Goal: Information Seeking & Learning: Learn about a topic

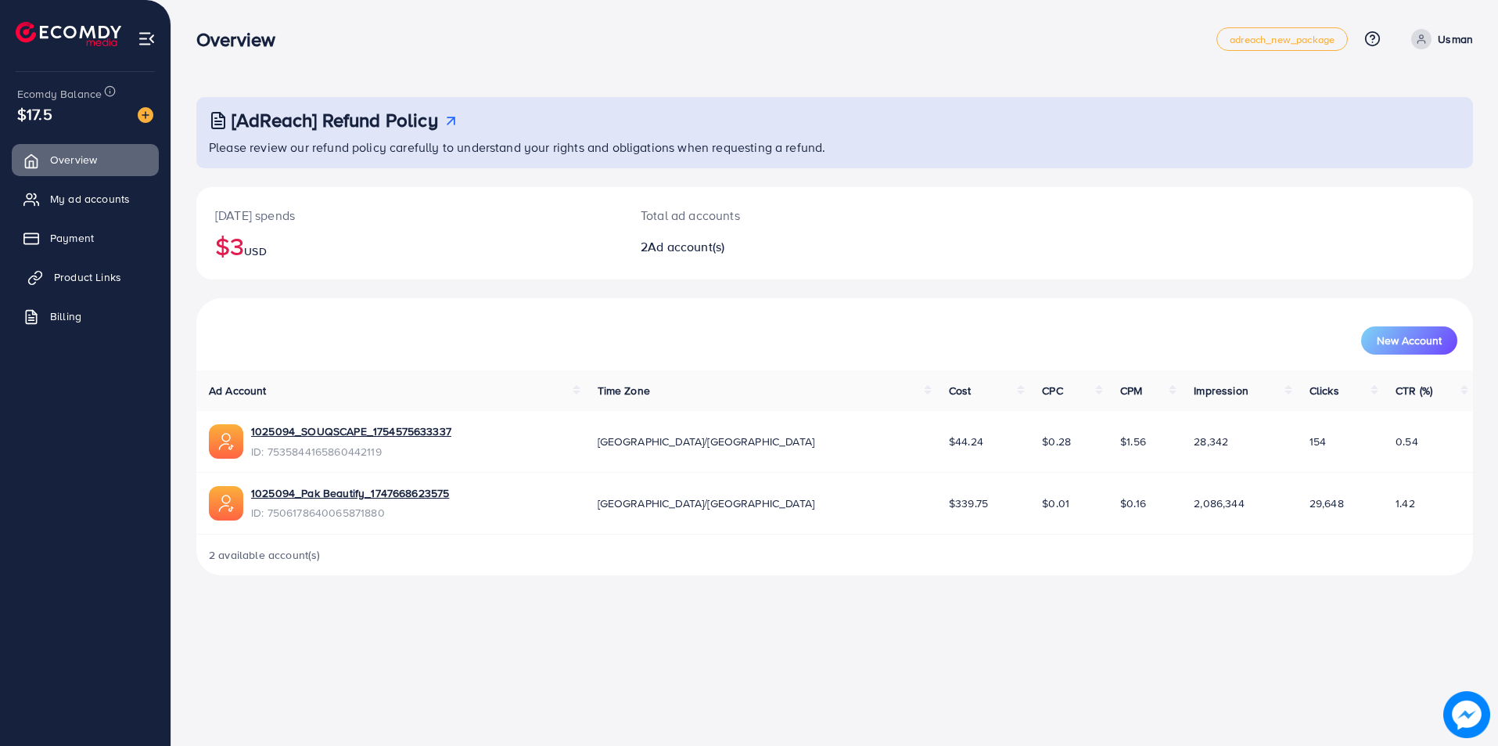
click at [85, 283] on span "Product Links" at bounding box center [87, 277] width 67 height 16
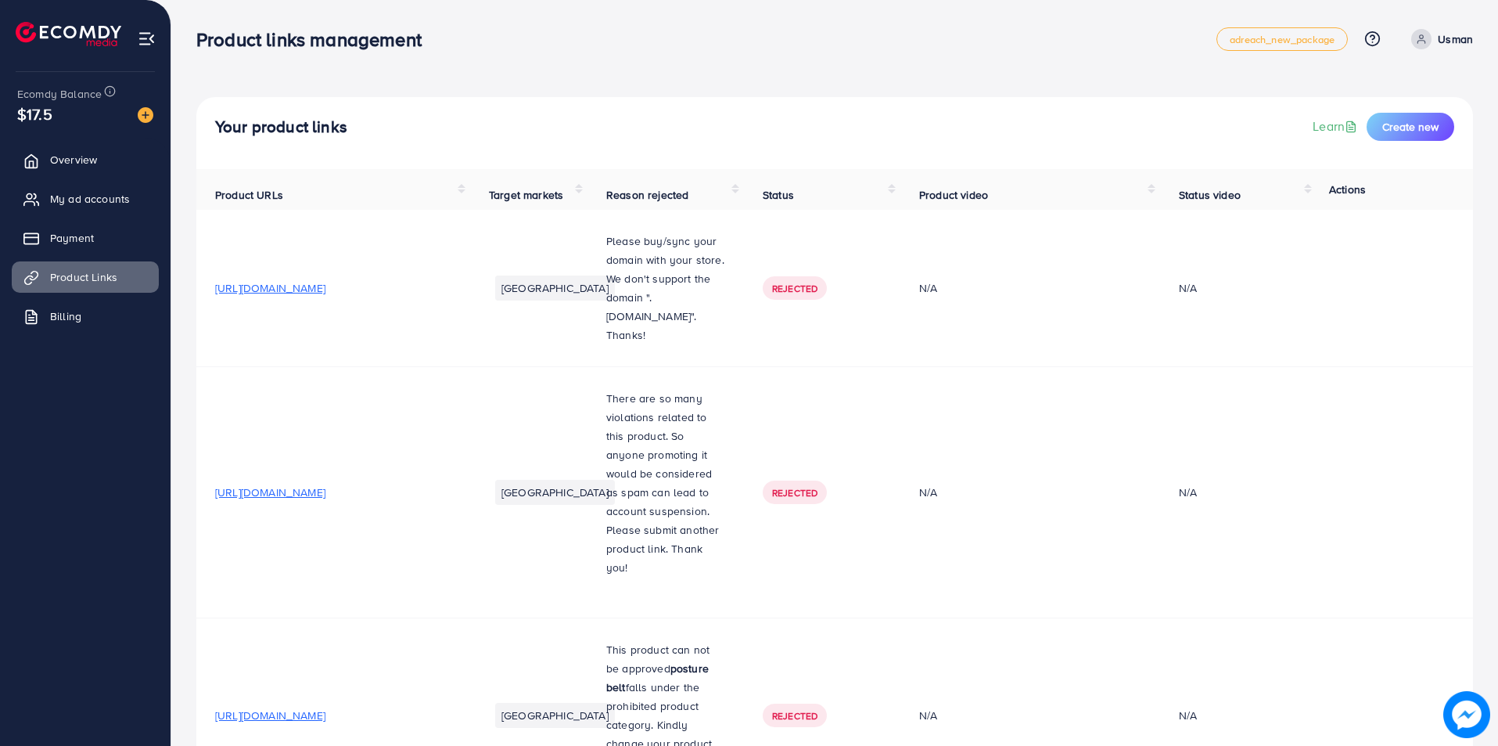
click at [111, 279] on span "Product Links" at bounding box center [83, 277] width 67 height 16
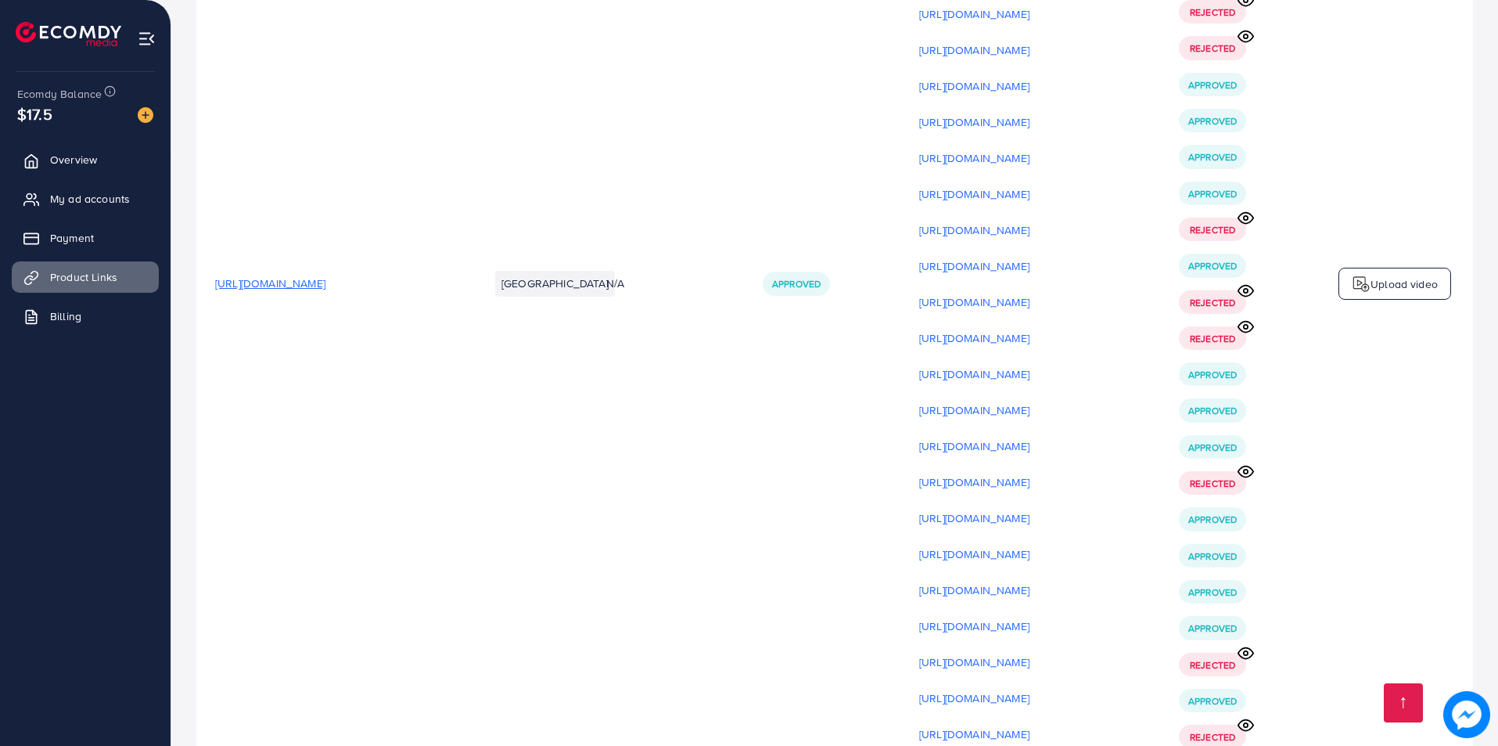
scroll to position [22607, 0]
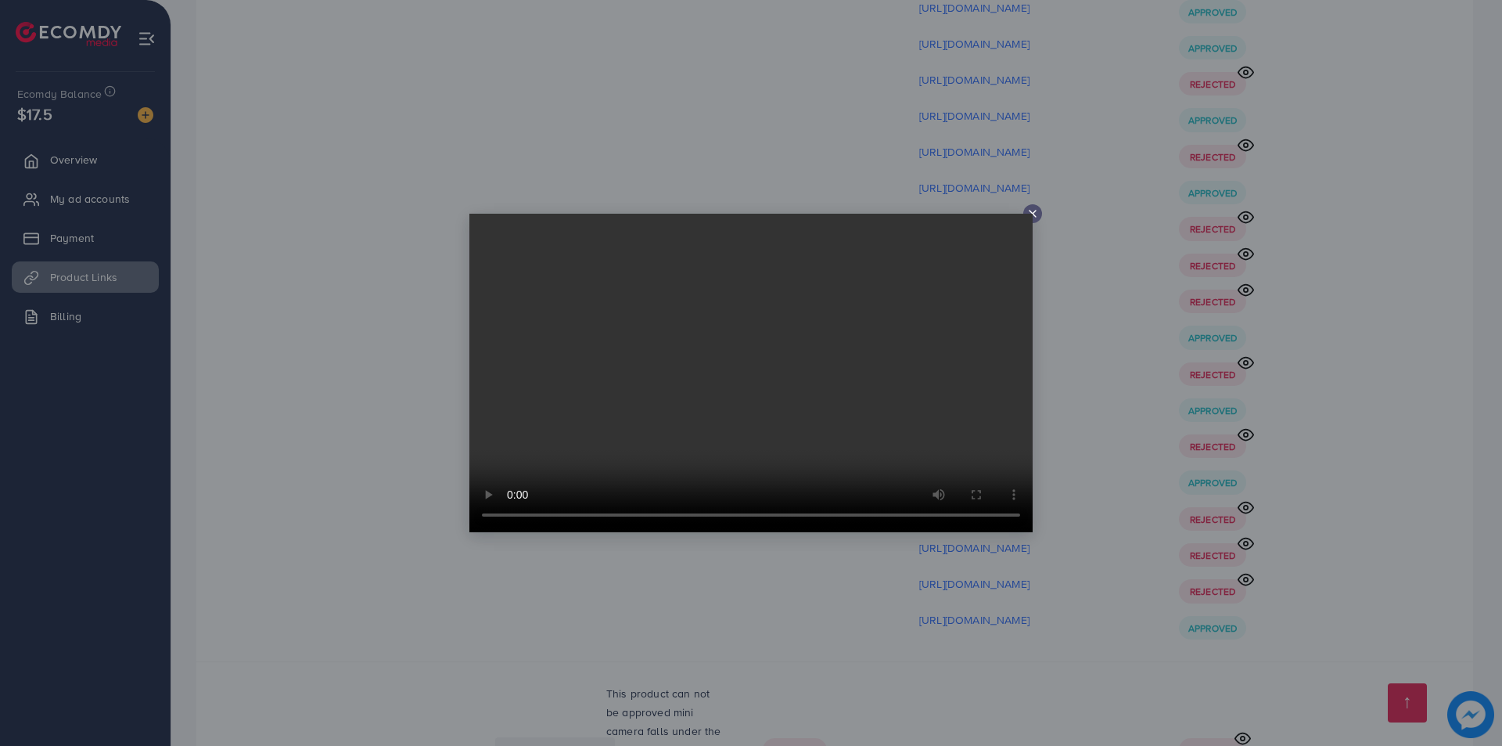
click at [1169, 550] on div at bounding box center [751, 373] width 1502 height 746
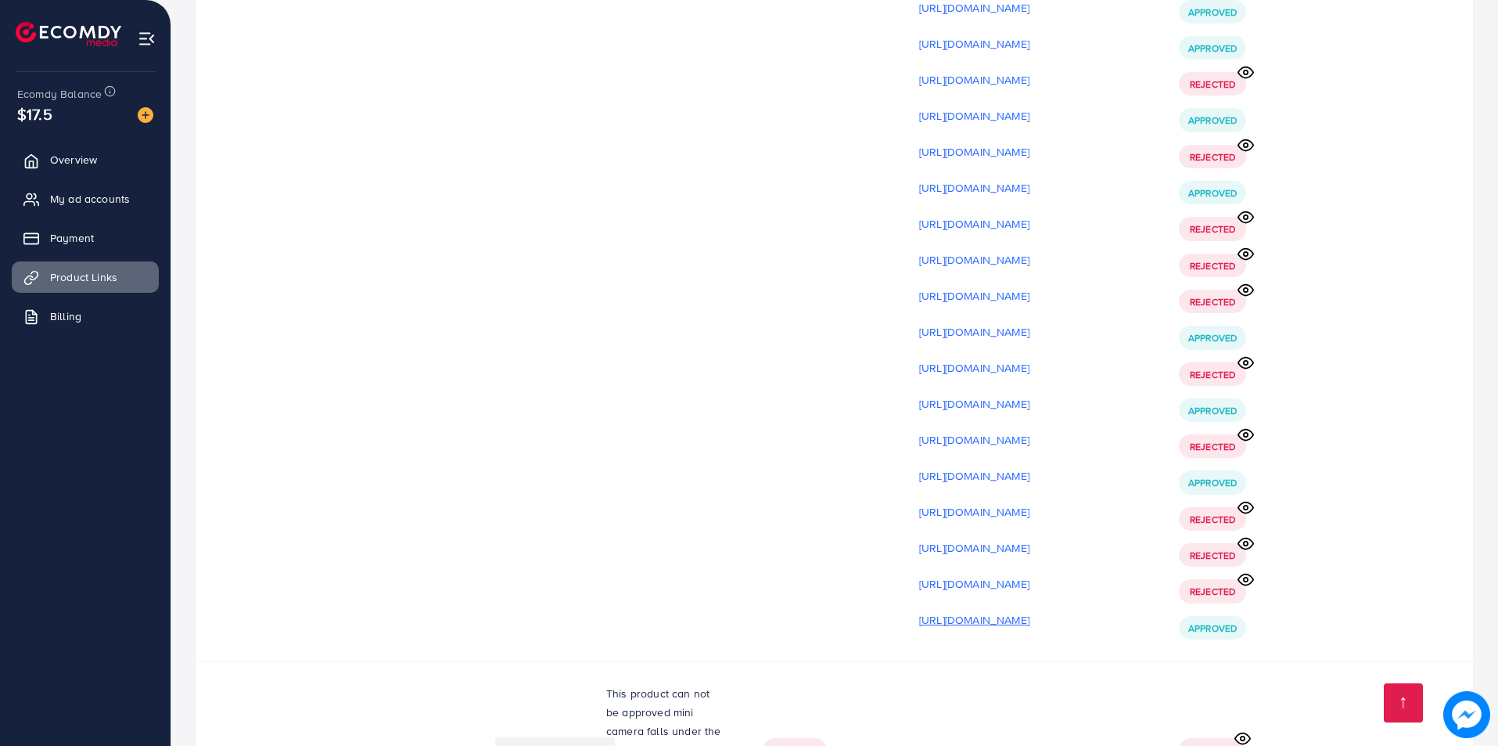
drag, startPoint x: 1052, startPoint y: 380, endPoint x: 1051, endPoint y: 395, distance: 14.9
click at [1030, 610] on p "[URL][DOMAIN_NAME]" at bounding box center [974, 619] width 110 height 19
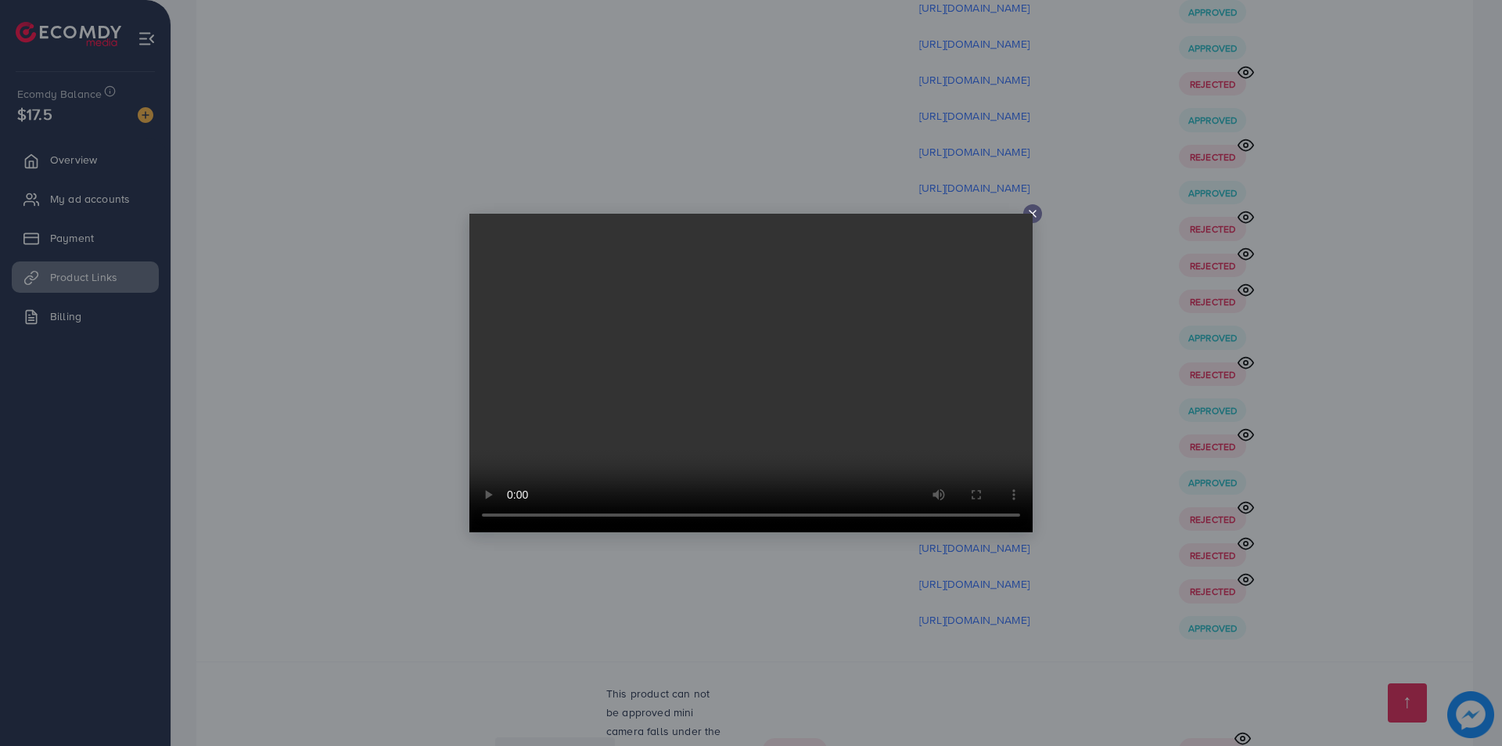
click at [1178, 737] on div at bounding box center [751, 373] width 1502 height 746
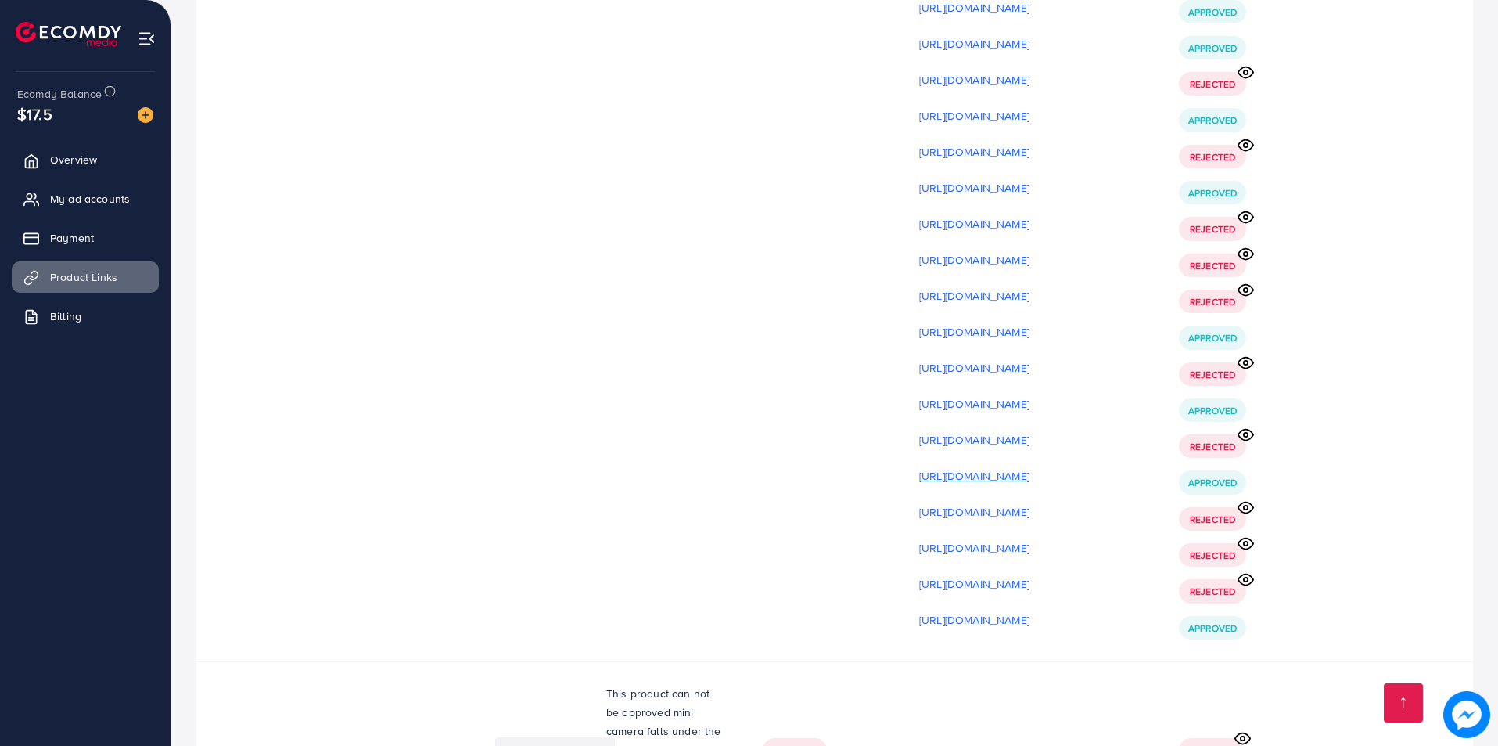
click at [1030, 466] on p "[URL][DOMAIN_NAME]" at bounding box center [974, 475] width 110 height 19
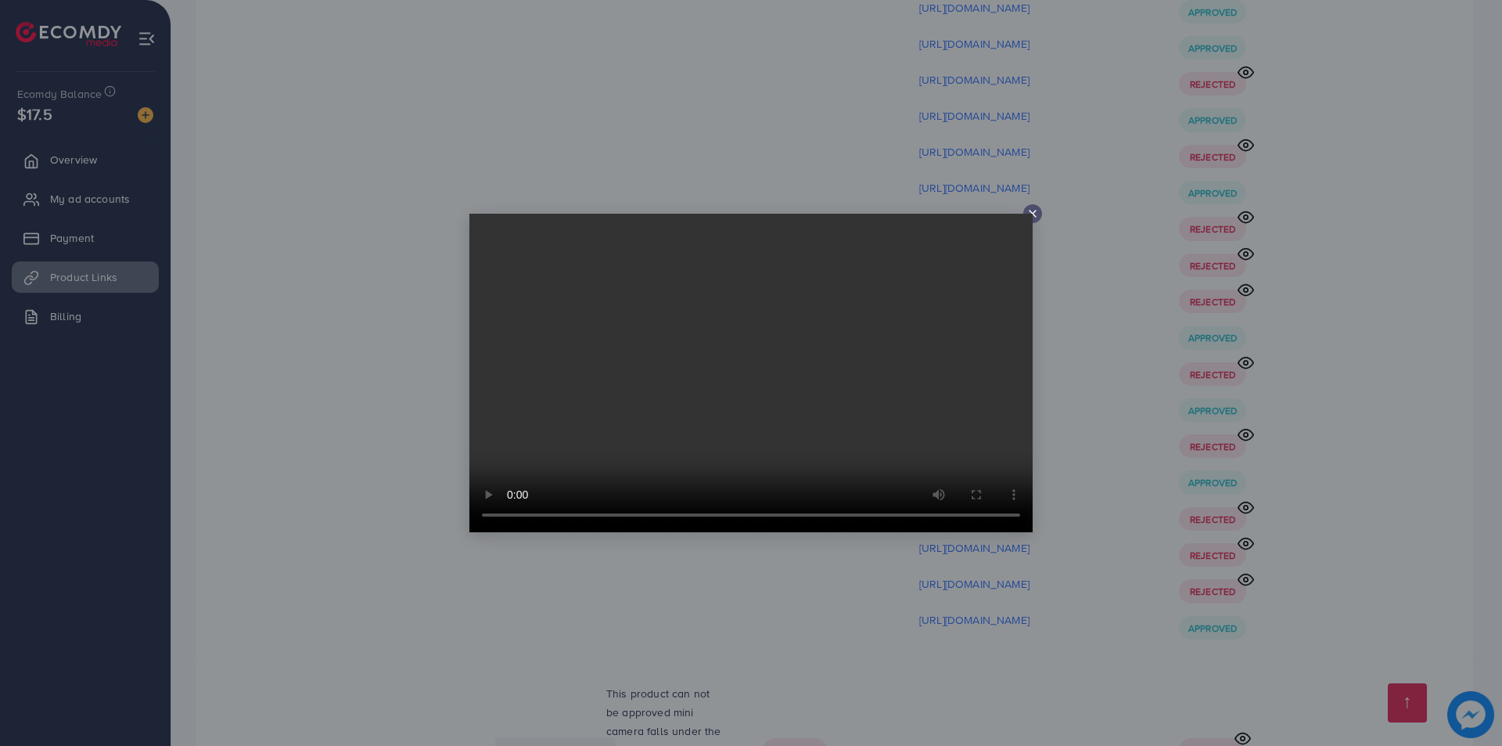
click at [1181, 405] on div at bounding box center [751, 373] width 1502 height 746
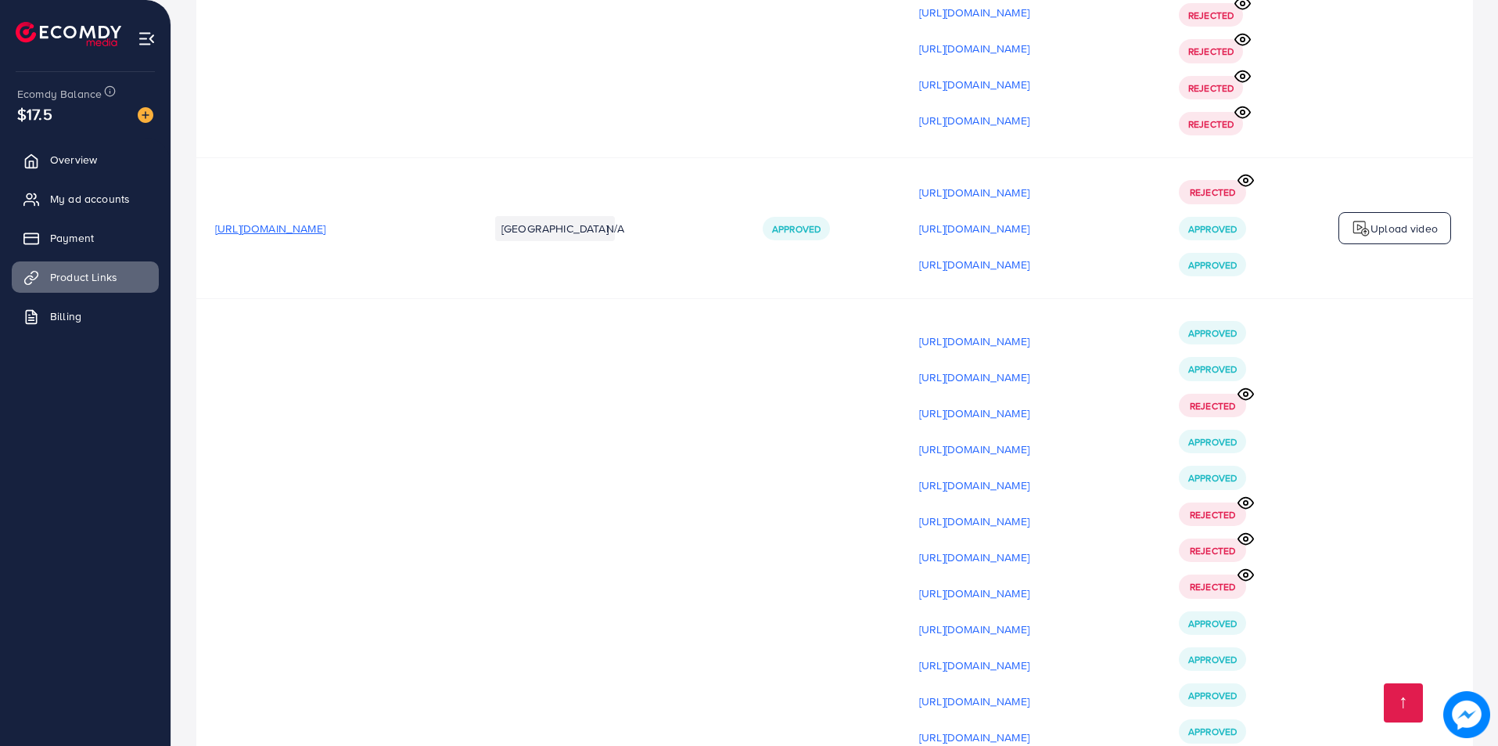
scroll to position [20305, 0]
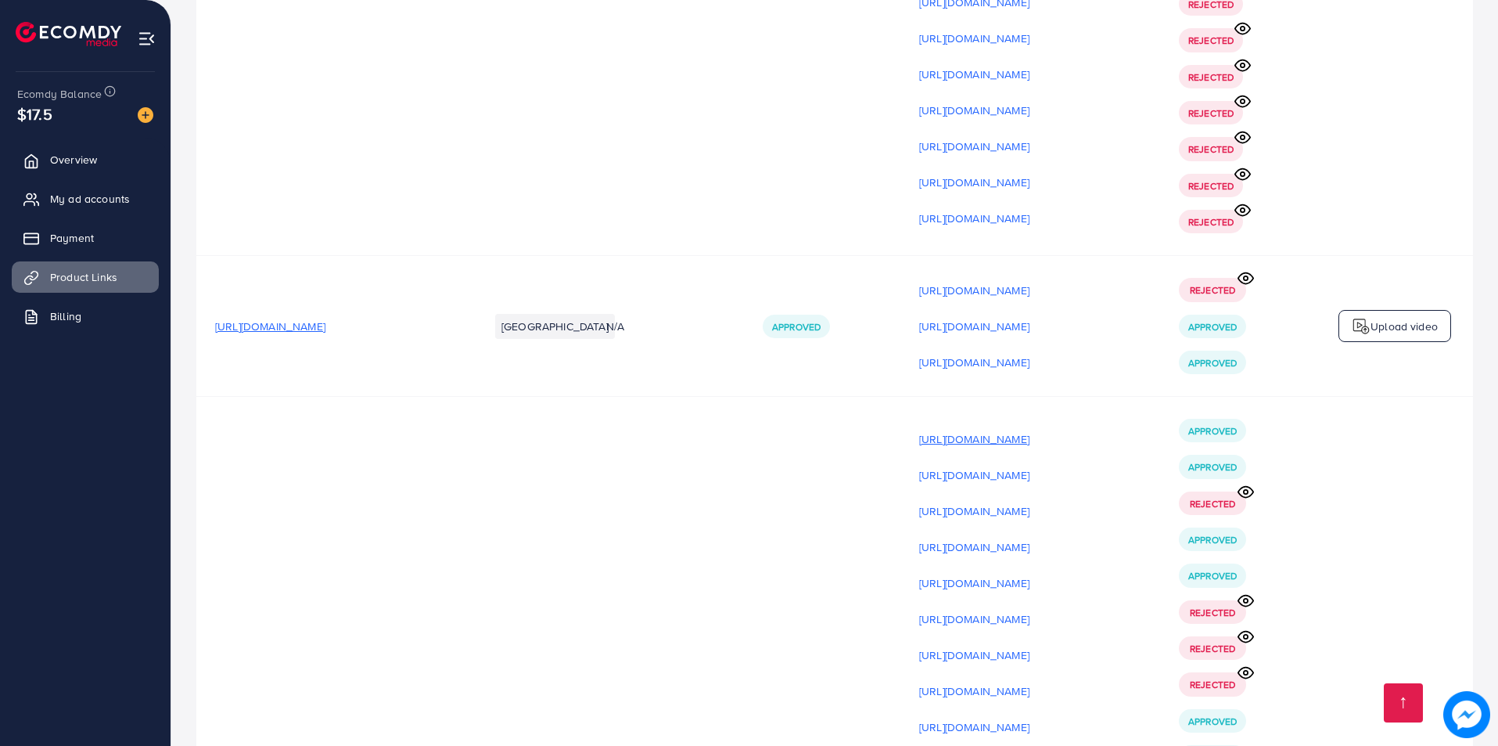
click at [1030, 430] on p "[URL][DOMAIN_NAME]" at bounding box center [974, 439] width 110 height 19
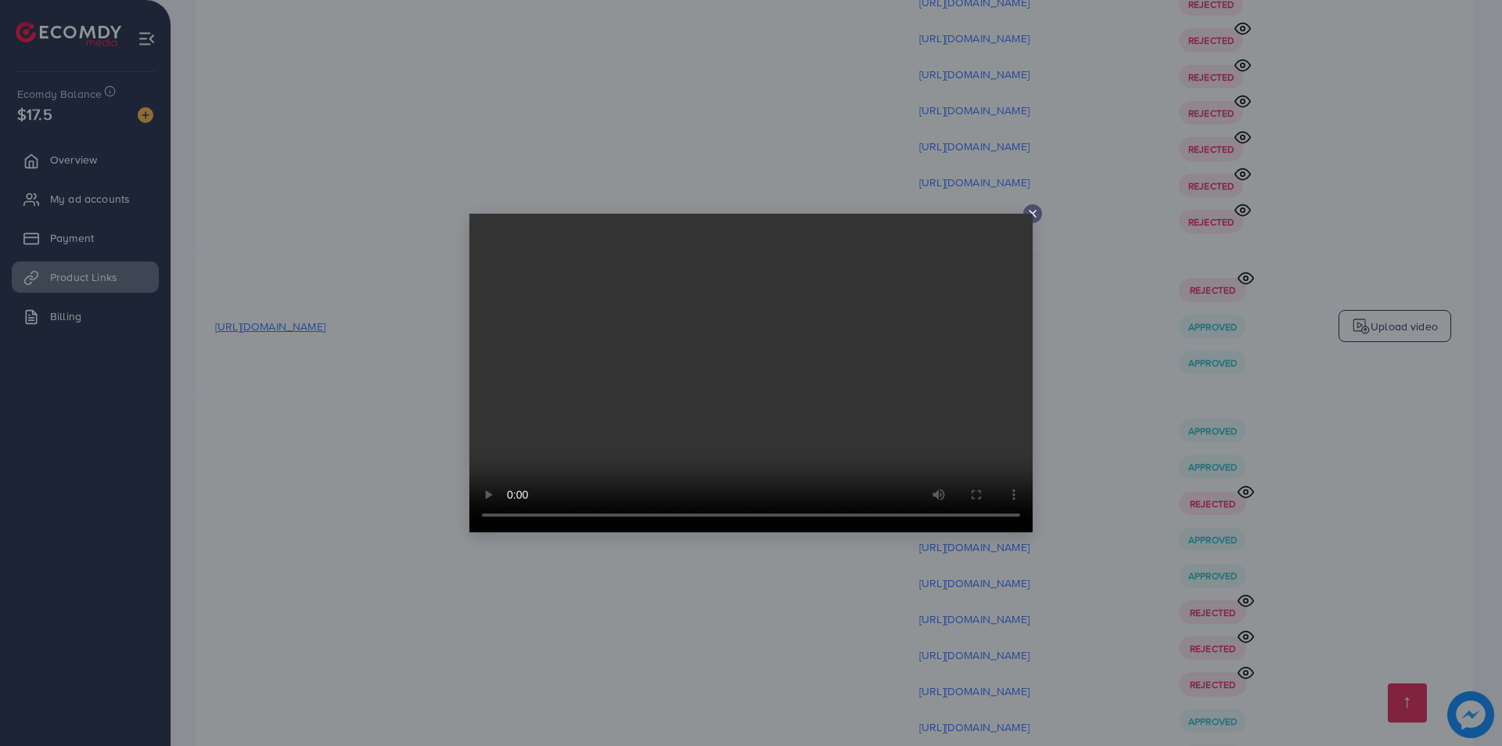
click at [1230, 282] on div at bounding box center [751, 373] width 1502 height 746
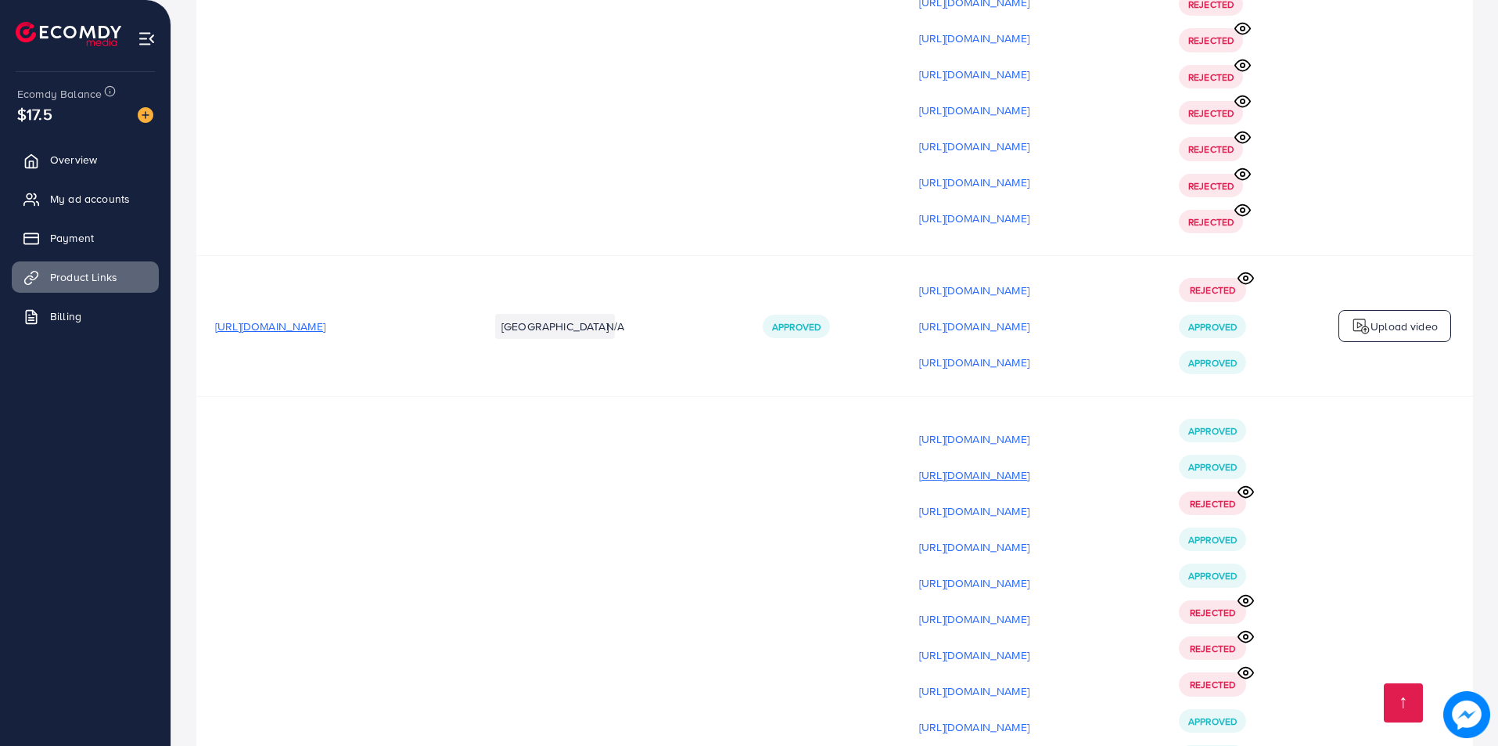
click at [1030, 466] on p "[URL][DOMAIN_NAME]" at bounding box center [974, 475] width 110 height 19
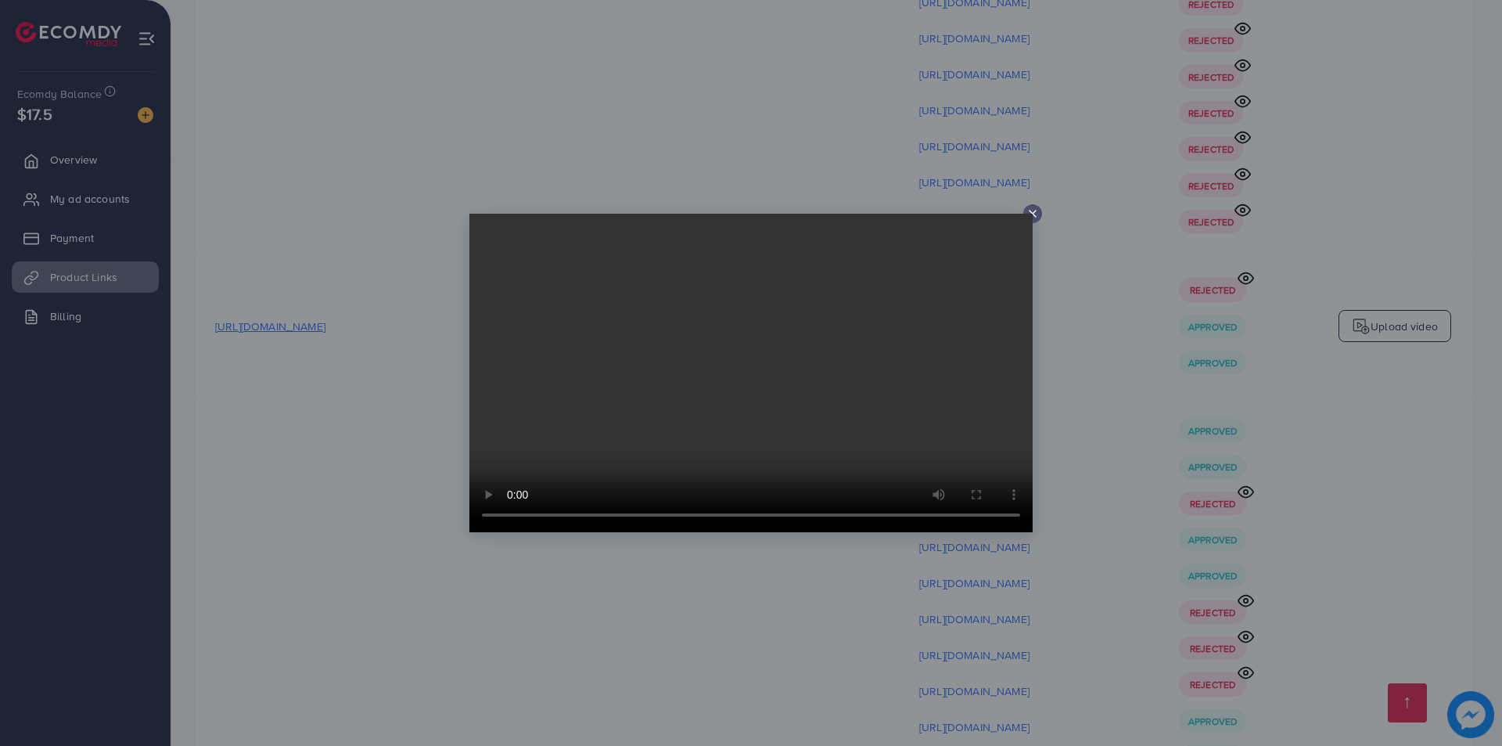
click at [1088, 334] on div at bounding box center [751, 373] width 1502 height 746
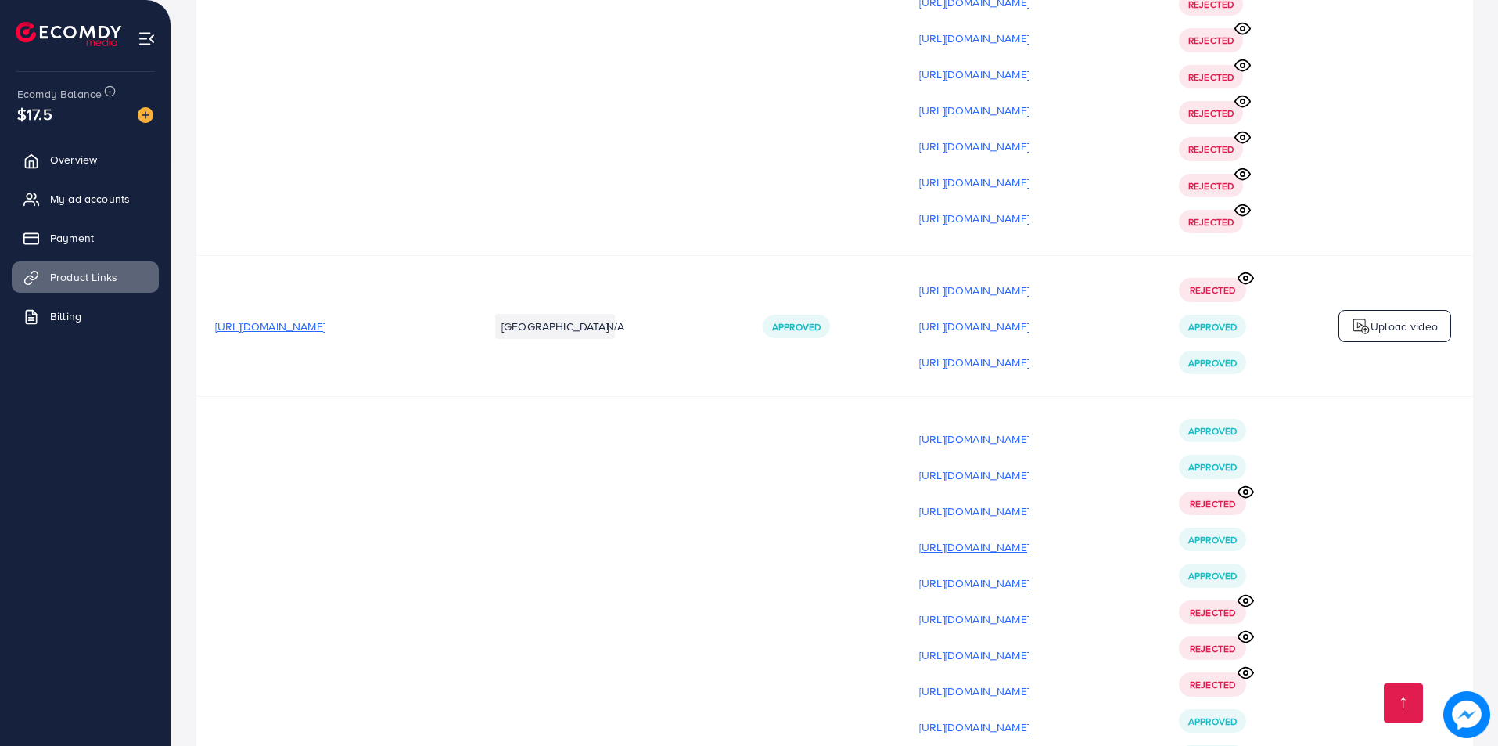
click at [1030, 538] on p "[URL][DOMAIN_NAME]" at bounding box center [974, 547] width 110 height 19
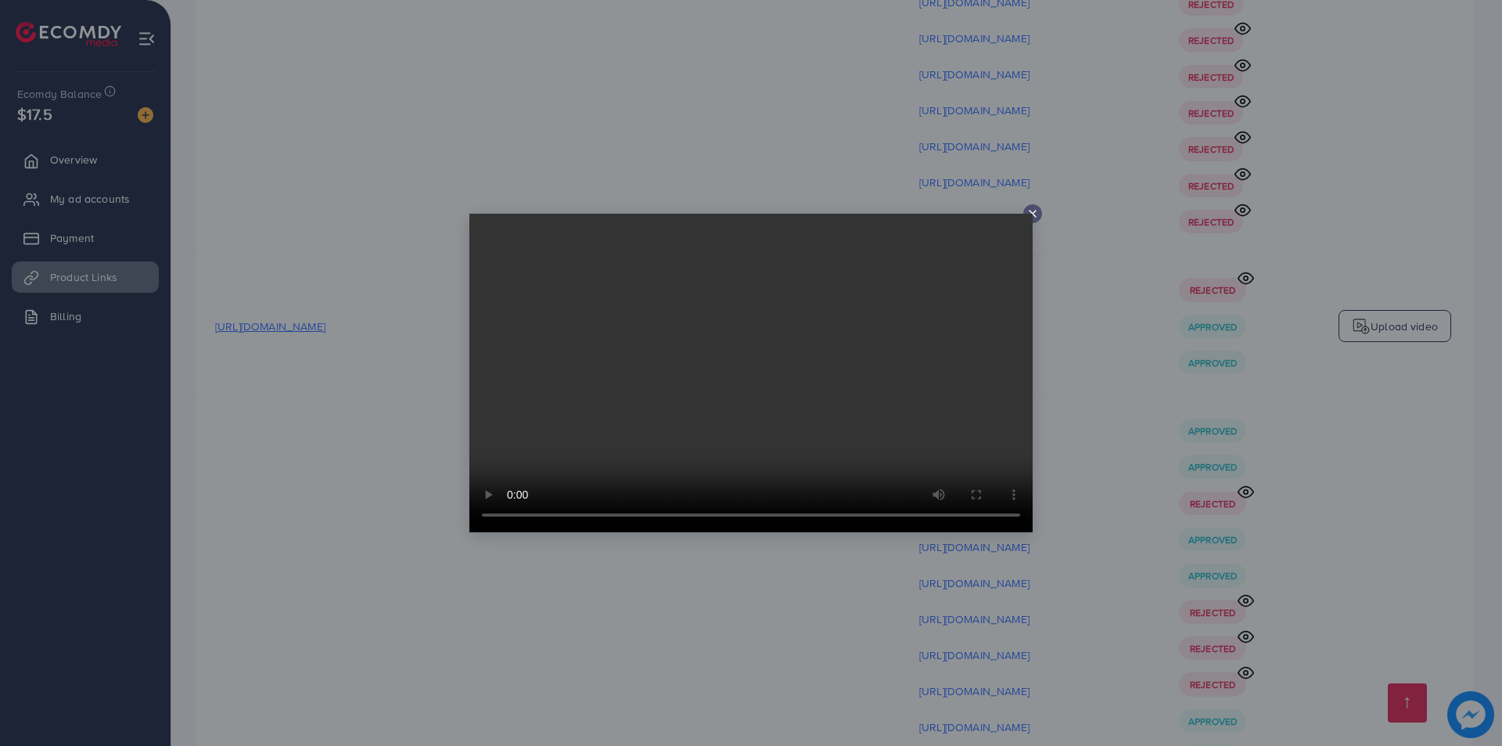
click at [1090, 352] on div at bounding box center [751, 373] width 1502 height 746
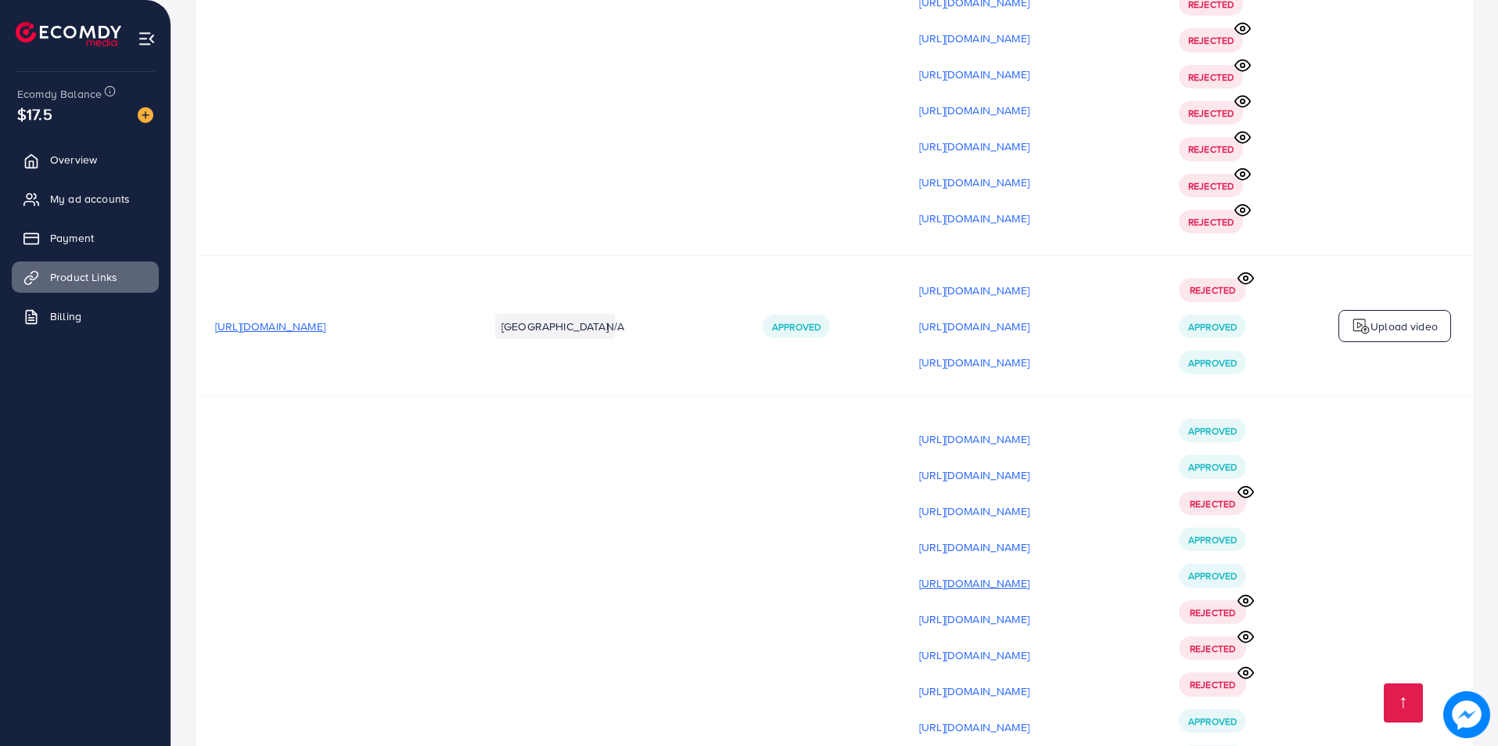
click at [1030, 574] on p "[URL][DOMAIN_NAME]" at bounding box center [974, 583] width 110 height 19
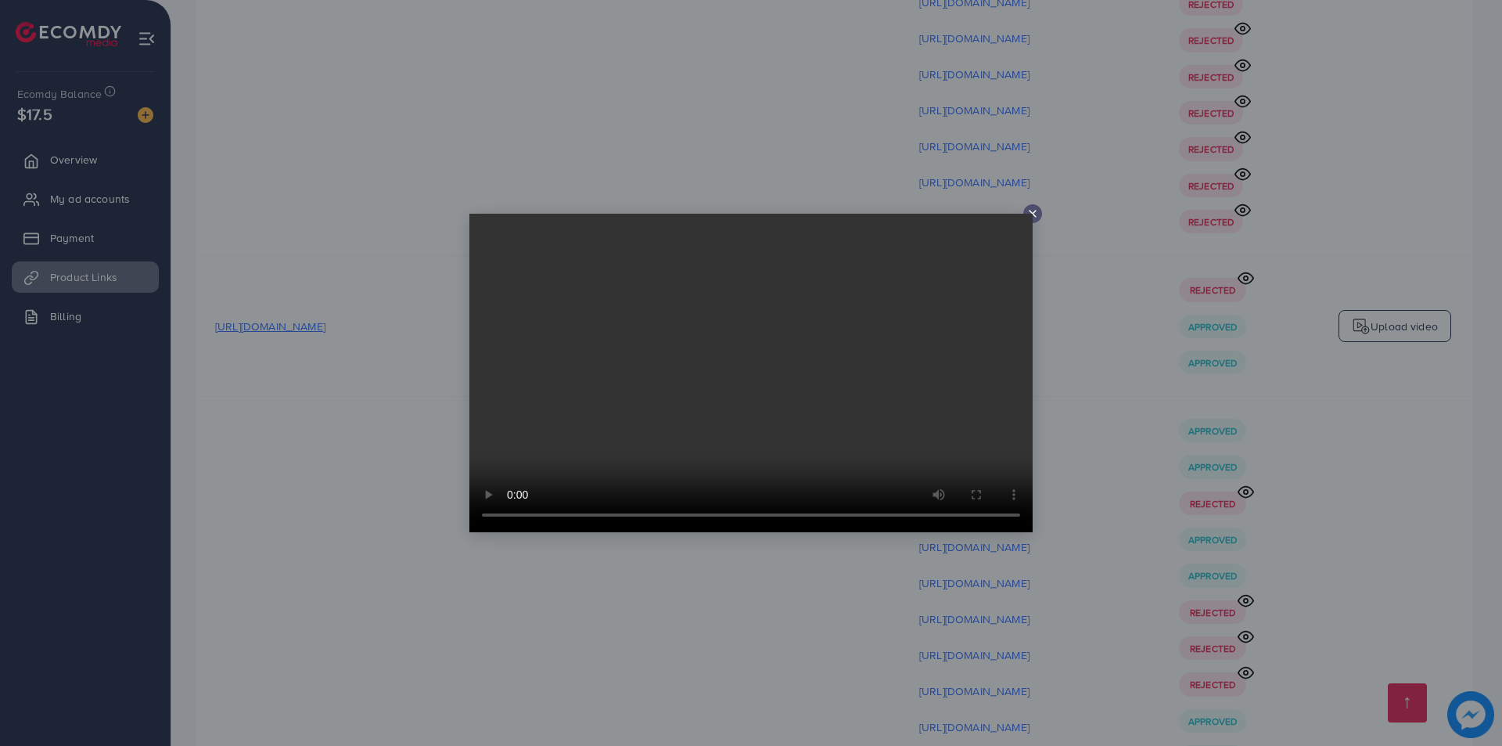
click at [1078, 382] on div at bounding box center [751, 373] width 1502 height 746
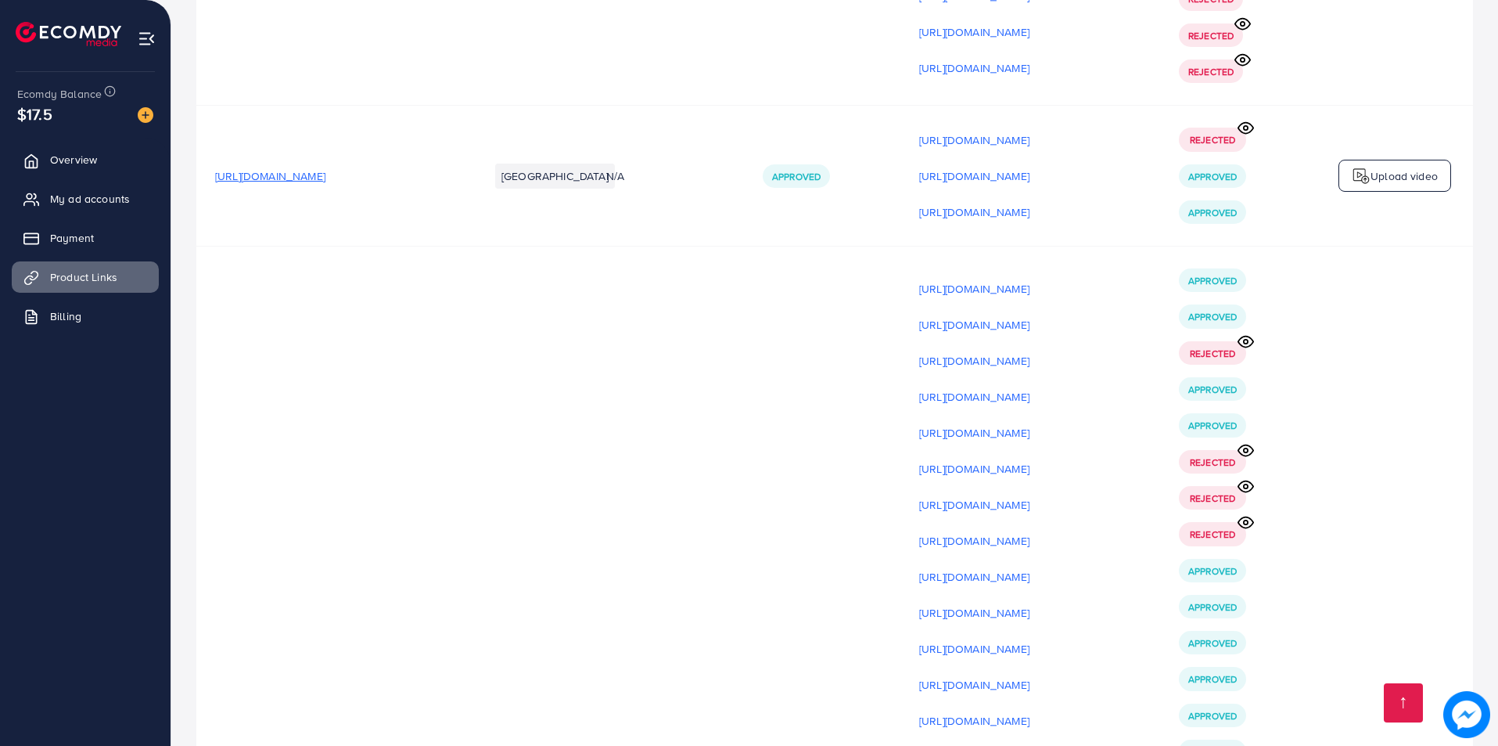
scroll to position [20461, 0]
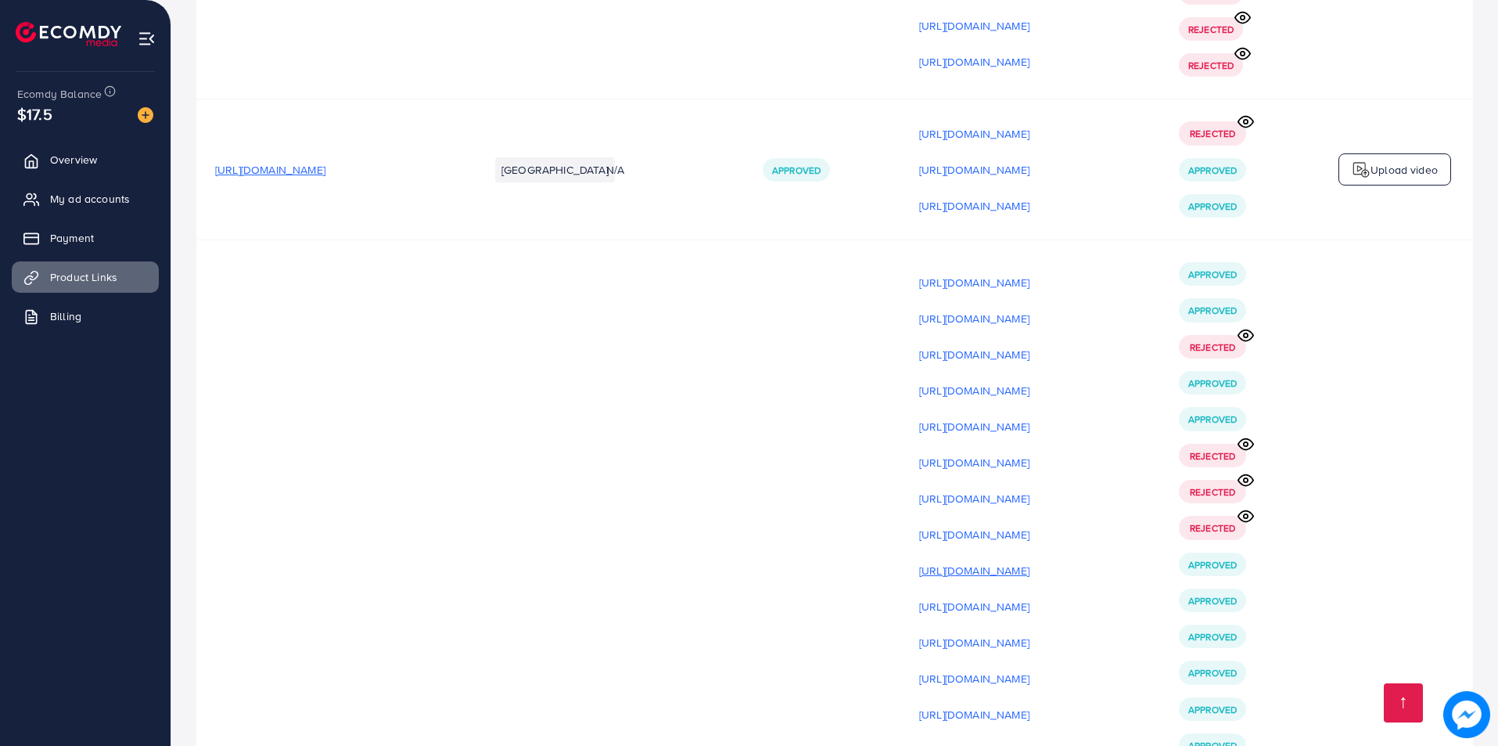
click at [1030, 561] on p "[URL][DOMAIN_NAME]" at bounding box center [974, 570] width 110 height 19
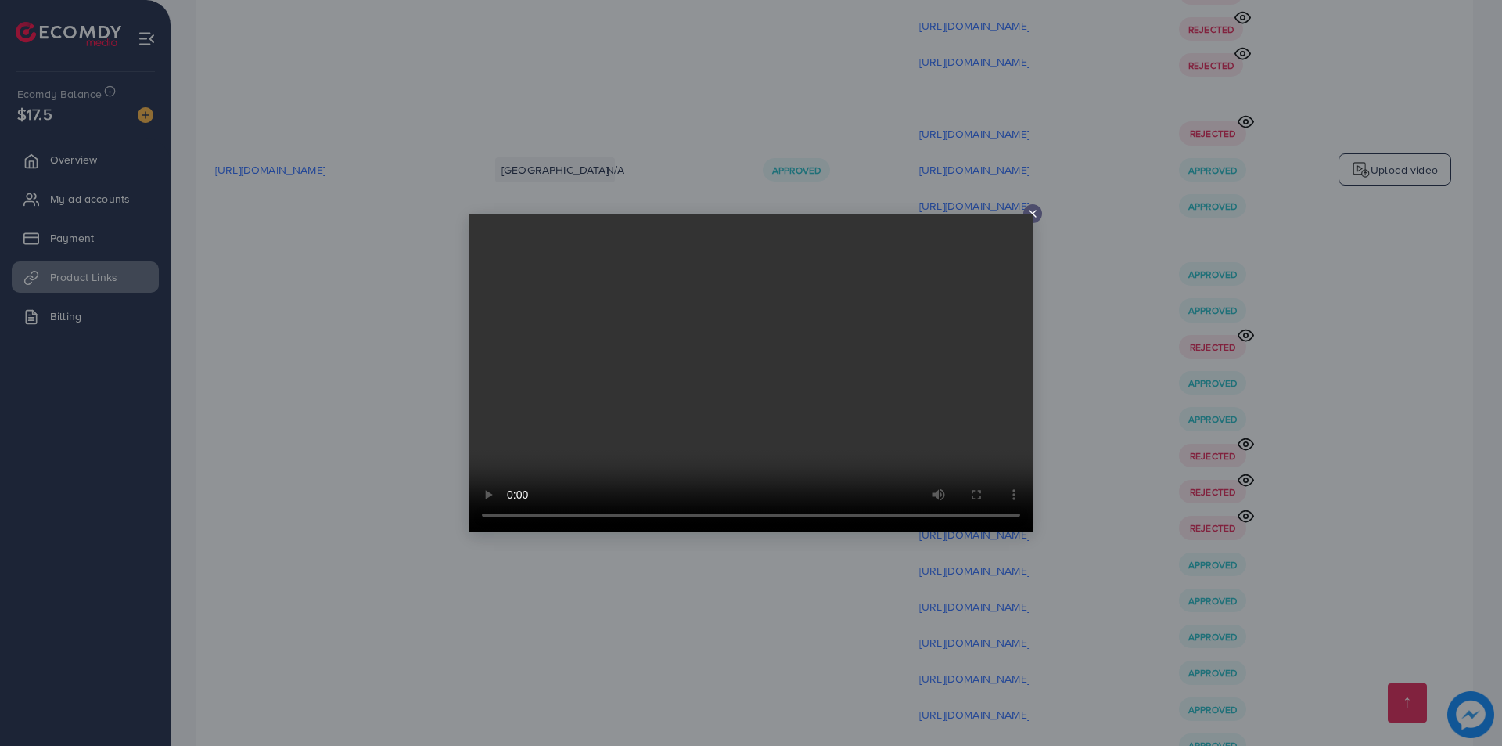
click at [1196, 406] on div at bounding box center [751, 373] width 1502 height 746
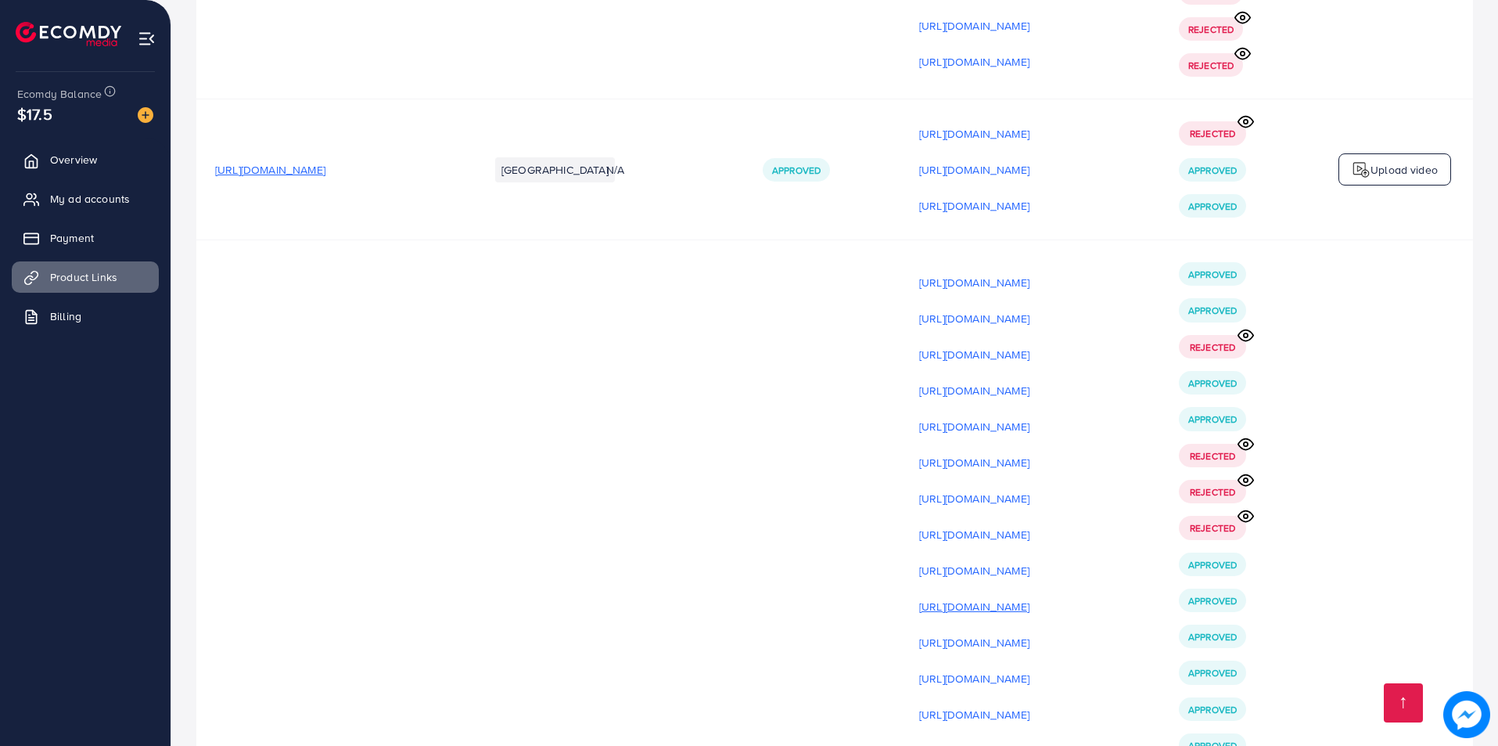
click at [1030, 597] on p "[URL][DOMAIN_NAME]" at bounding box center [974, 606] width 110 height 19
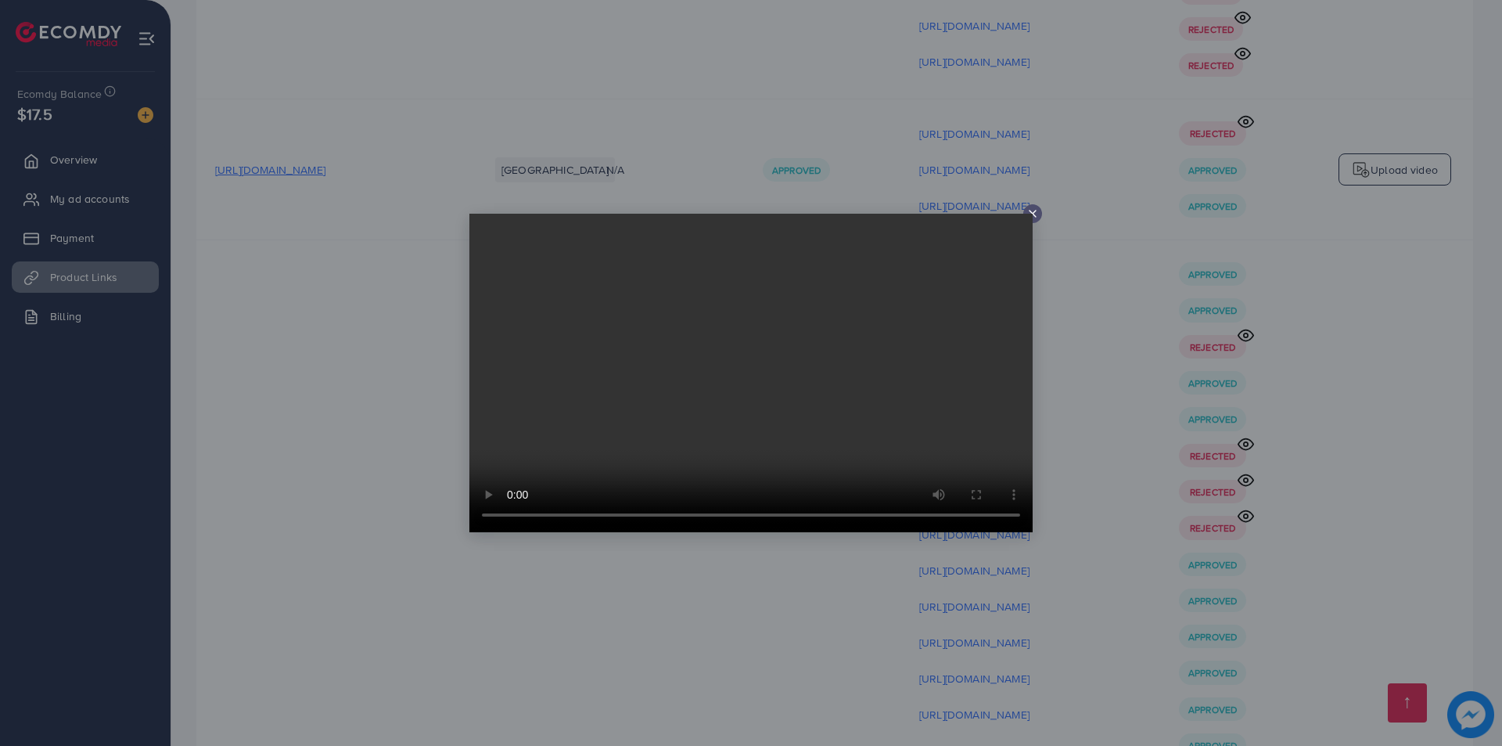
click at [1086, 441] on div at bounding box center [751, 373] width 1502 height 746
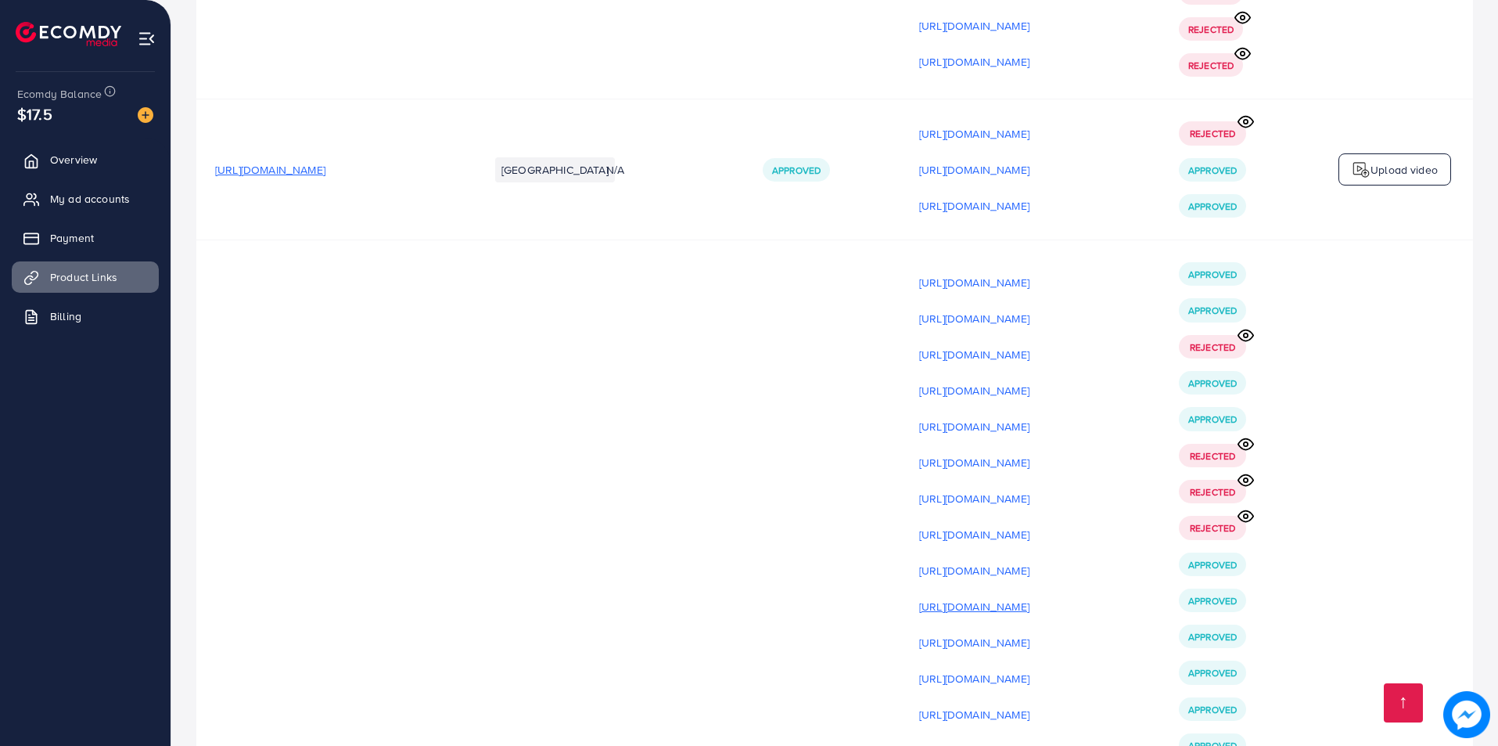
click at [1030, 597] on p "[URL][DOMAIN_NAME]" at bounding box center [974, 606] width 110 height 19
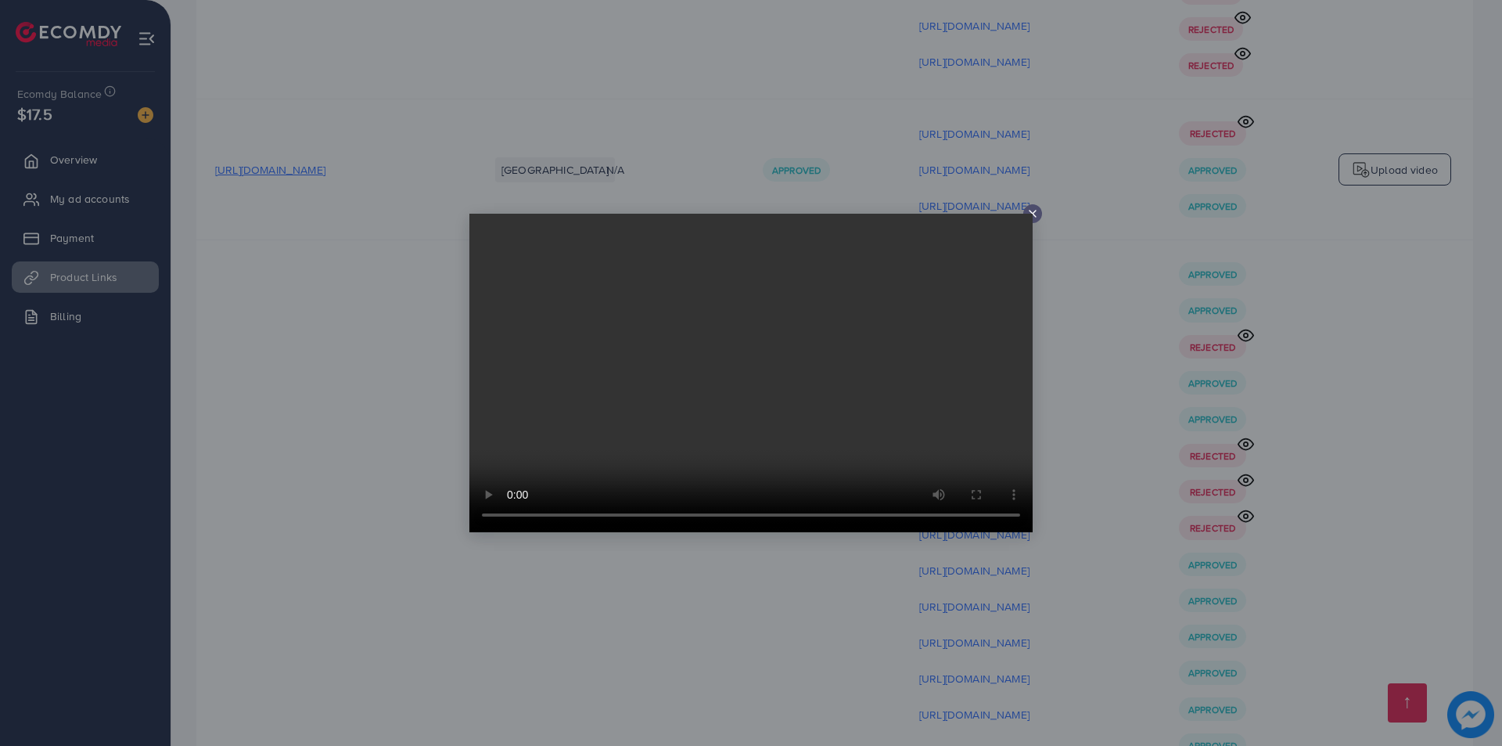
click at [1138, 437] on div at bounding box center [751, 373] width 1502 height 746
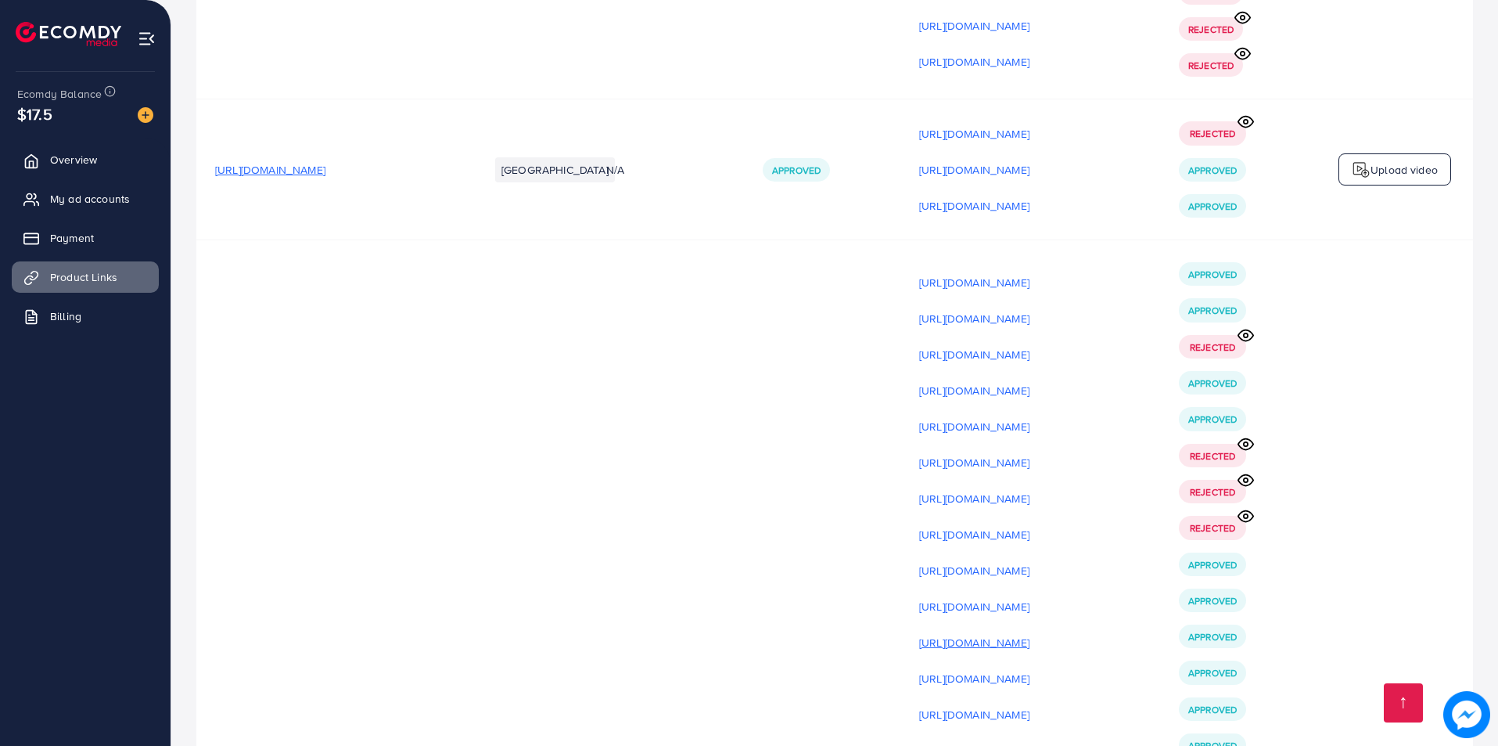
click at [1030, 633] on p "[URL][DOMAIN_NAME]" at bounding box center [974, 642] width 110 height 19
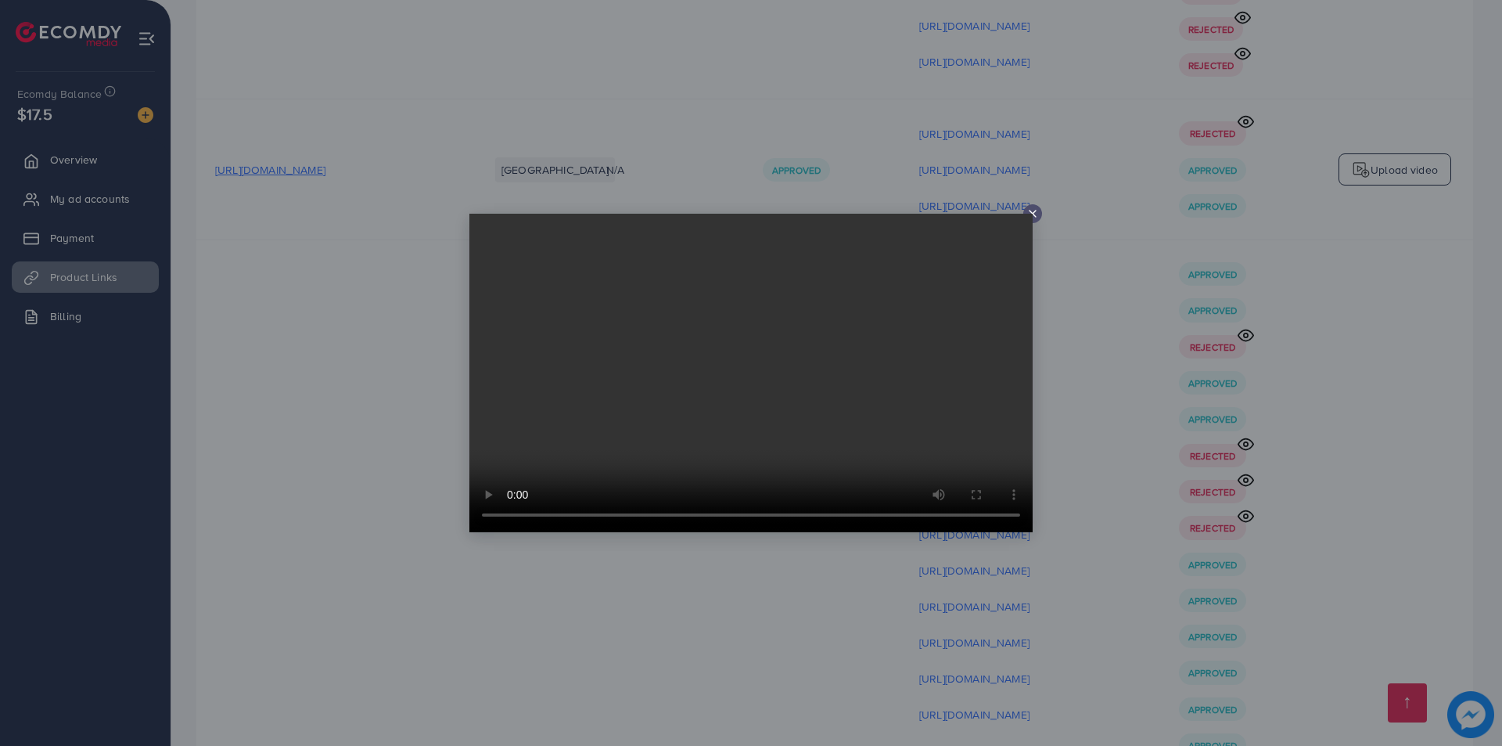
click at [1113, 427] on div at bounding box center [751, 373] width 1502 height 746
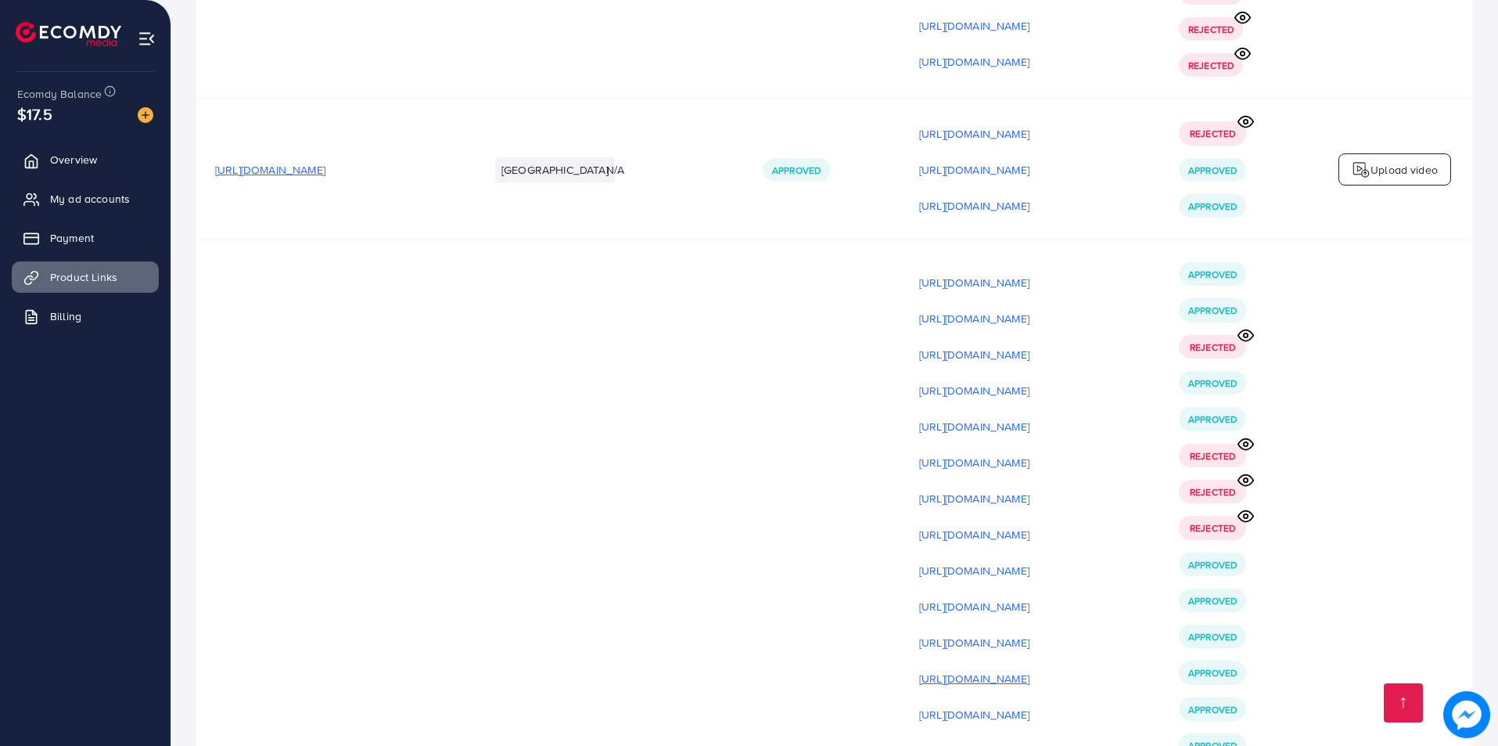
click at [1030, 669] on p "[URL][DOMAIN_NAME]" at bounding box center [974, 678] width 110 height 19
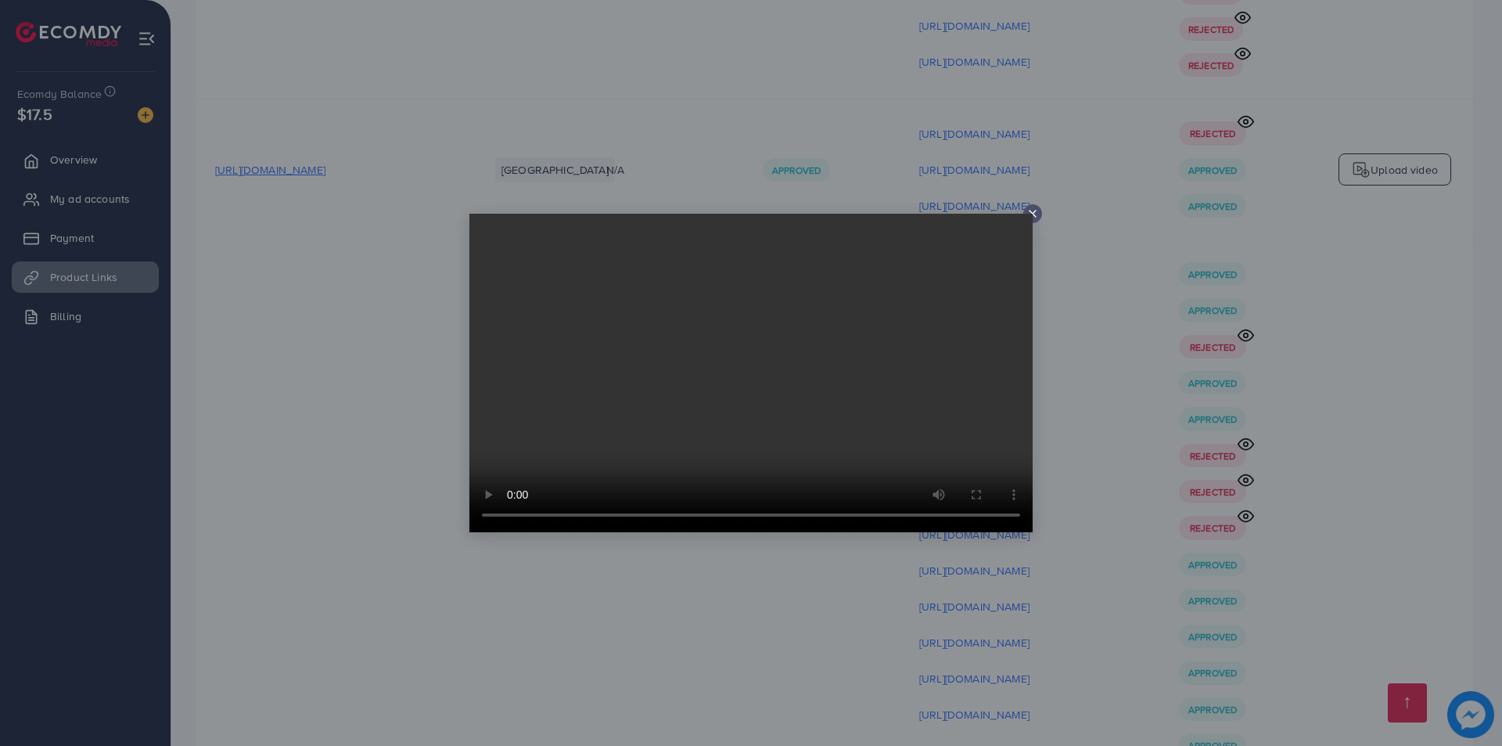
click at [1074, 487] on div at bounding box center [751, 373] width 1502 height 746
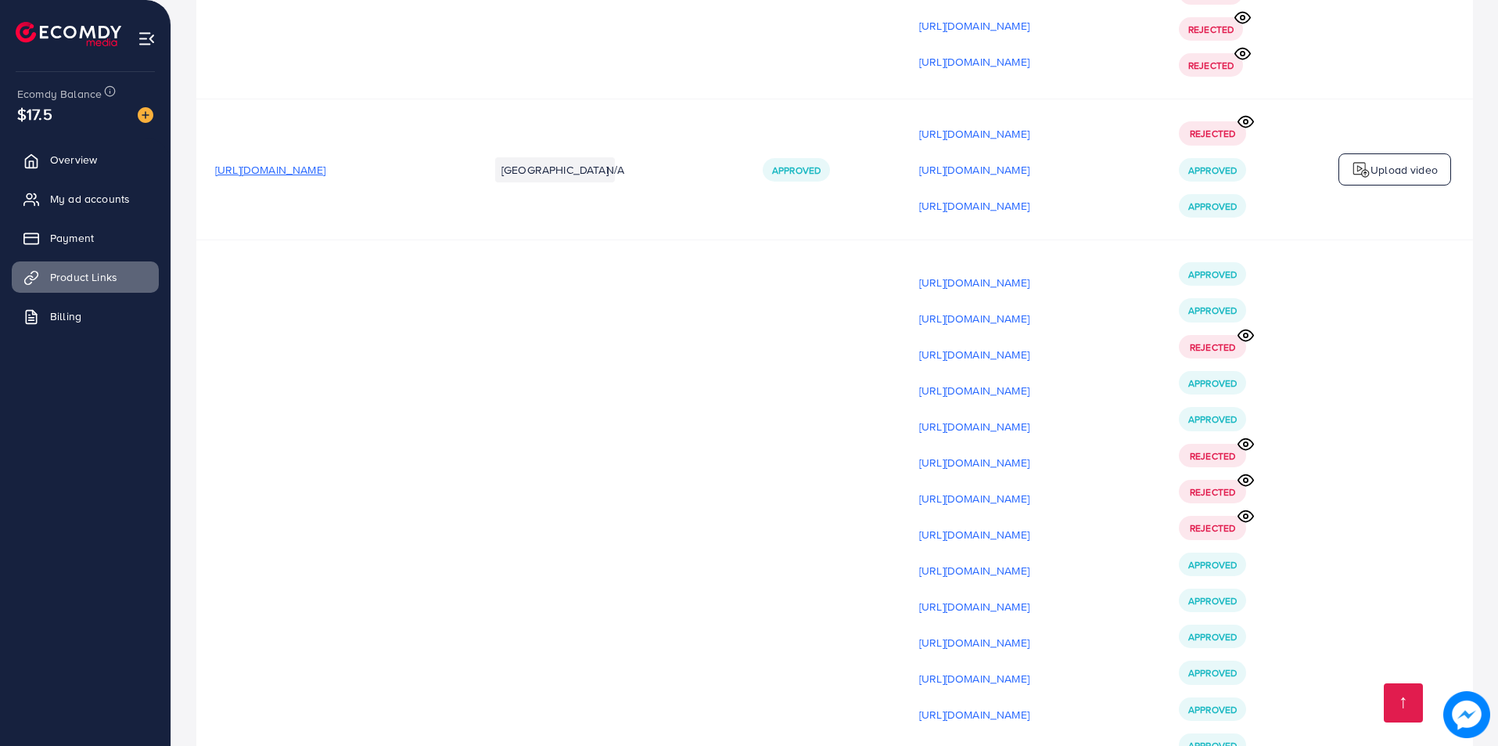
click at [1030, 705] on p "[URL][DOMAIN_NAME]" at bounding box center [974, 714] width 110 height 19
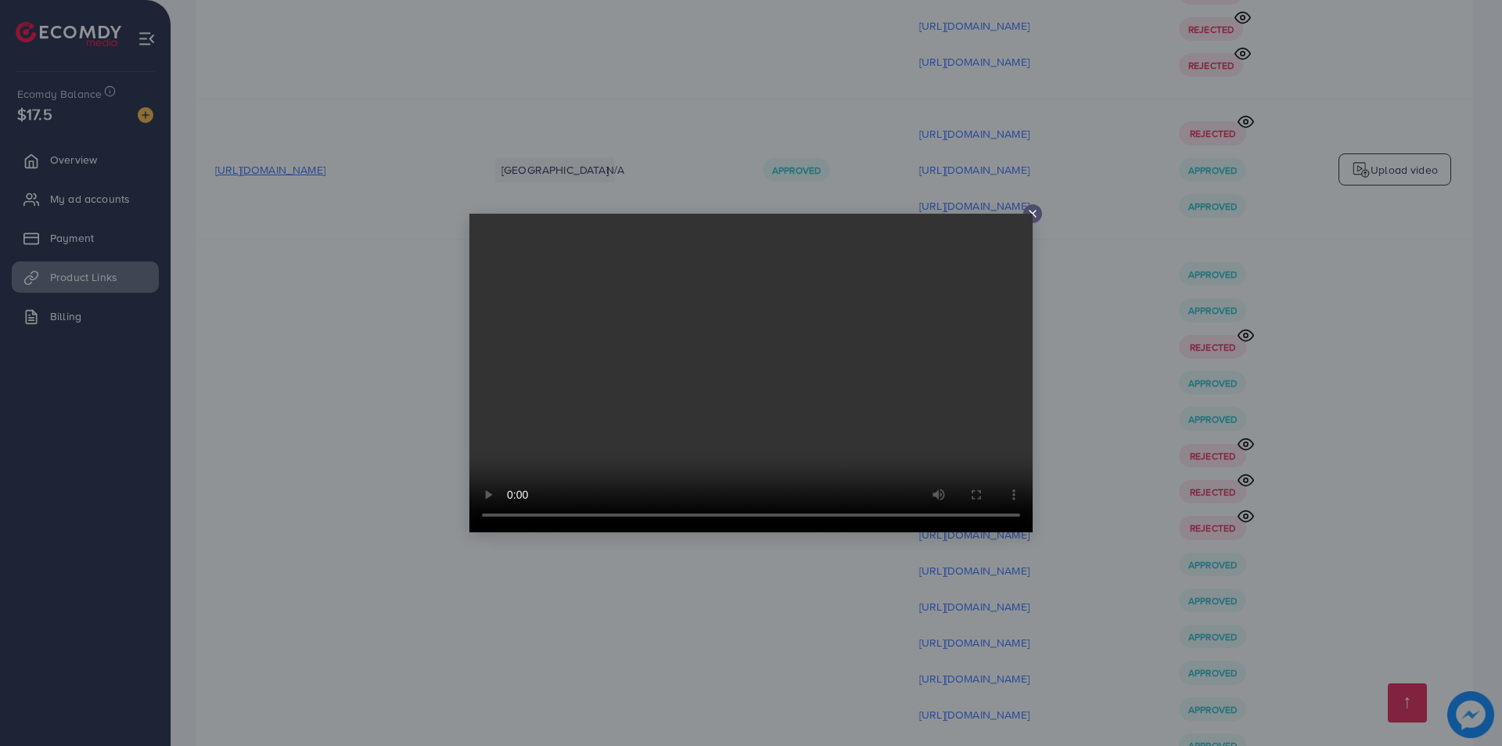
click at [1088, 522] on div at bounding box center [751, 373] width 1502 height 746
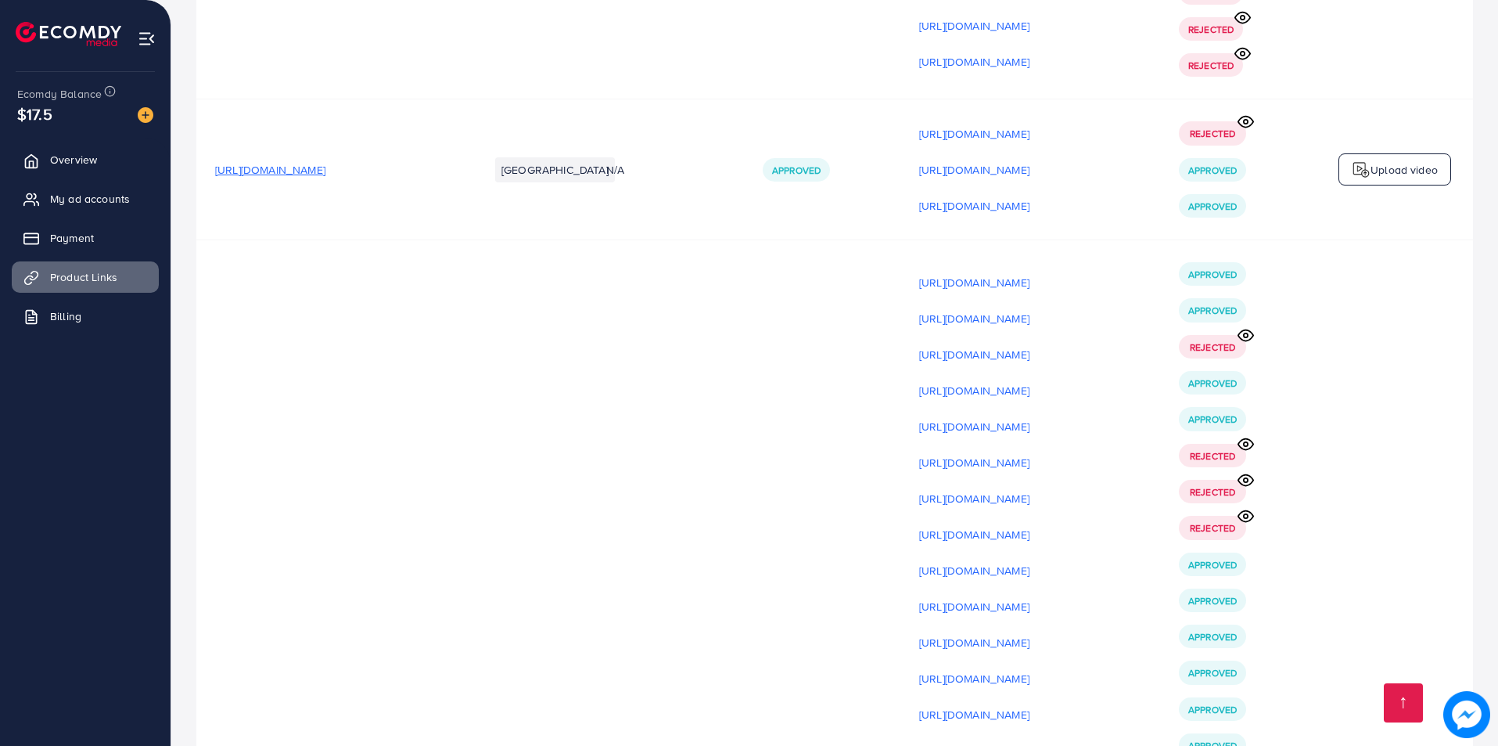
click at [1030, 741] on p "[URL][DOMAIN_NAME]" at bounding box center [974, 750] width 110 height 19
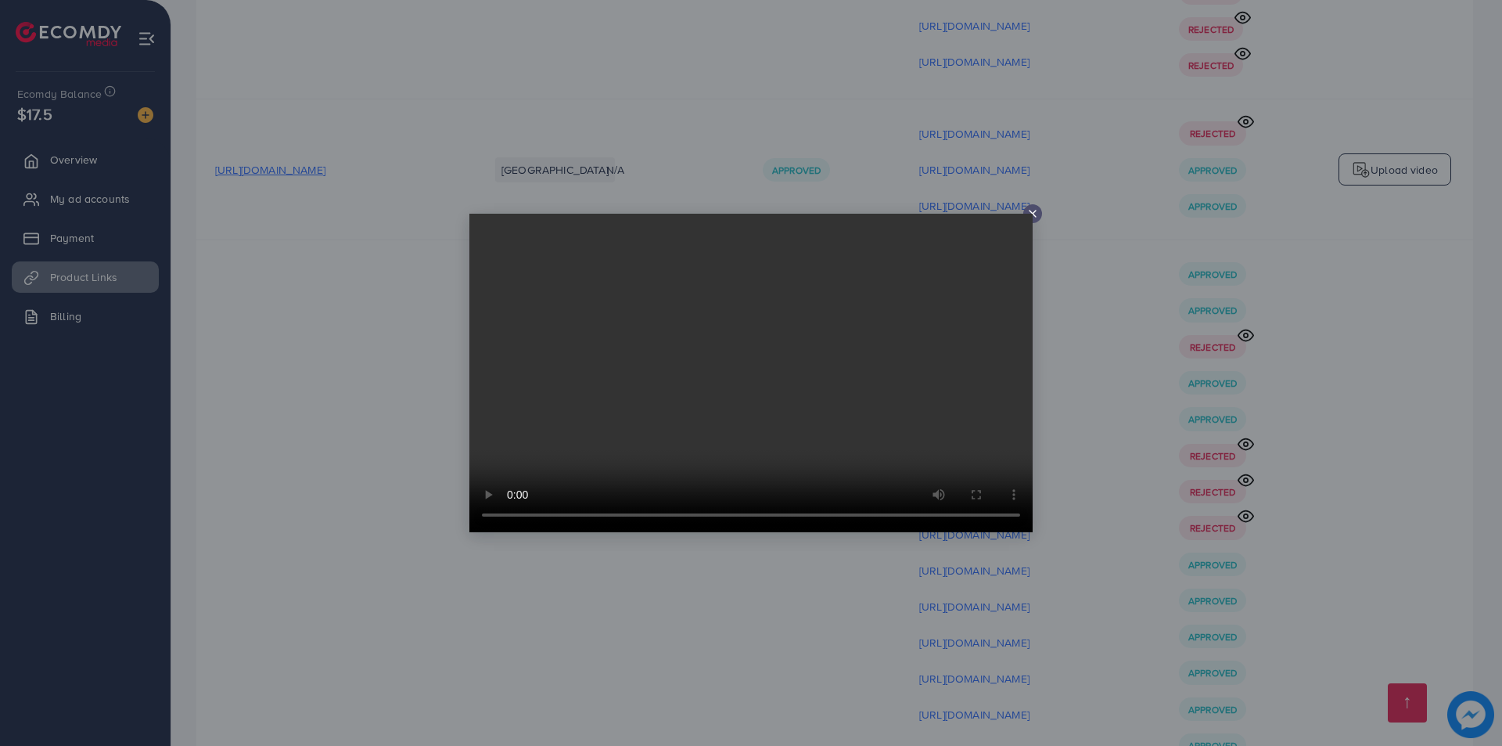
click at [1097, 524] on div at bounding box center [751, 373] width 1502 height 746
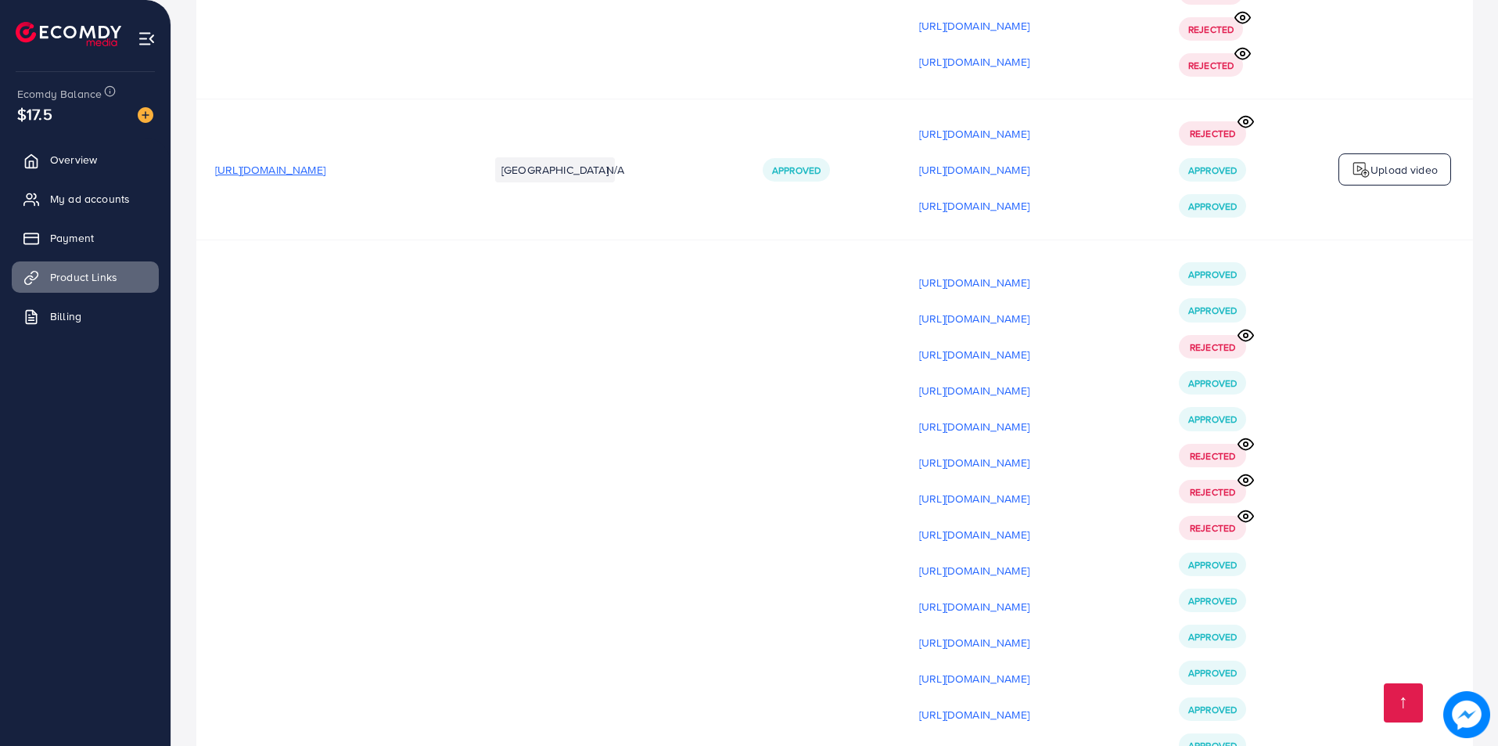
click at [1030, 741] on p "[URL][DOMAIN_NAME]" at bounding box center [974, 750] width 110 height 19
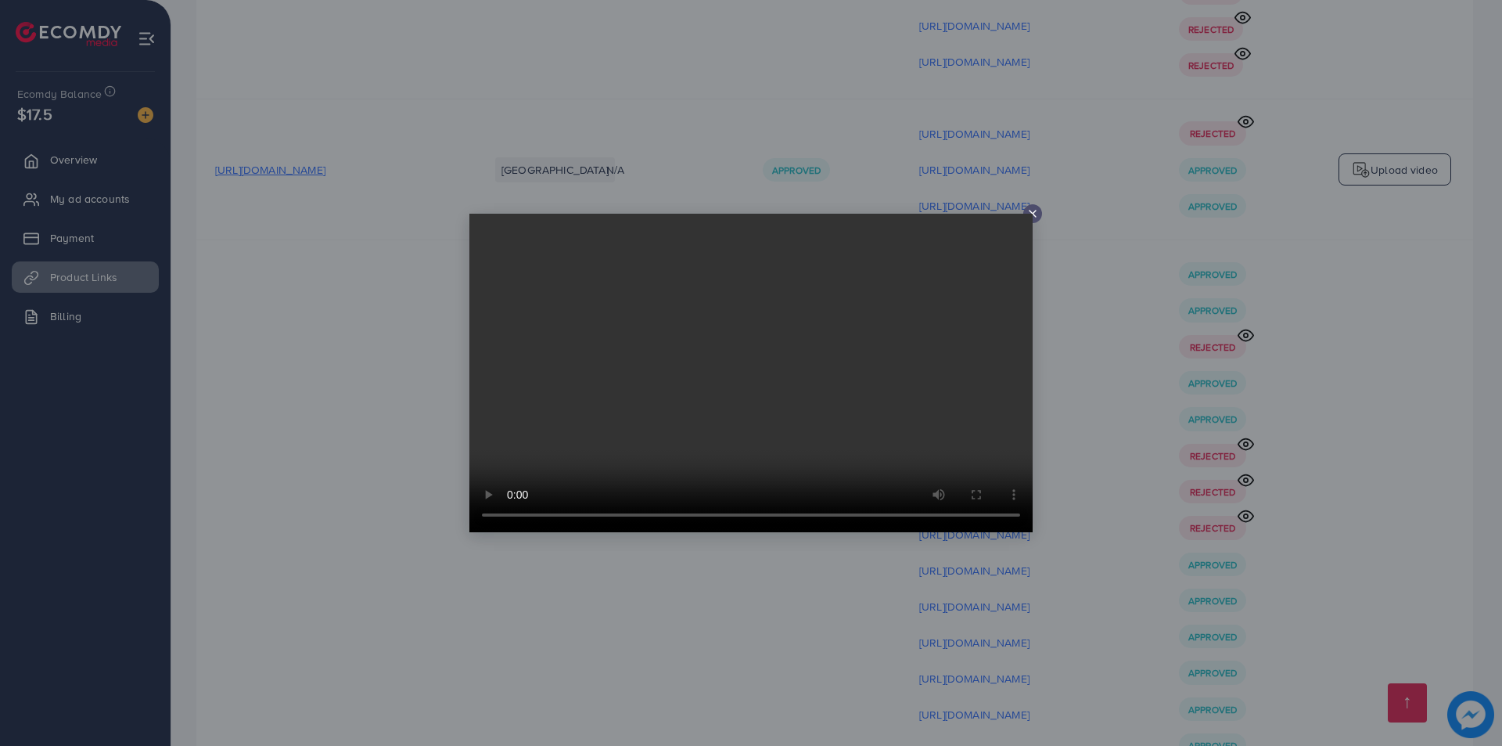
click at [1027, 557] on div at bounding box center [751, 373] width 1502 height 746
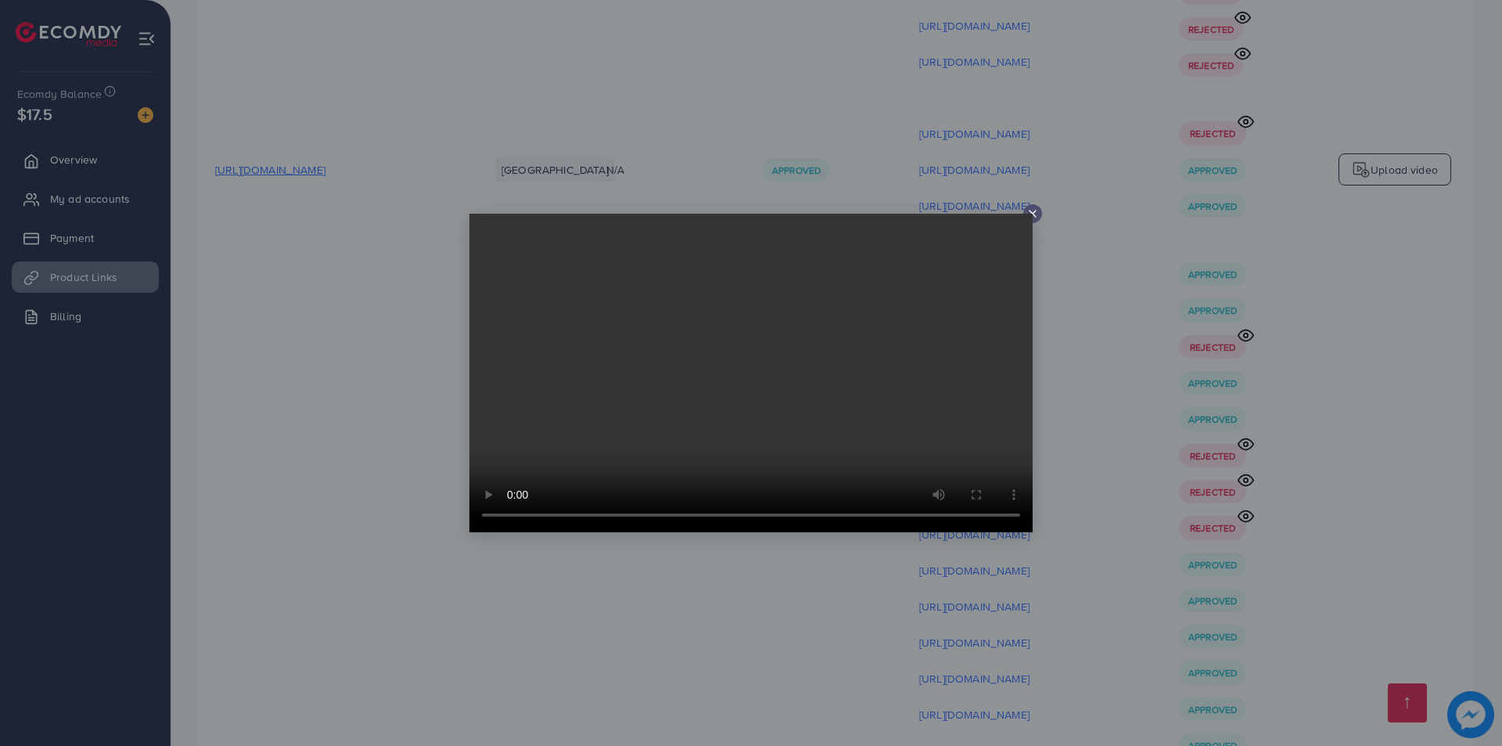
click at [1322, 617] on div at bounding box center [751, 373] width 1502 height 746
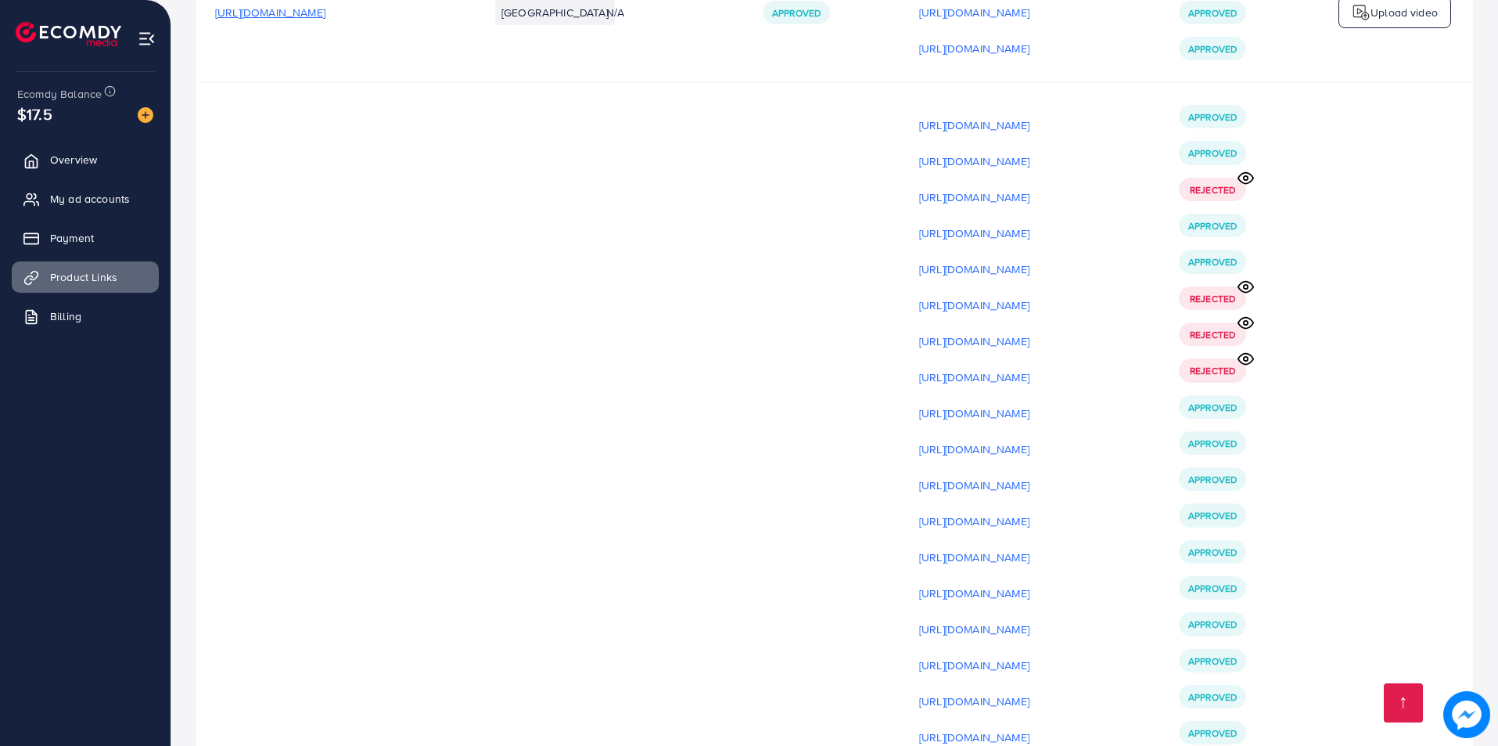
scroll to position [20540, 0]
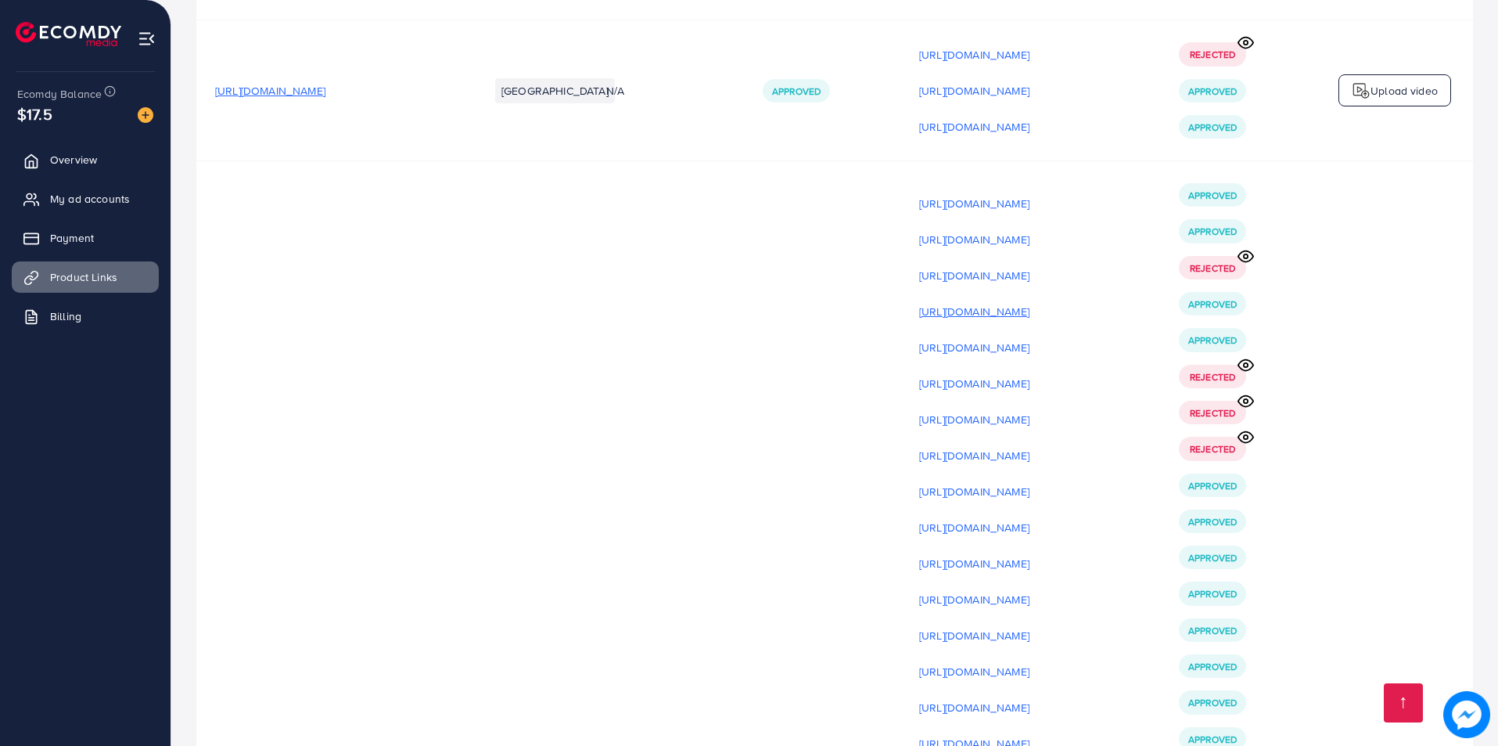
click at [1030, 302] on p "[URL][DOMAIN_NAME]" at bounding box center [974, 311] width 110 height 19
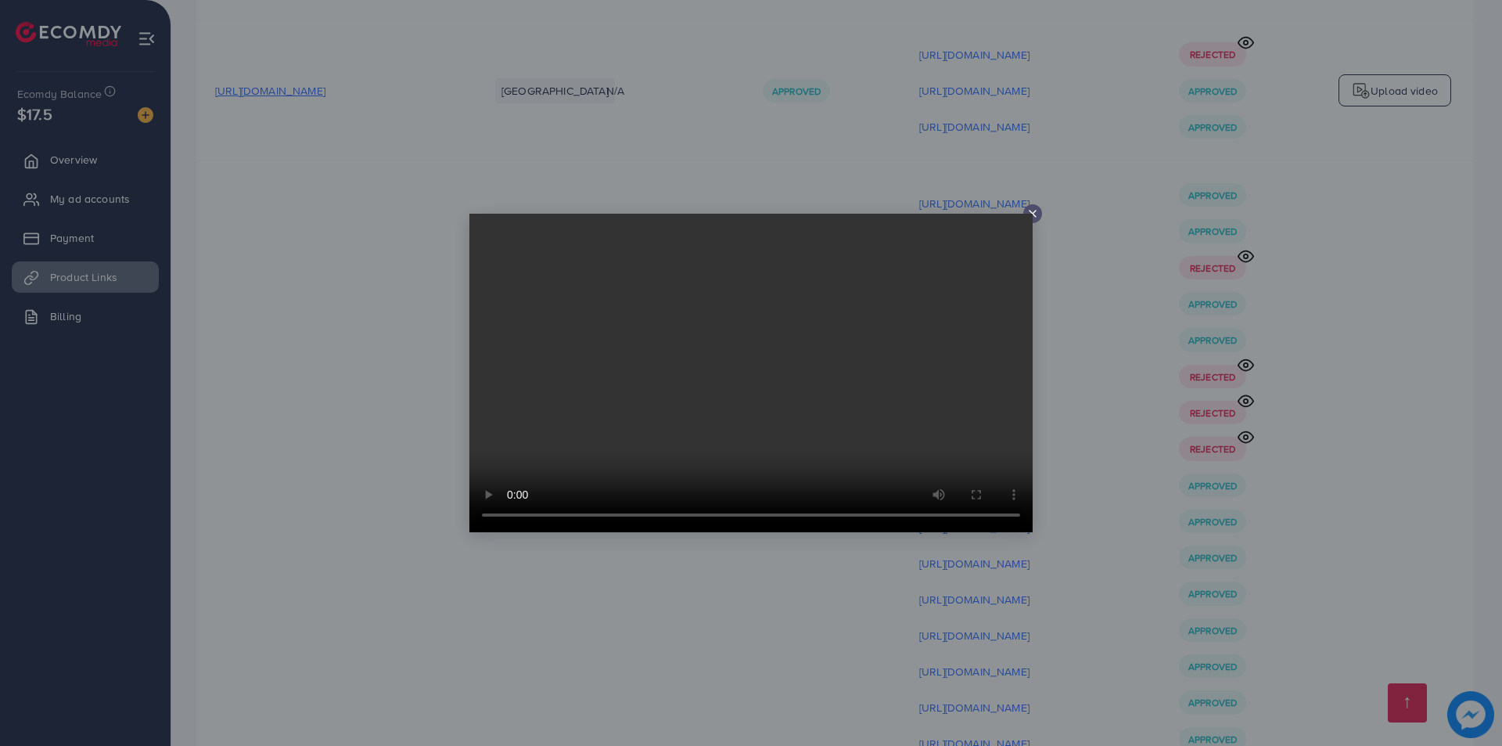
click at [1095, 157] on div at bounding box center [751, 373] width 1502 height 746
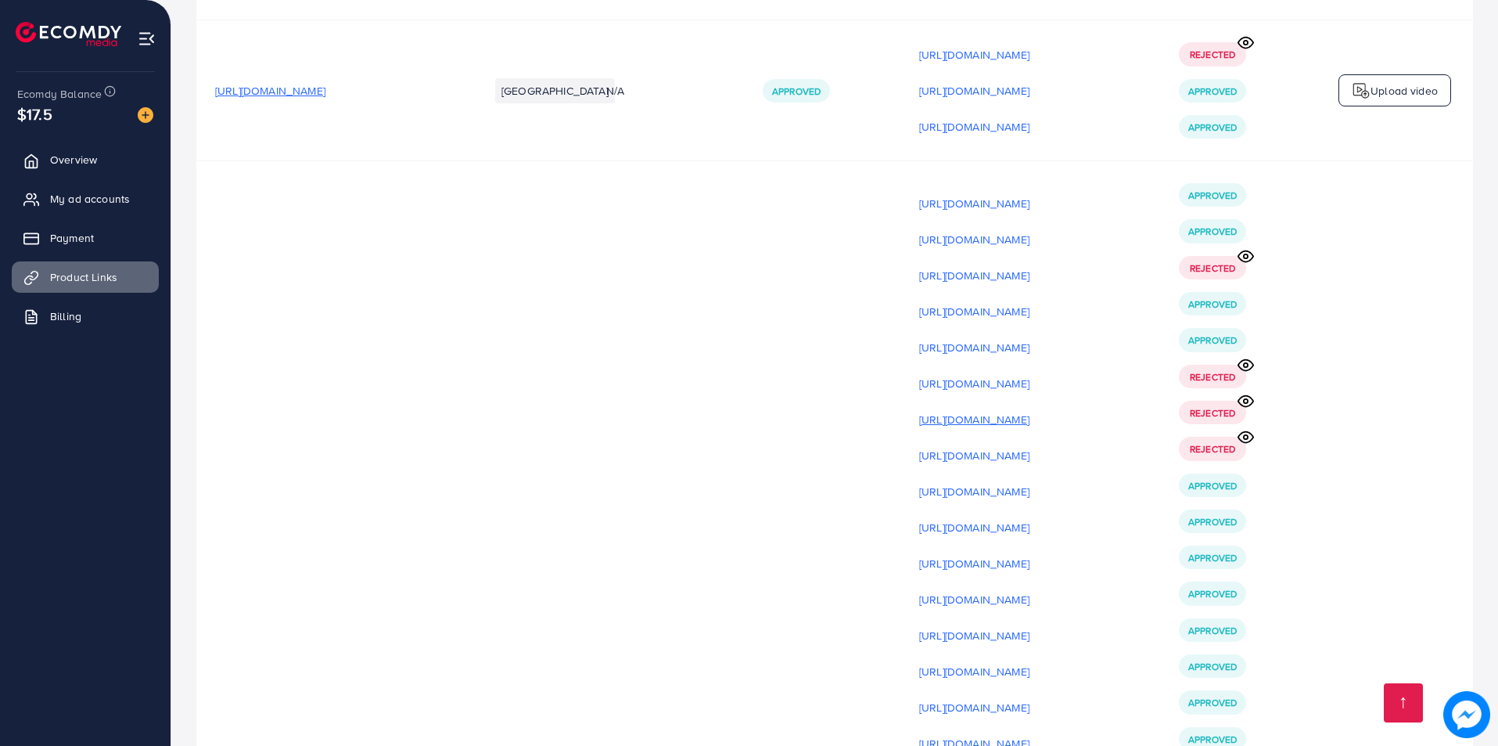
click at [1030, 410] on p "[URL][DOMAIN_NAME]" at bounding box center [974, 419] width 110 height 19
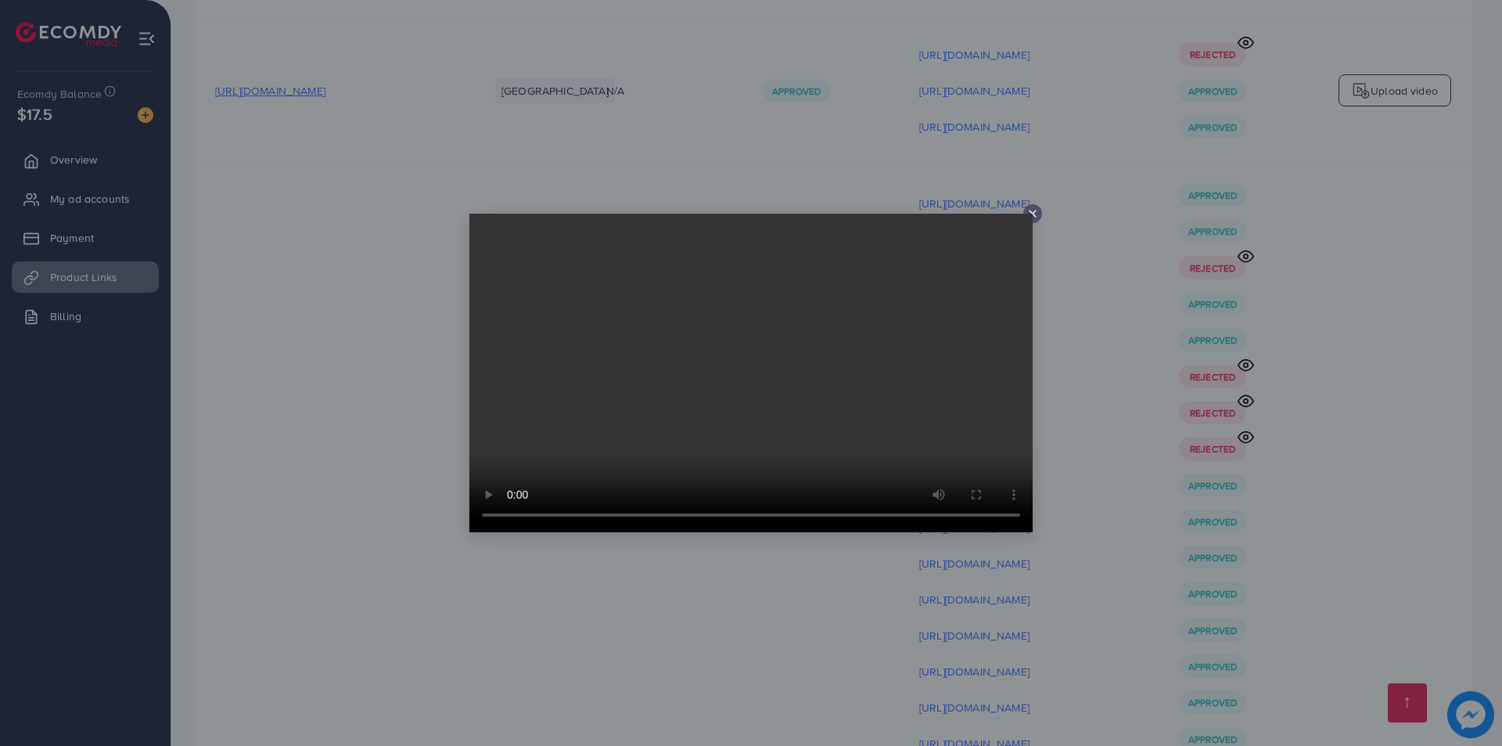
click at [1077, 258] on div at bounding box center [751, 373] width 1502 height 746
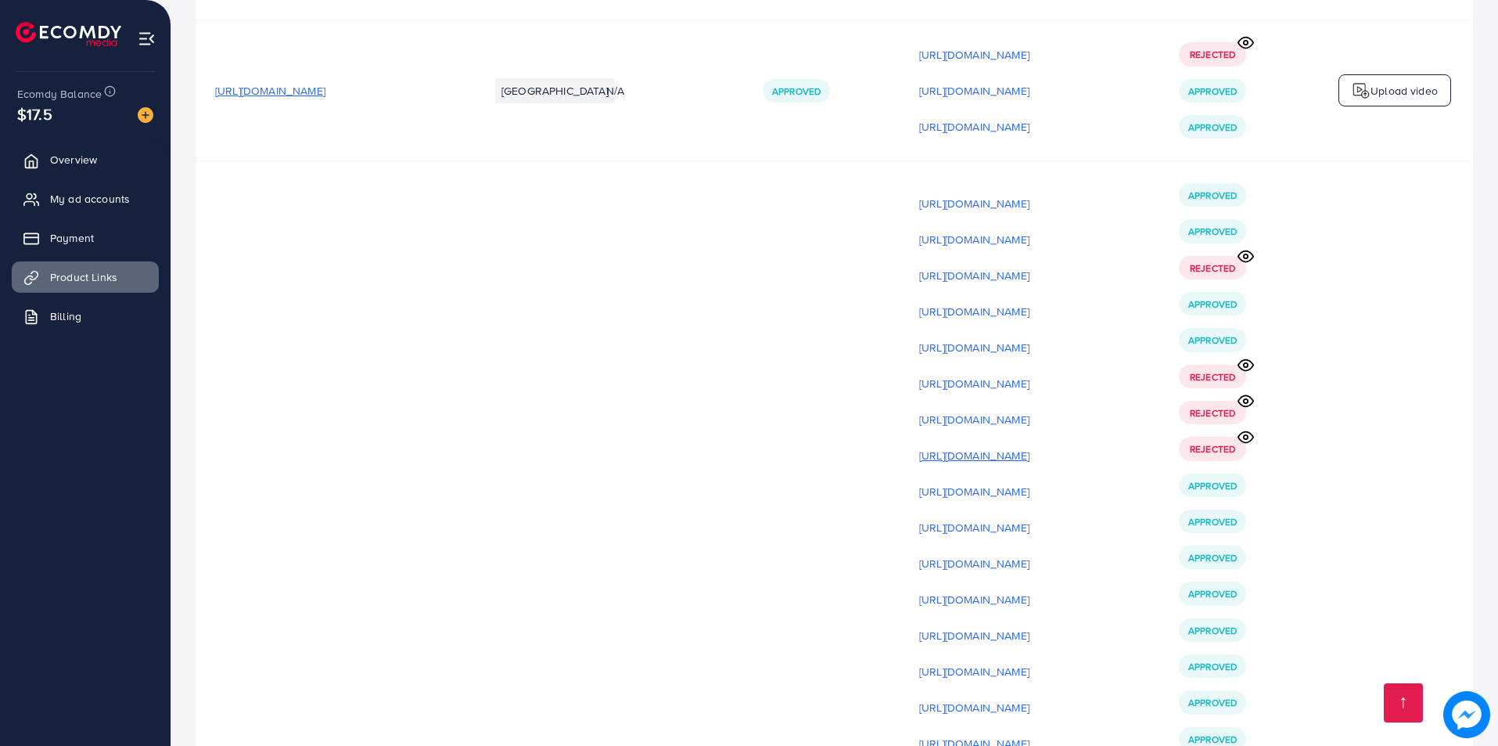
click at [1030, 446] on p "[URL][DOMAIN_NAME]" at bounding box center [974, 455] width 110 height 19
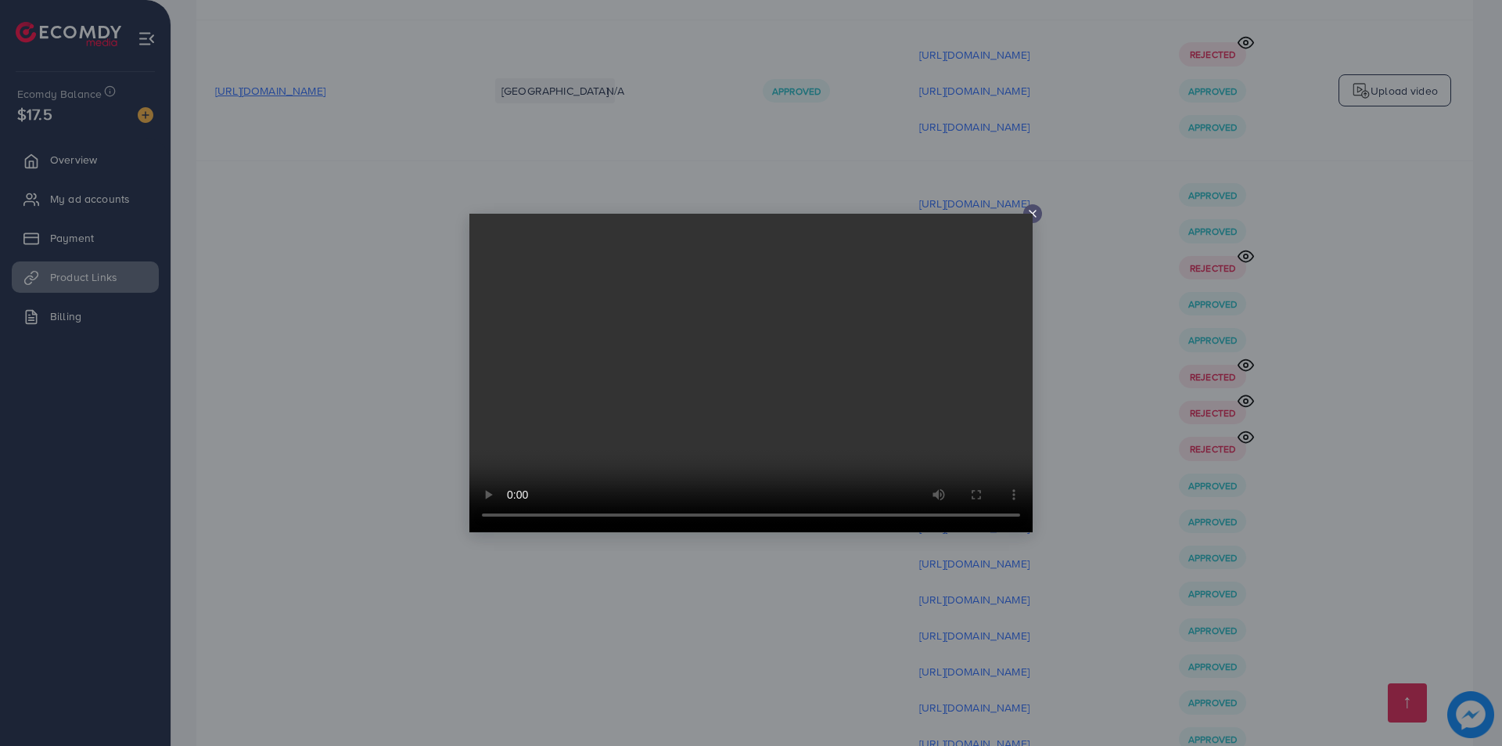
click at [1085, 290] on div at bounding box center [751, 373] width 1502 height 746
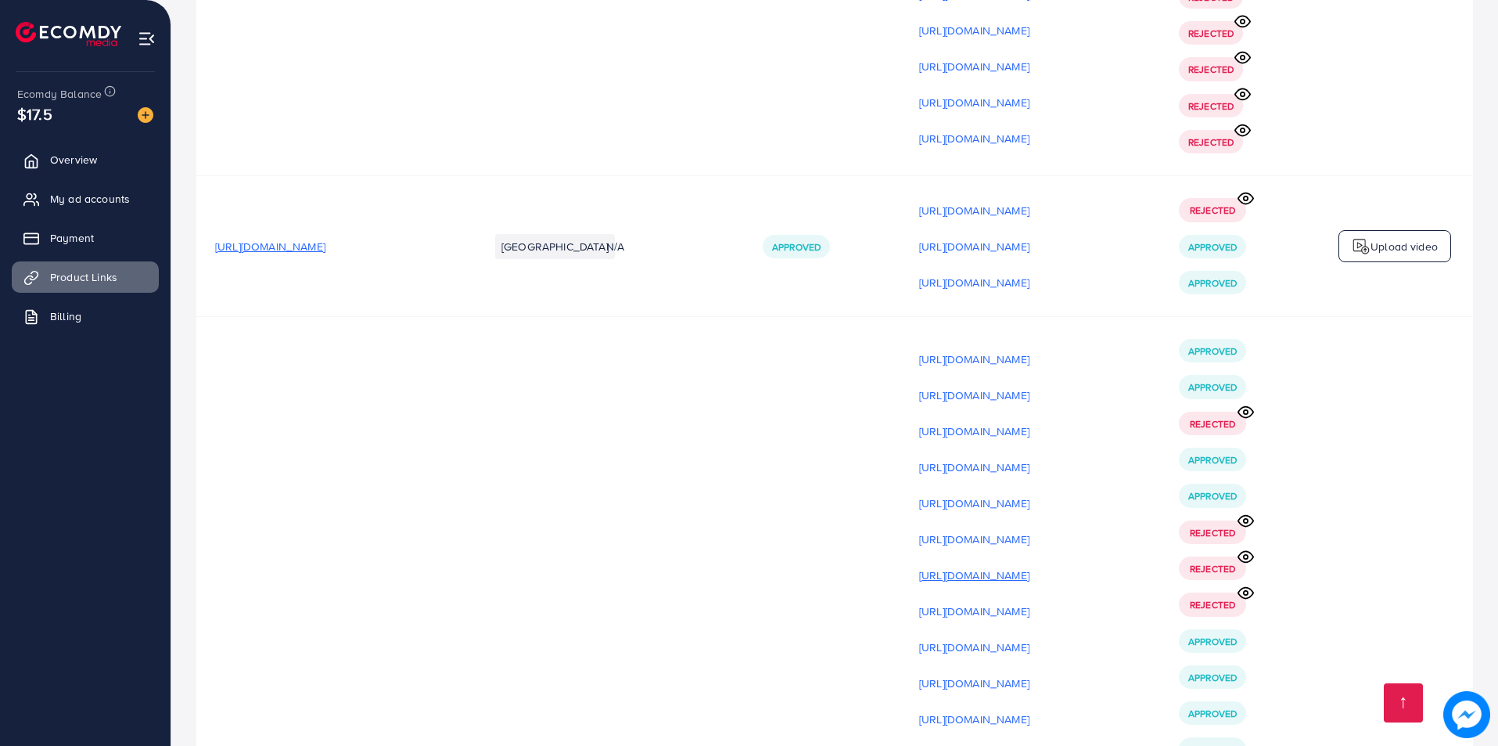
scroll to position [20384, 0]
click at [1030, 567] on p "[URL][DOMAIN_NAME]" at bounding box center [974, 576] width 110 height 19
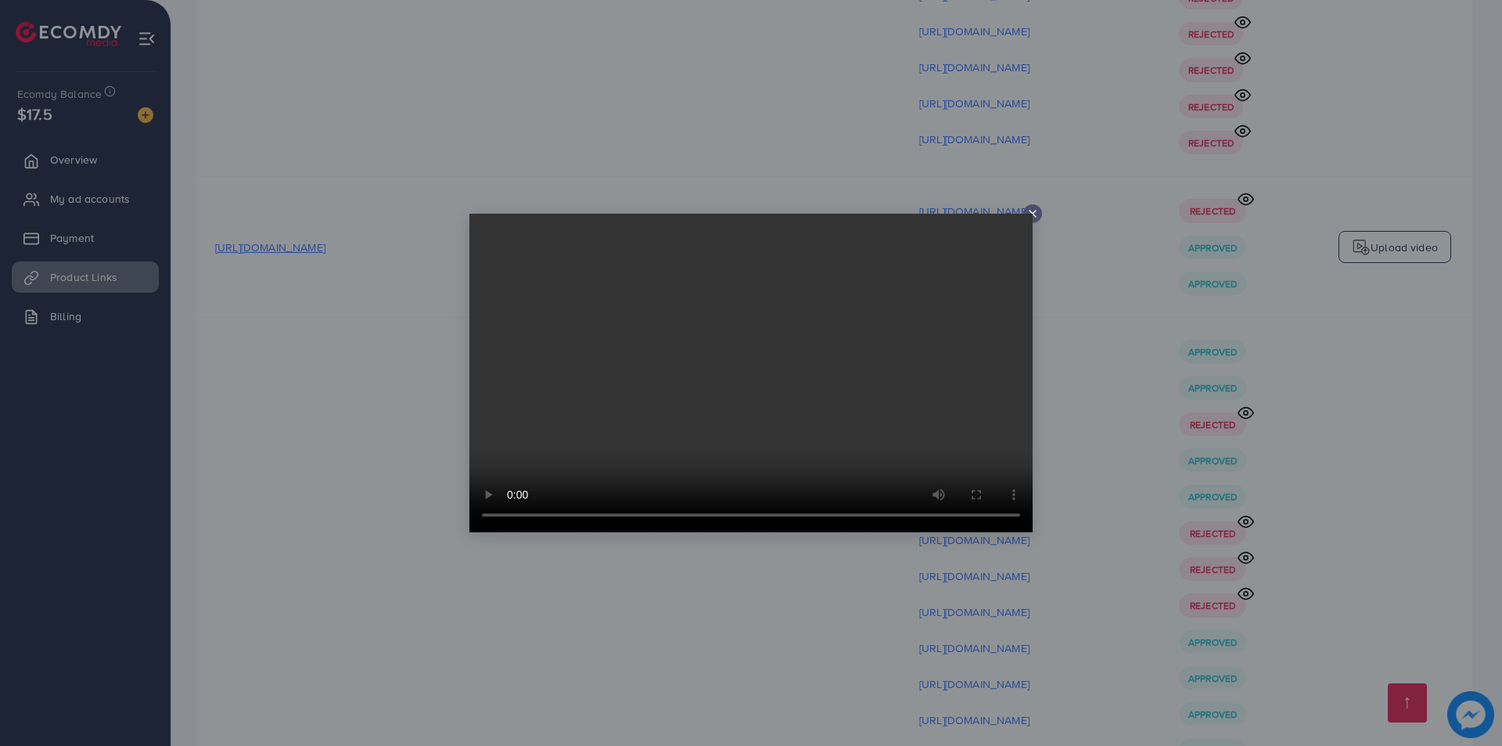
click at [1074, 386] on div at bounding box center [751, 373] width 1502 height 746
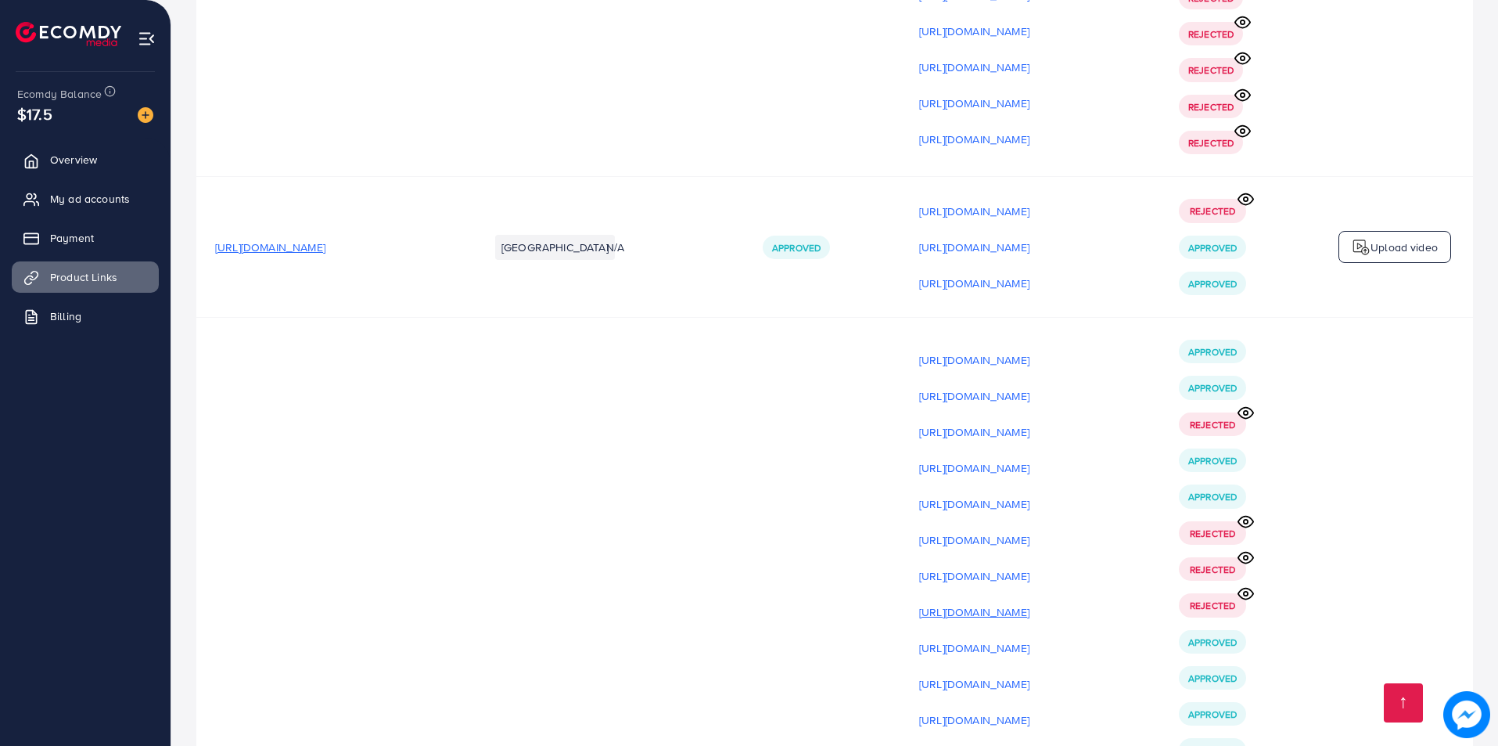
click at [1030, 603] on p "[URL][DOMAIN_NAME]" at bounding box center [974, 612] width 110 height 19
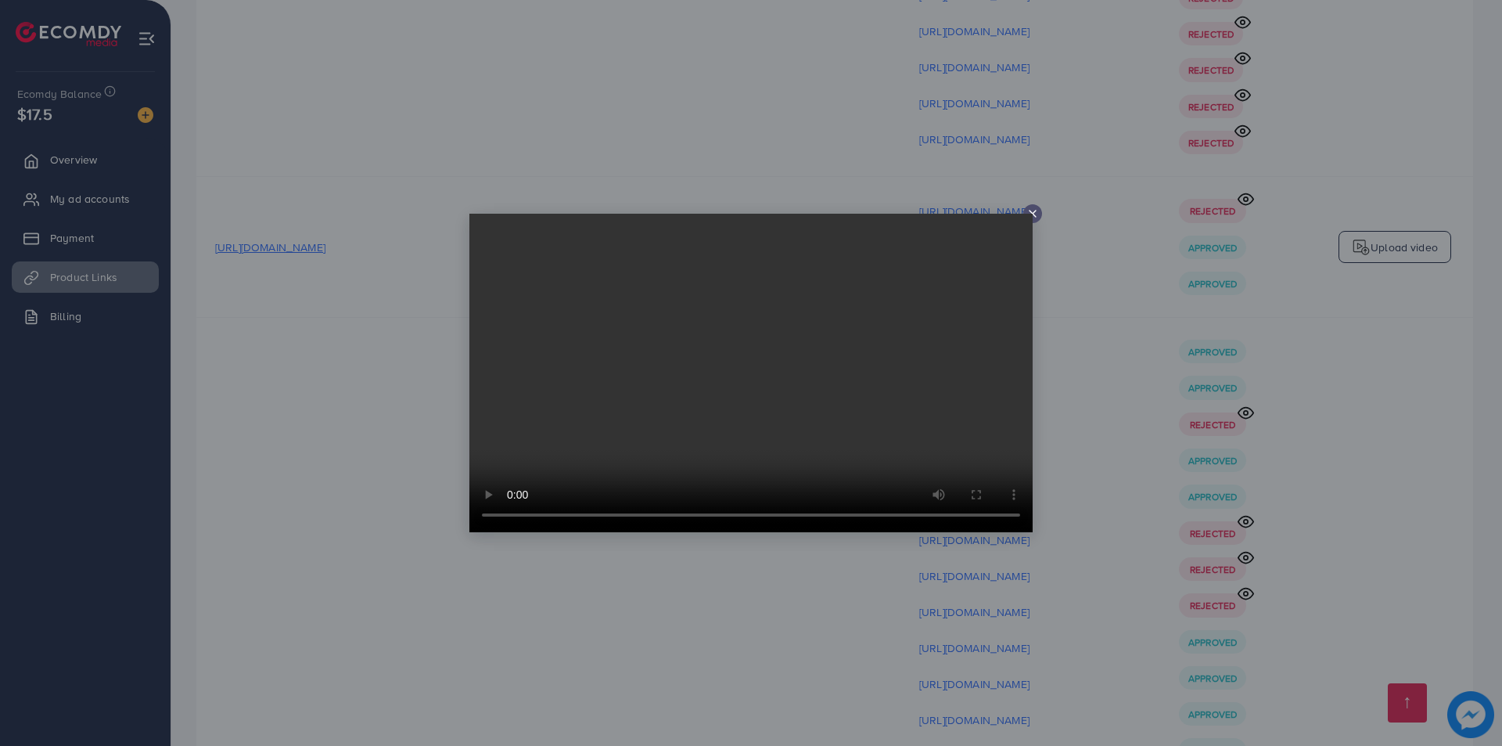
click at [1085, 430] on div at bounding box center [751, 373] width 1502 height 746
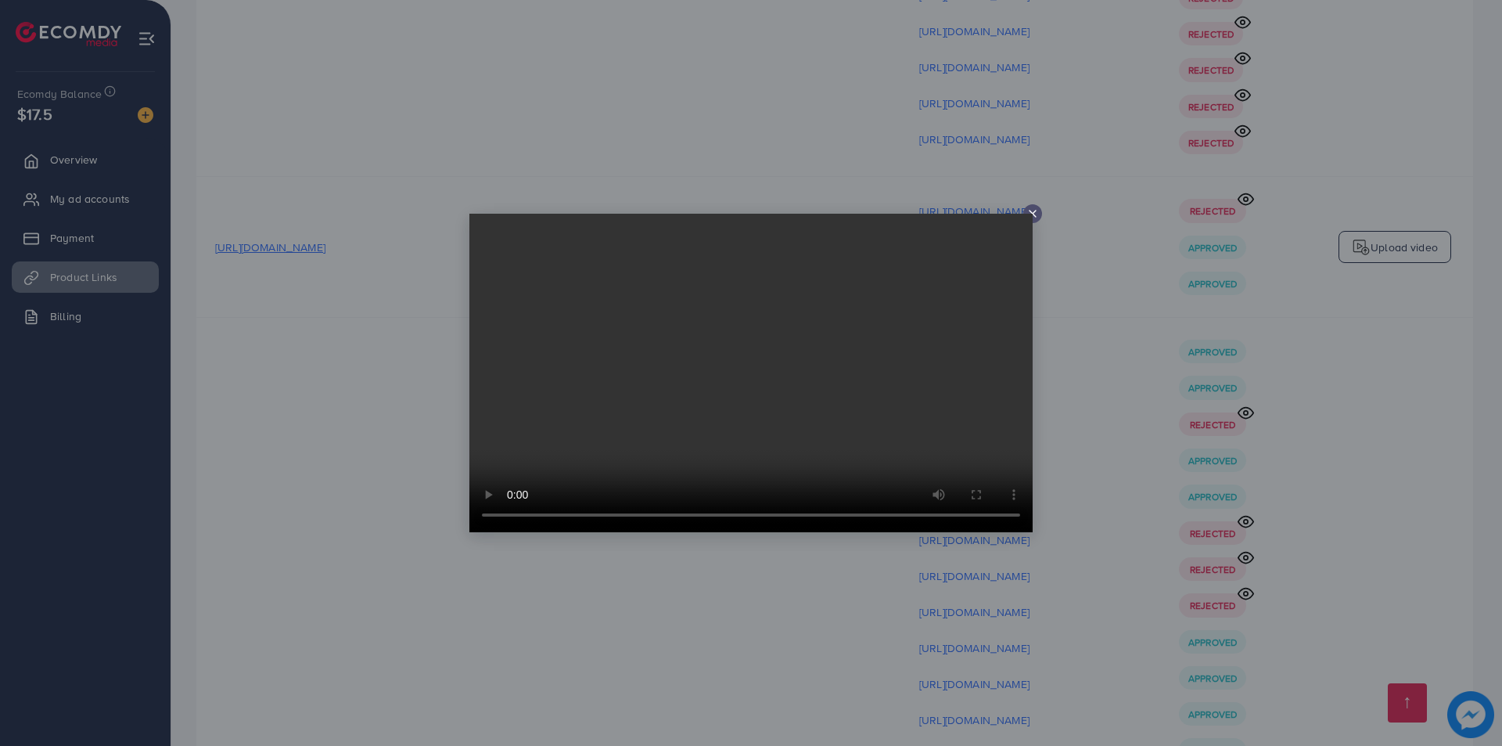
click at [1164, 560] on div at bounding box center [751, 373] width 1502 height 746
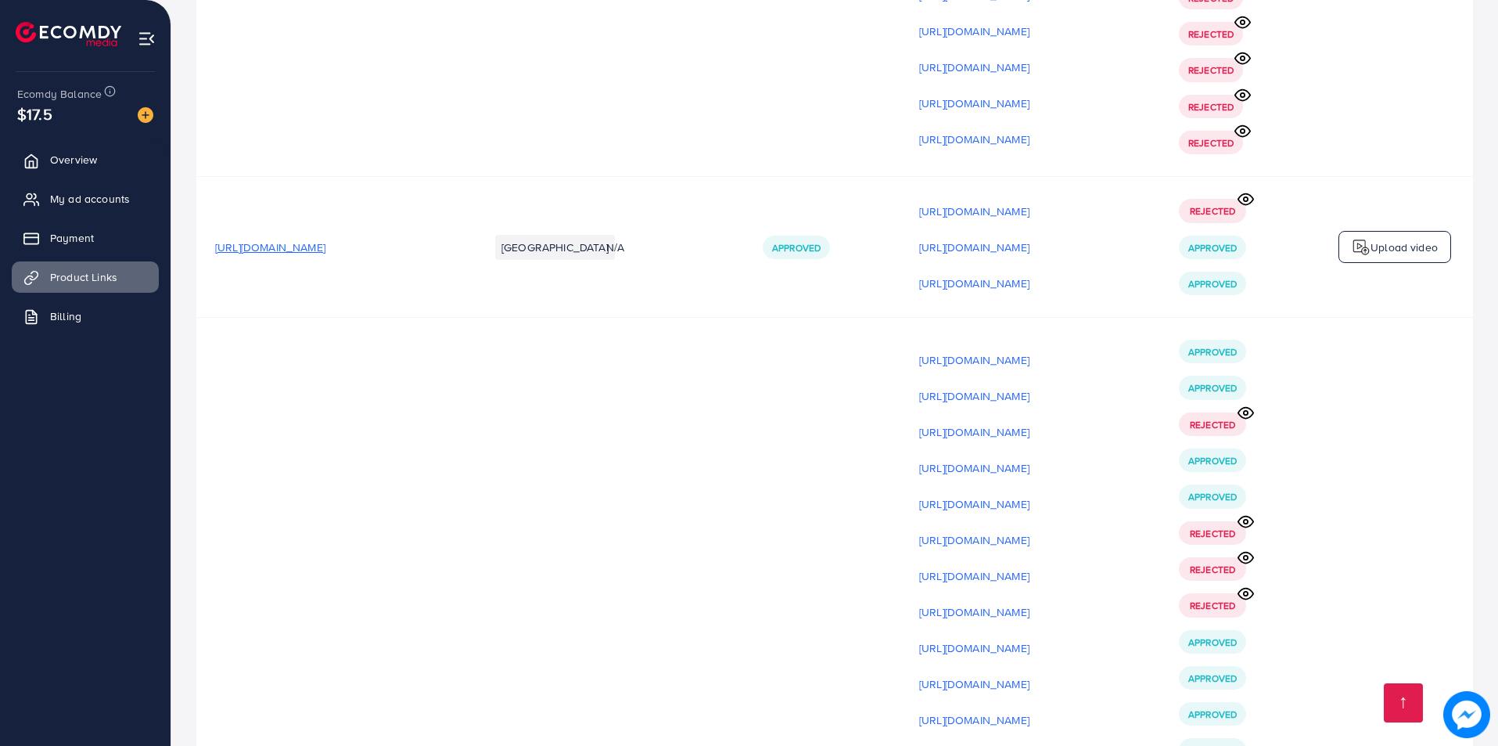
drag, startPoint x: 895, startPoint y: 694, endPoint x: 1133, endPoint y: 694, distance: 237.9
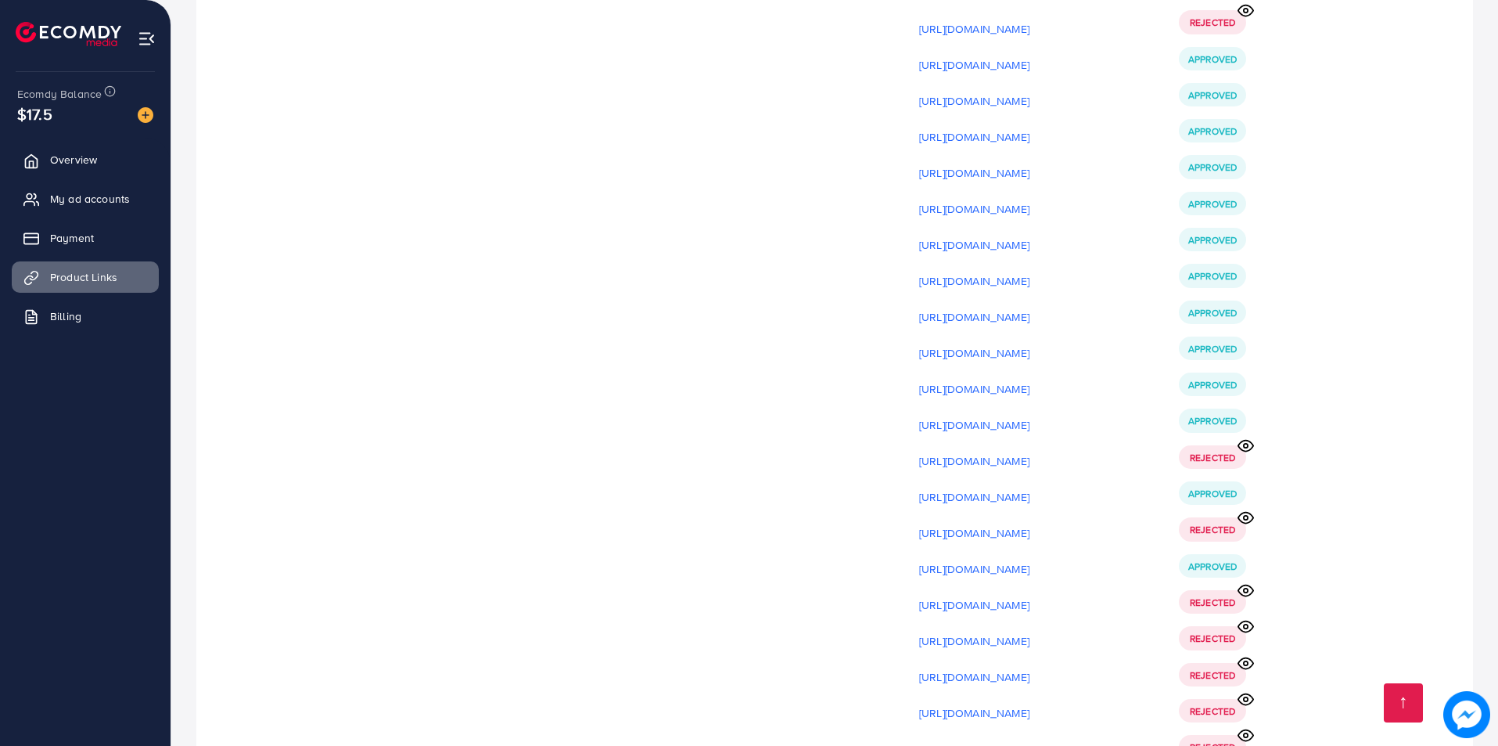
scroll to position [21015, 0]
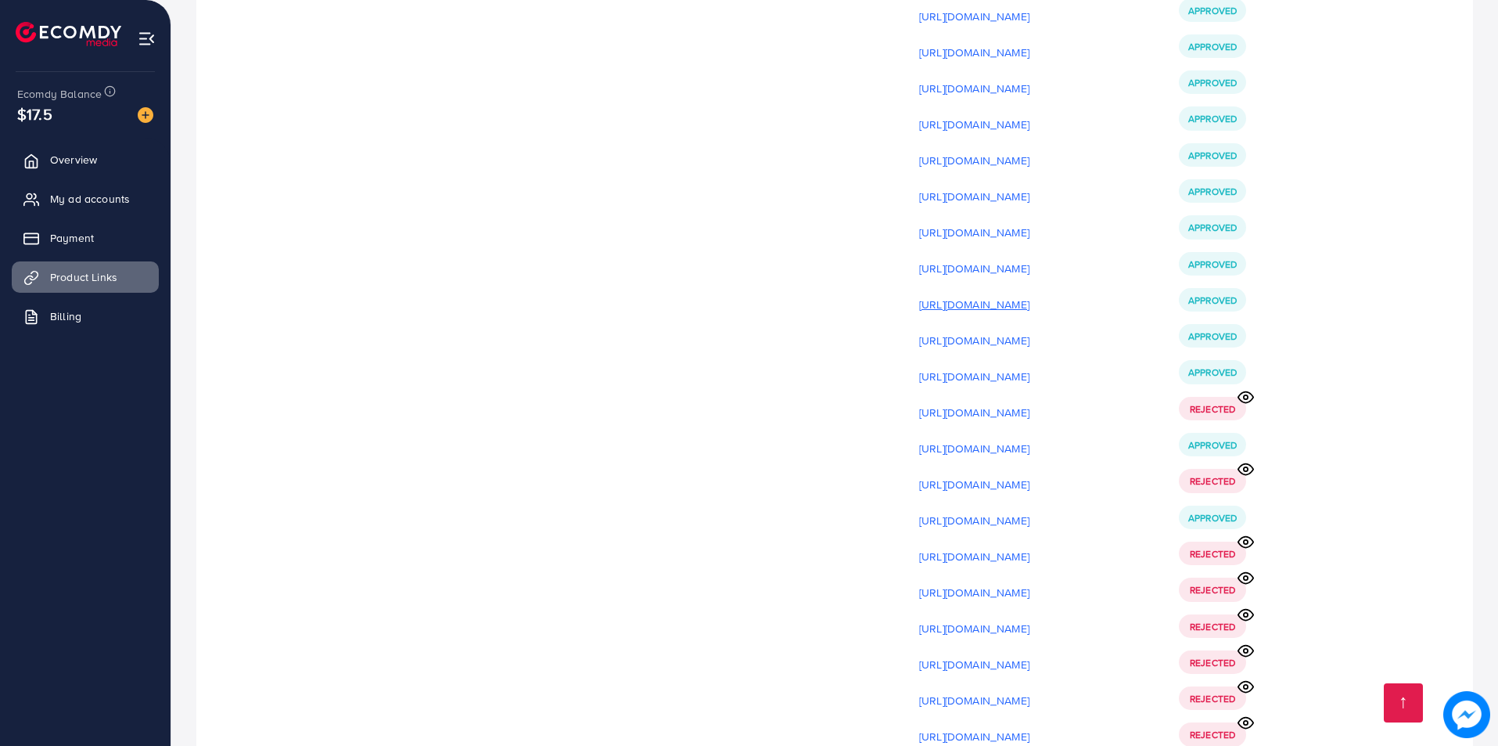
click at [1027, 295] on p "[URL][DOMAIN_NAME]" at bounding box center [974, 304] width 110 height 19
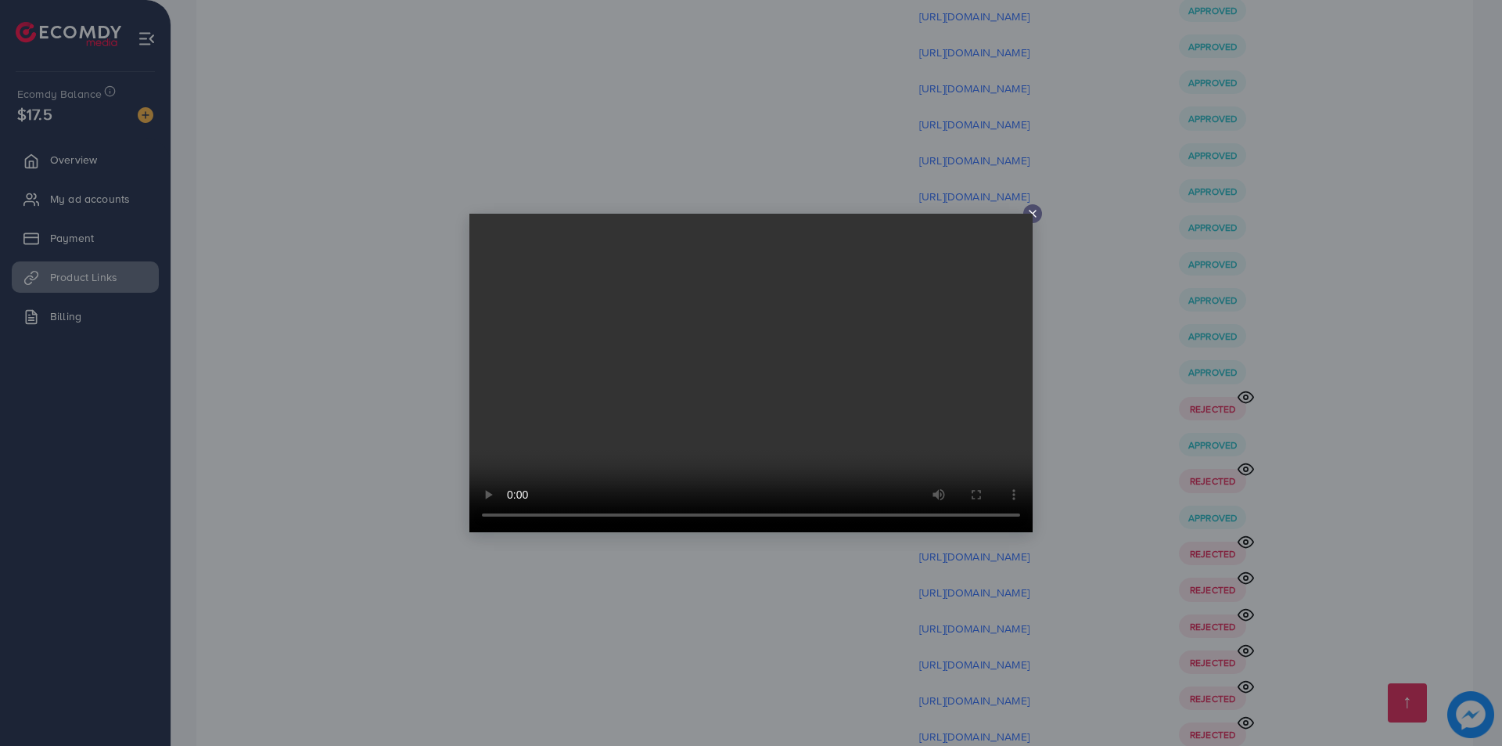
click at [1092, 109] on div at bounding box center [751, 373] width 1502 height 746
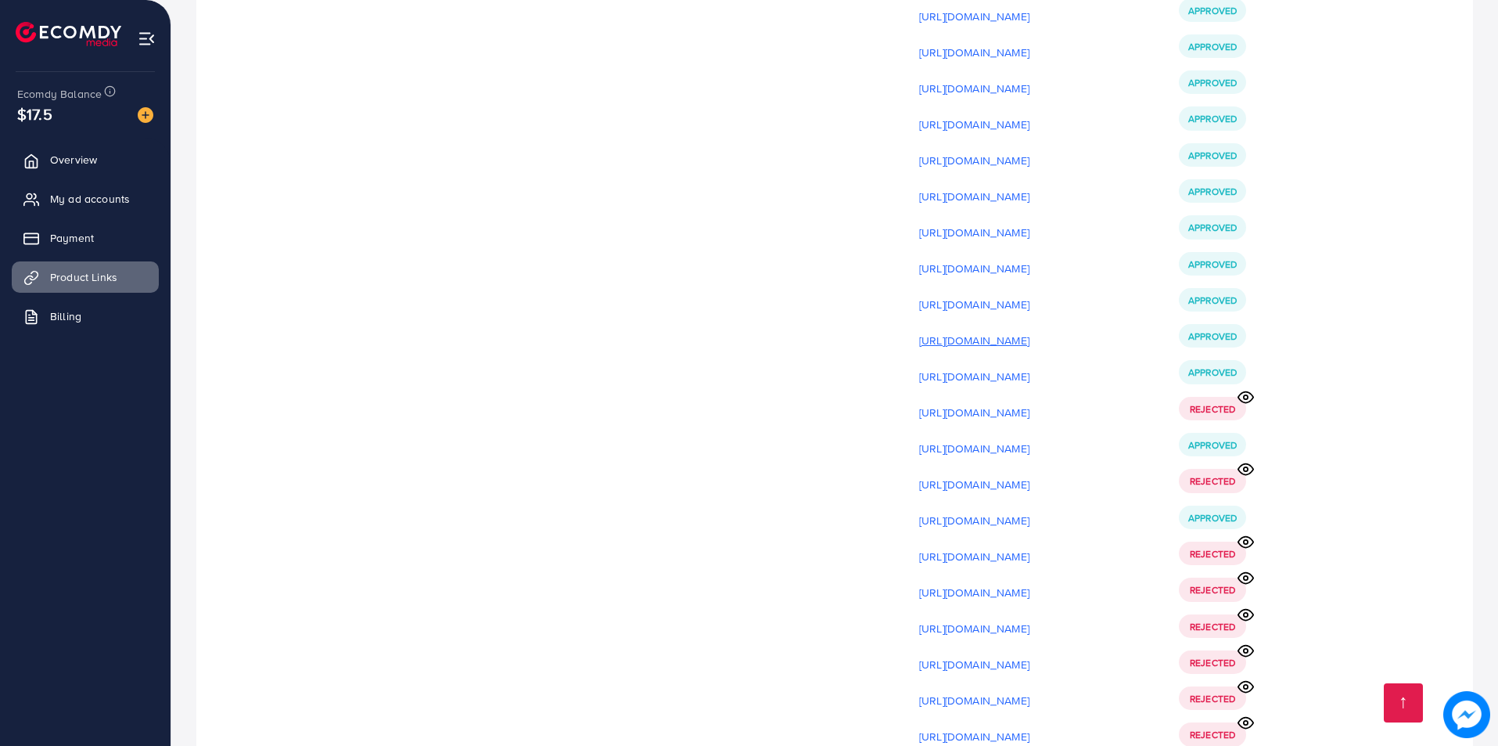
click at [1030, 331] on p "[URL][DOMAIN_NAME]" at bounding box center [974, 340] width 110 height 19
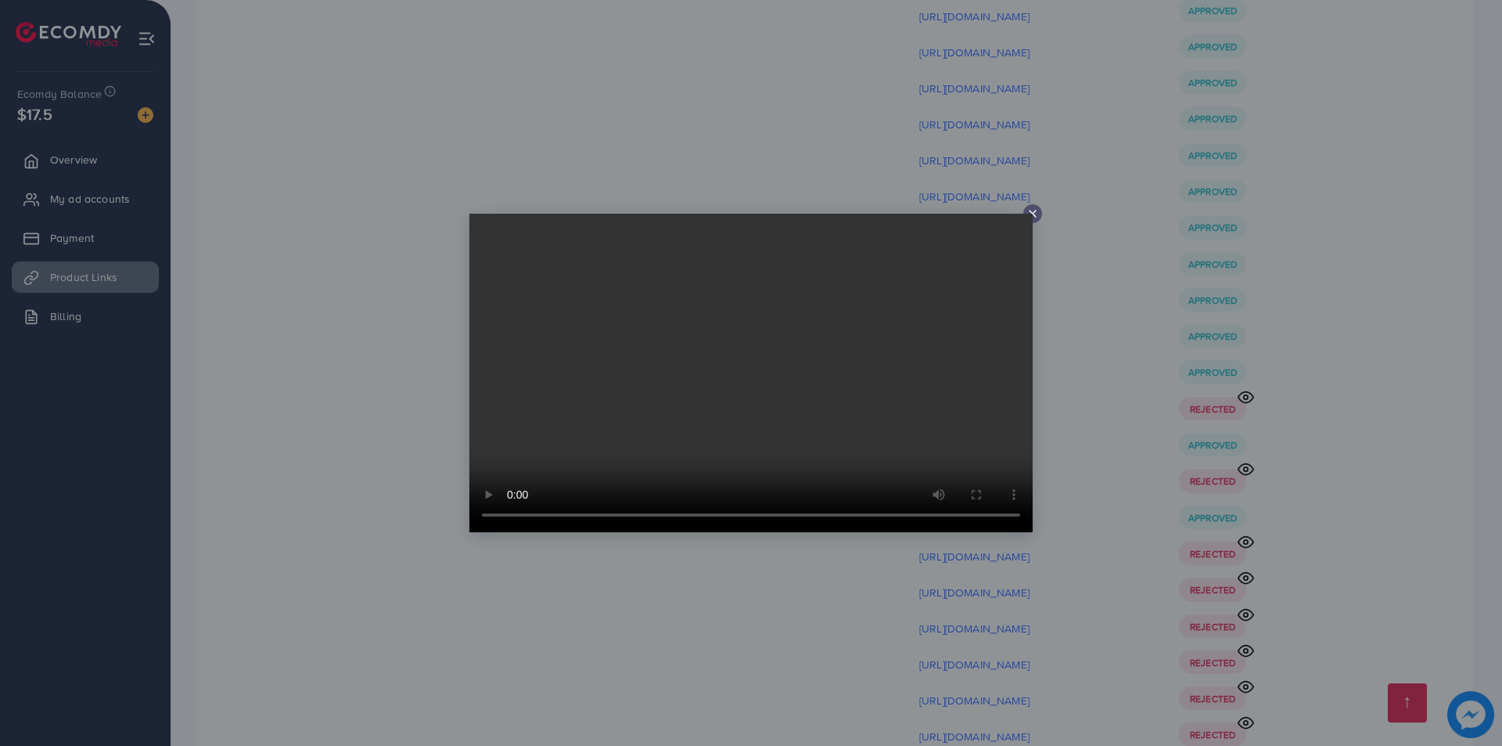
click at [1130, 102] on div at bounding box center [751, 373] width 1502 height 746
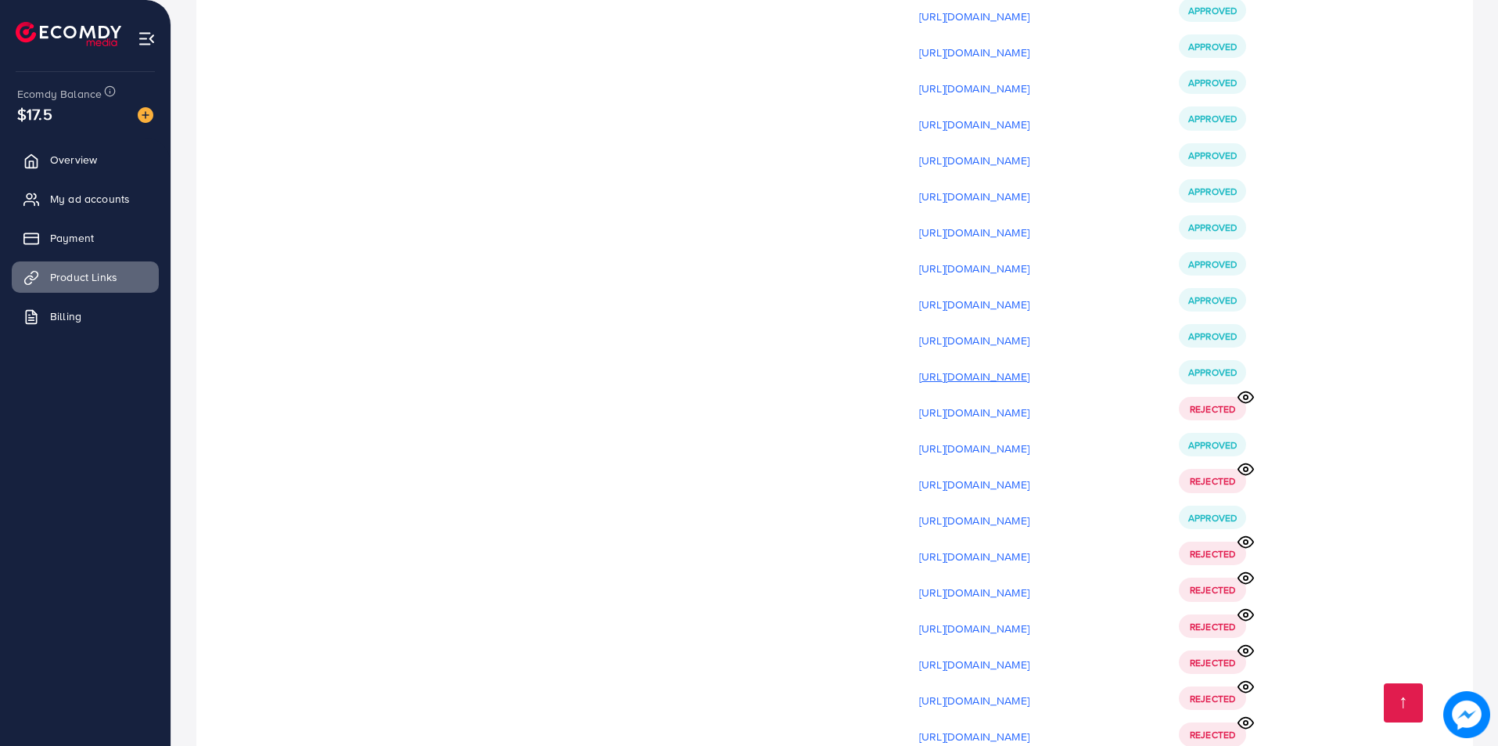
click at [1030, 367] on p "[URL][DOMAIN_NAME]" at bounding box center [974, 376] width 110 height 19
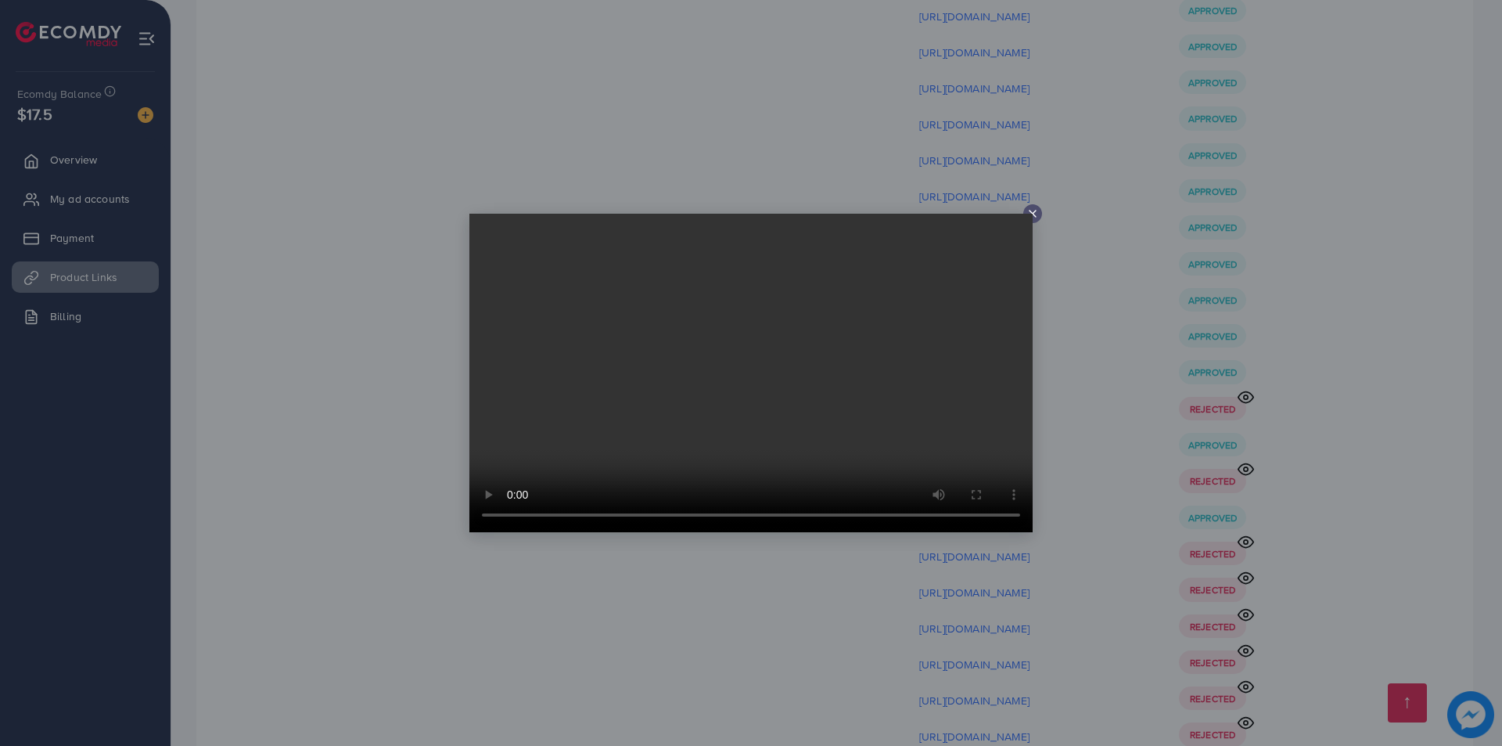
click at [1114, 203] on div at bounding box center [751, 373] width 1502 height 746
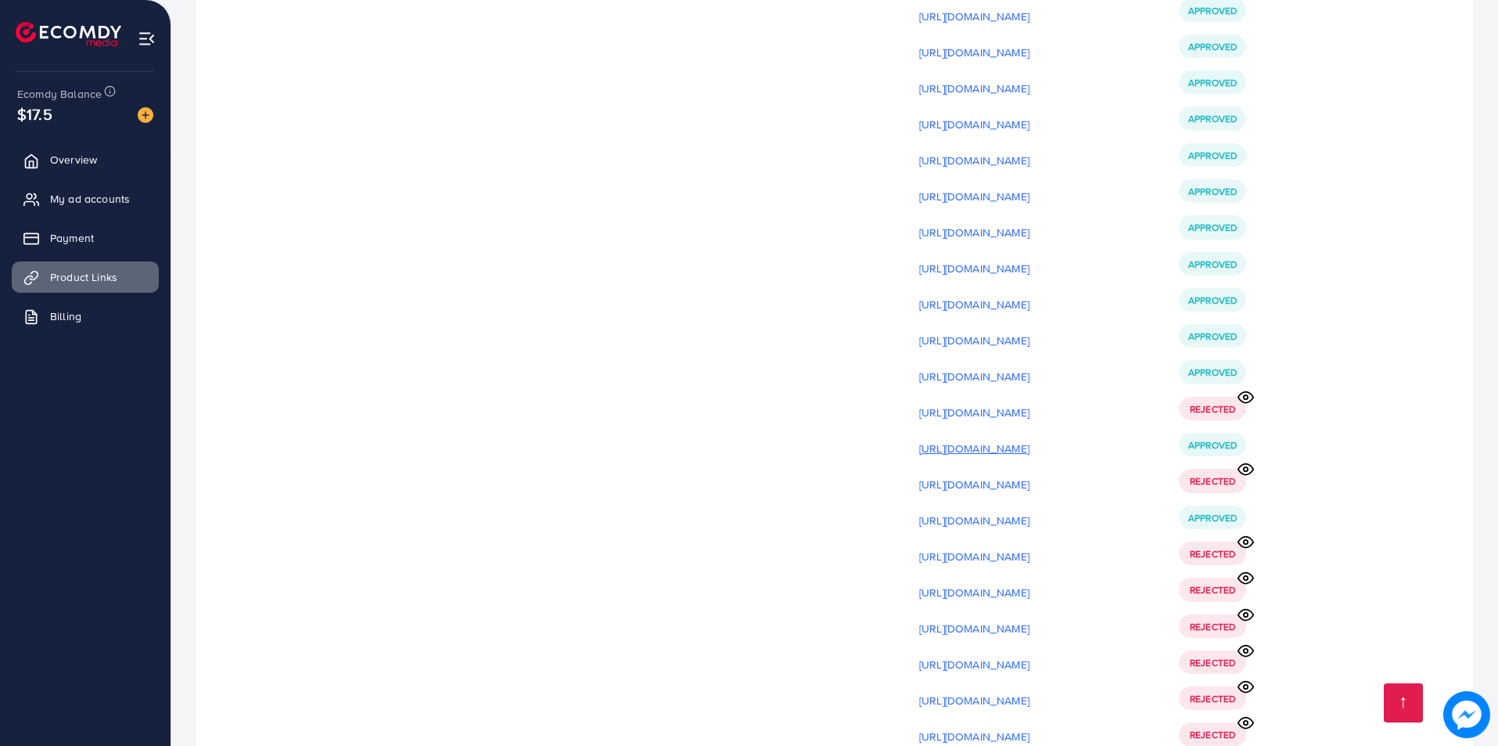
click at [1030, 439] on p "[URL][DOMAIN_NAME]" at bounding box center [974, 448] width 110 height 19
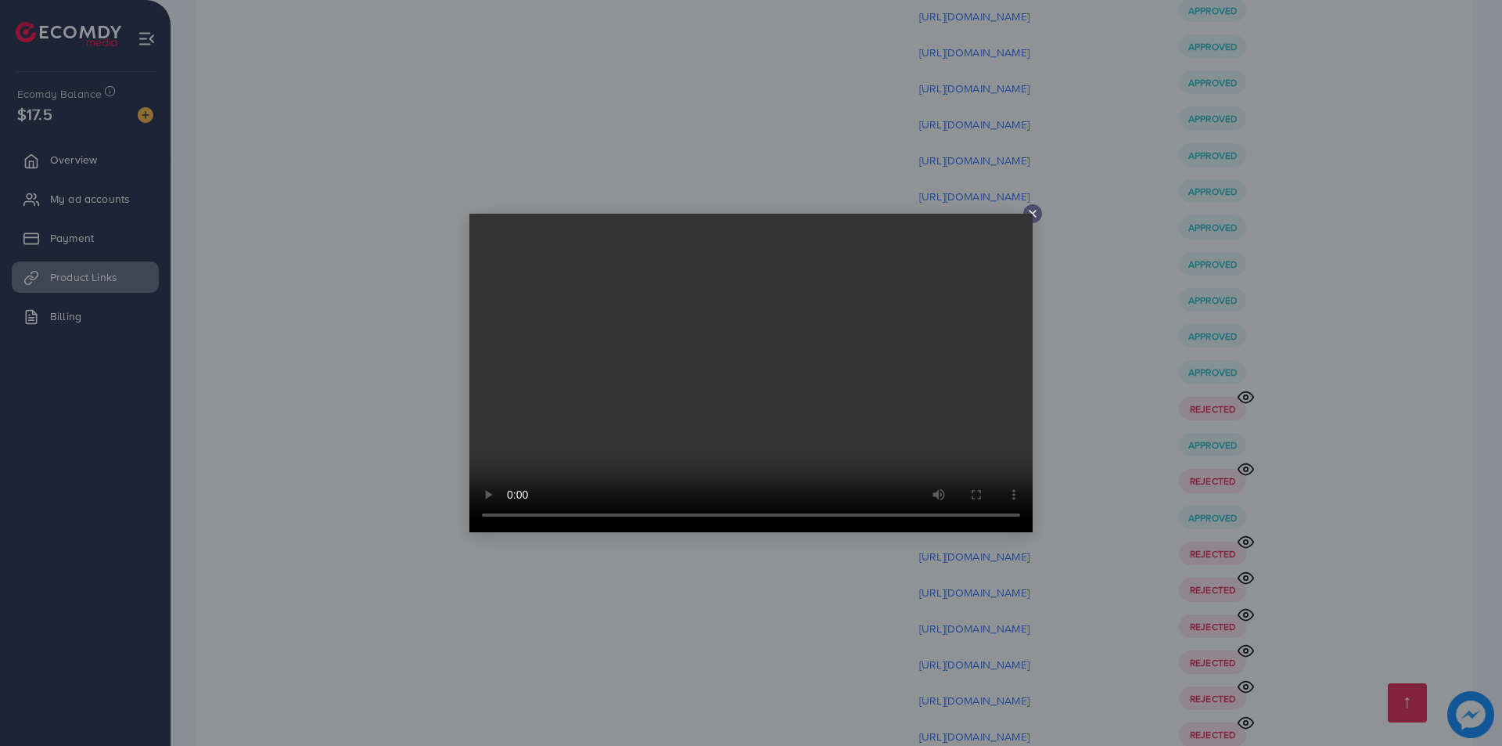
click at [1088, 296] on div at bounding box center [751, 373] width 1502 height 746
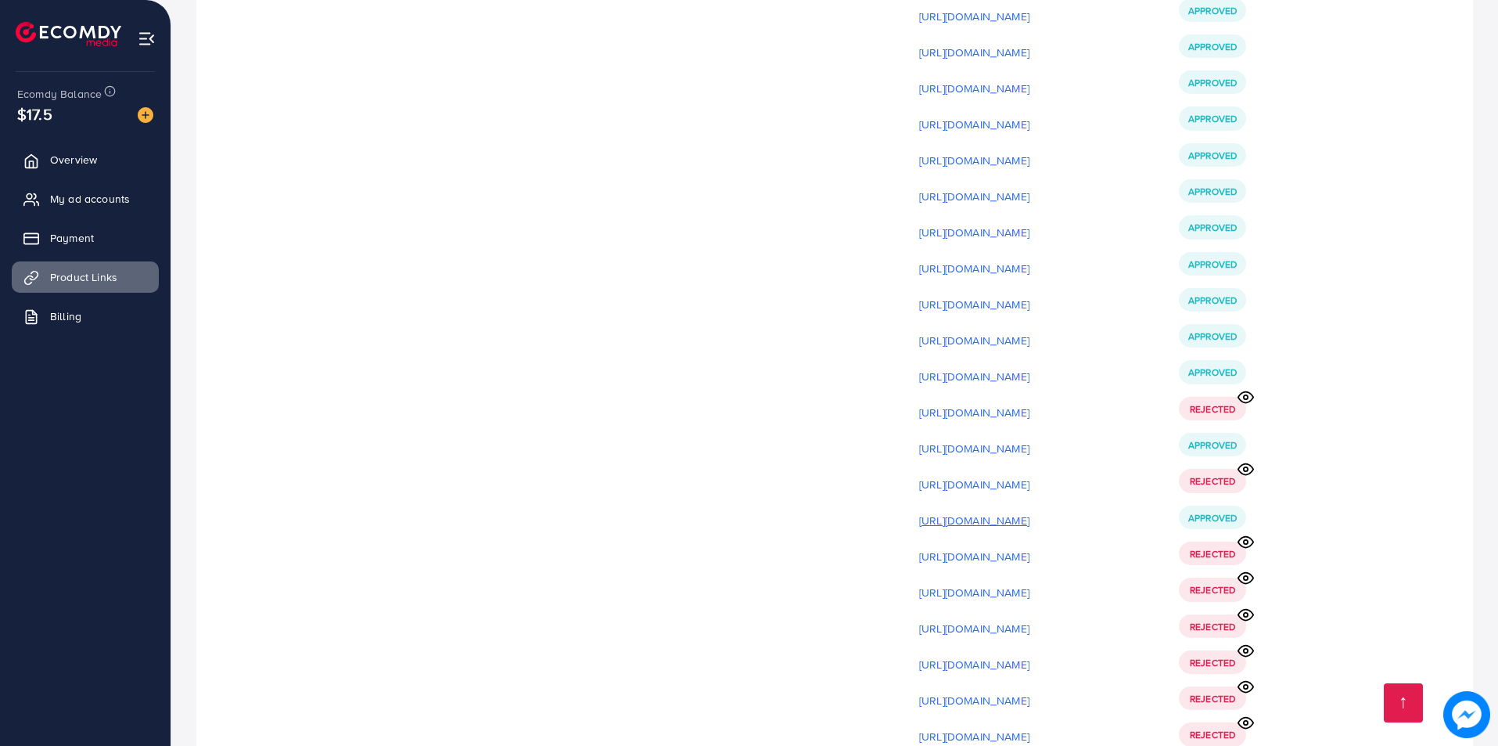
click at [1030, 511] on p "[URL][DOMAIN_NAME]" at bounding box center [974, 520] width 110 height 19
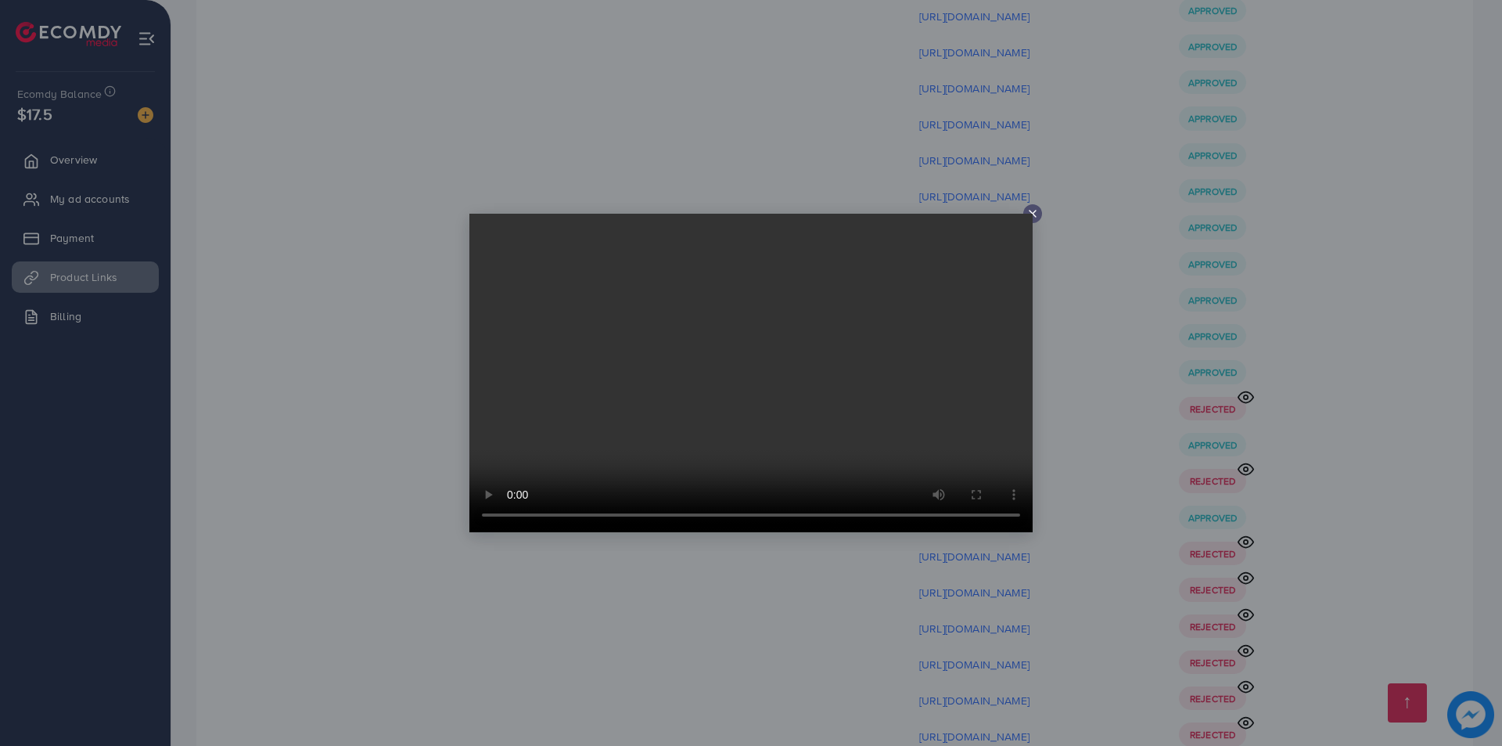
click at [1085, 478] on div at bounding box center [751, 373] width 1502 height 746
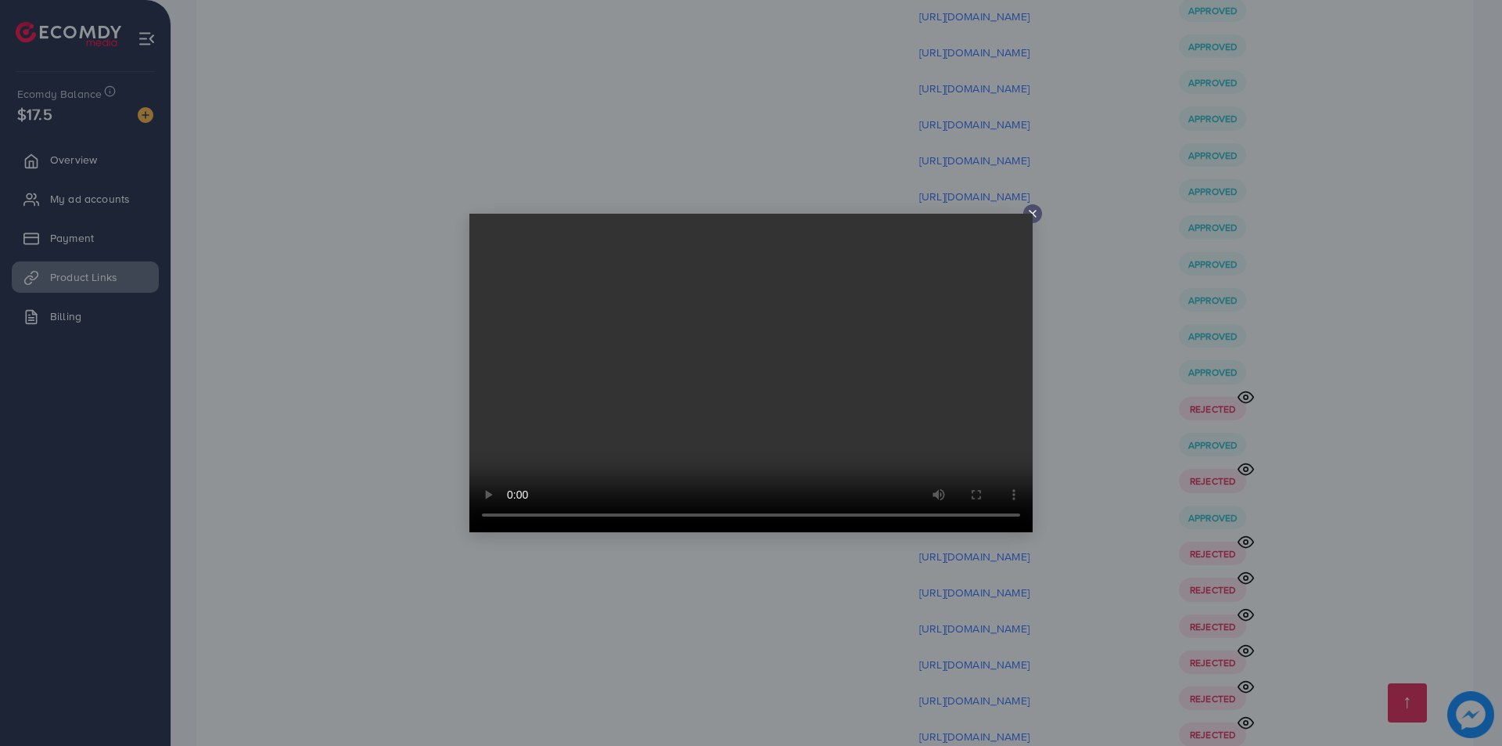
click at [1131, 590] on div at bounding box center [751, 373] width 1502 height 746
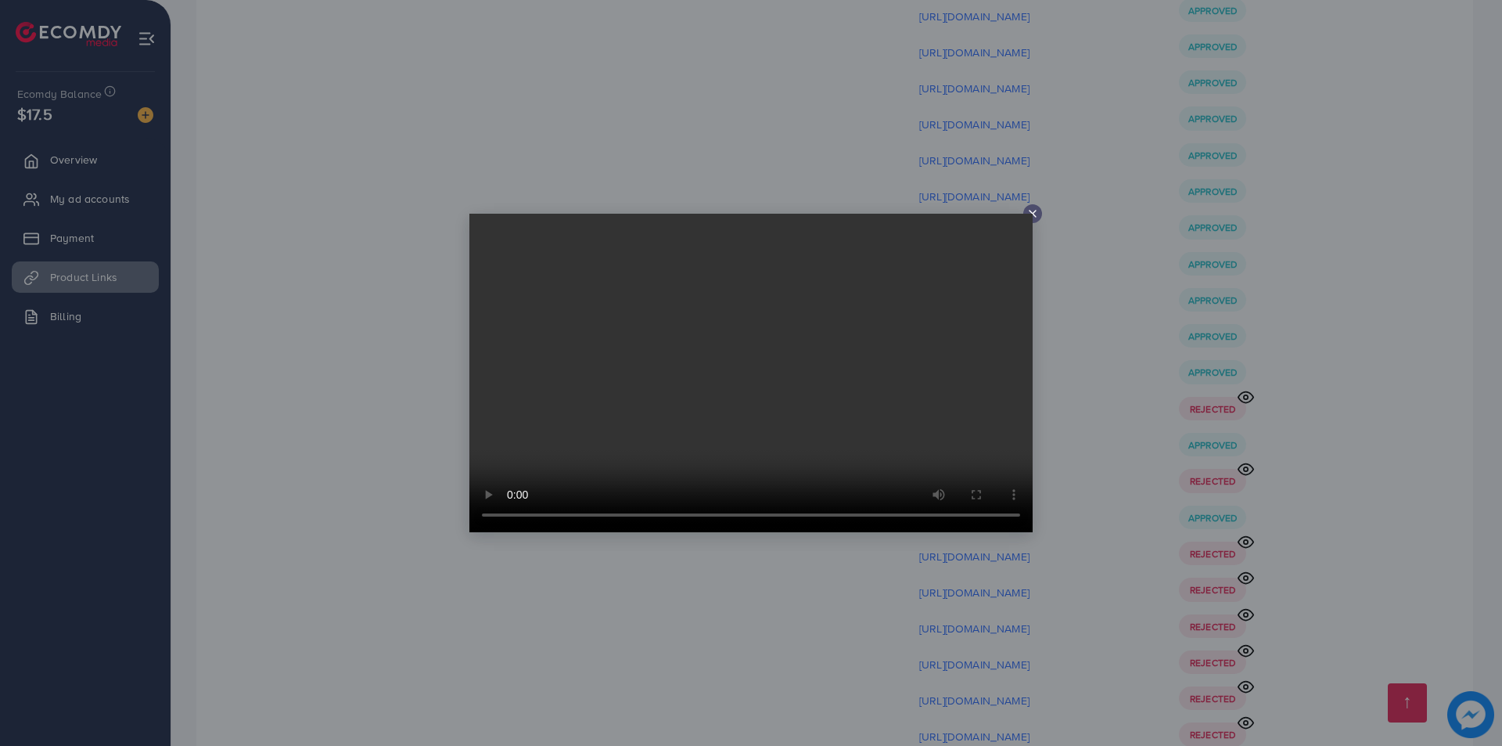
click at [1052, 615] on div at bounding box center [751, 373] width 1502 height 746
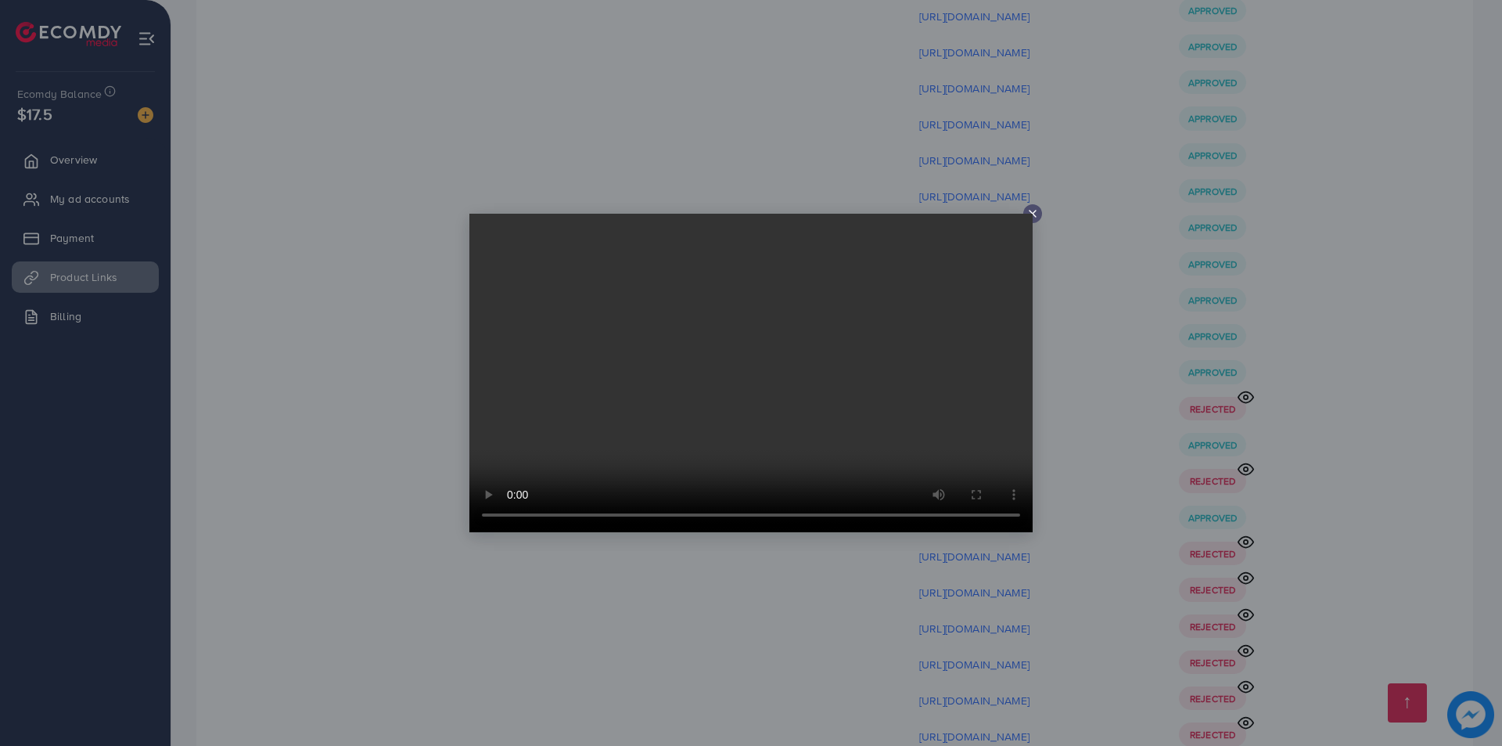
click at [1044, 649] on div at bounding box center [751, 373] width 1502 height 746
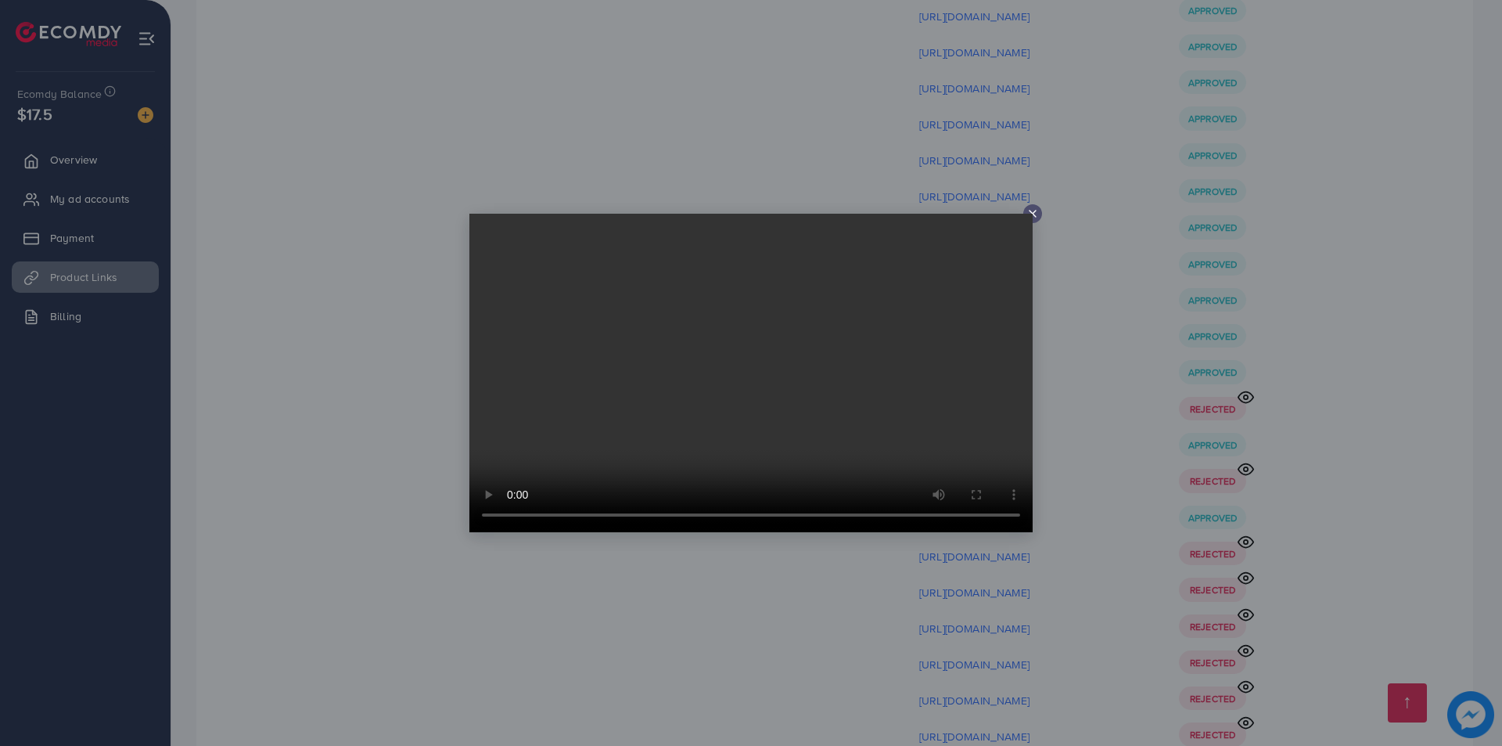
click at [1420, 567] on div at bounding box center [751, 373] width 1502 height 746
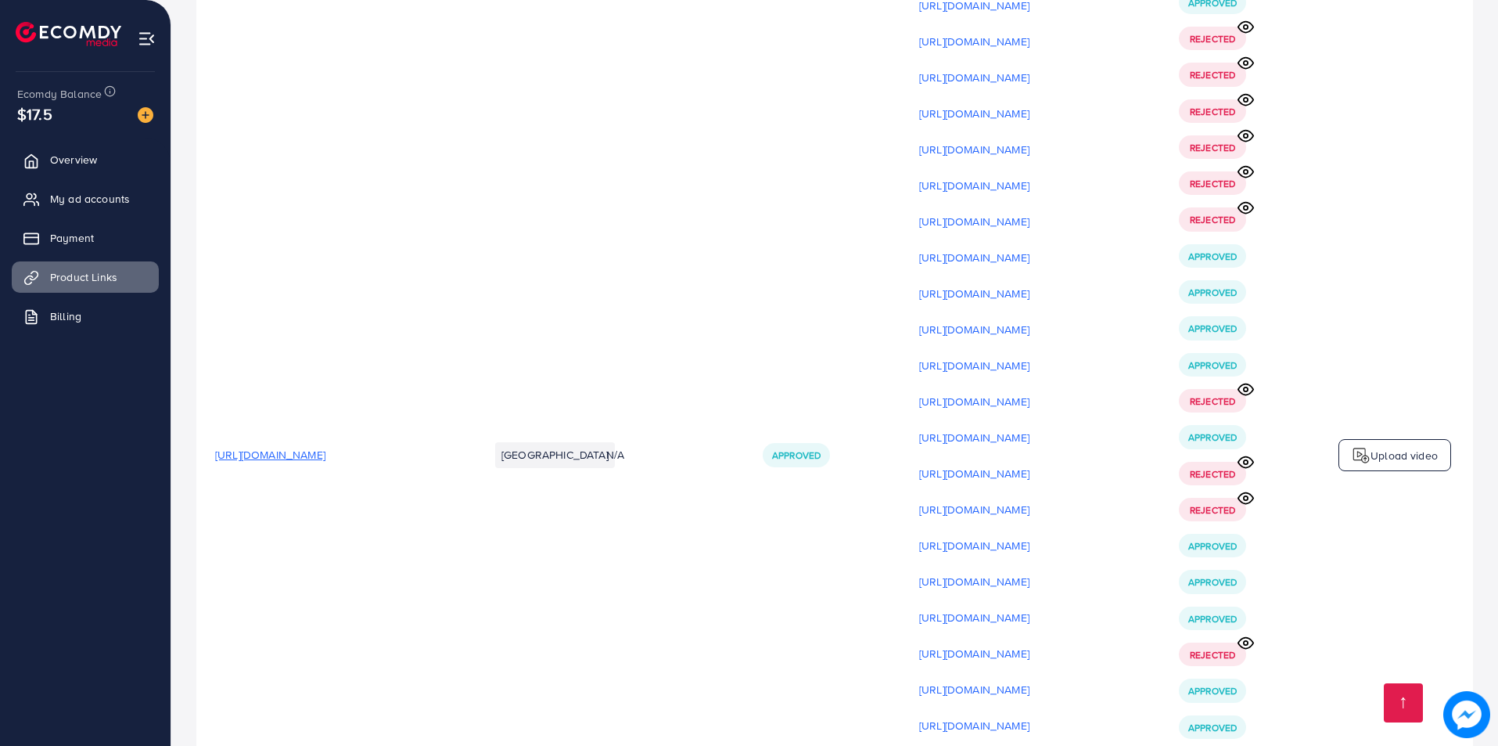
scroll to position [21554, 0]
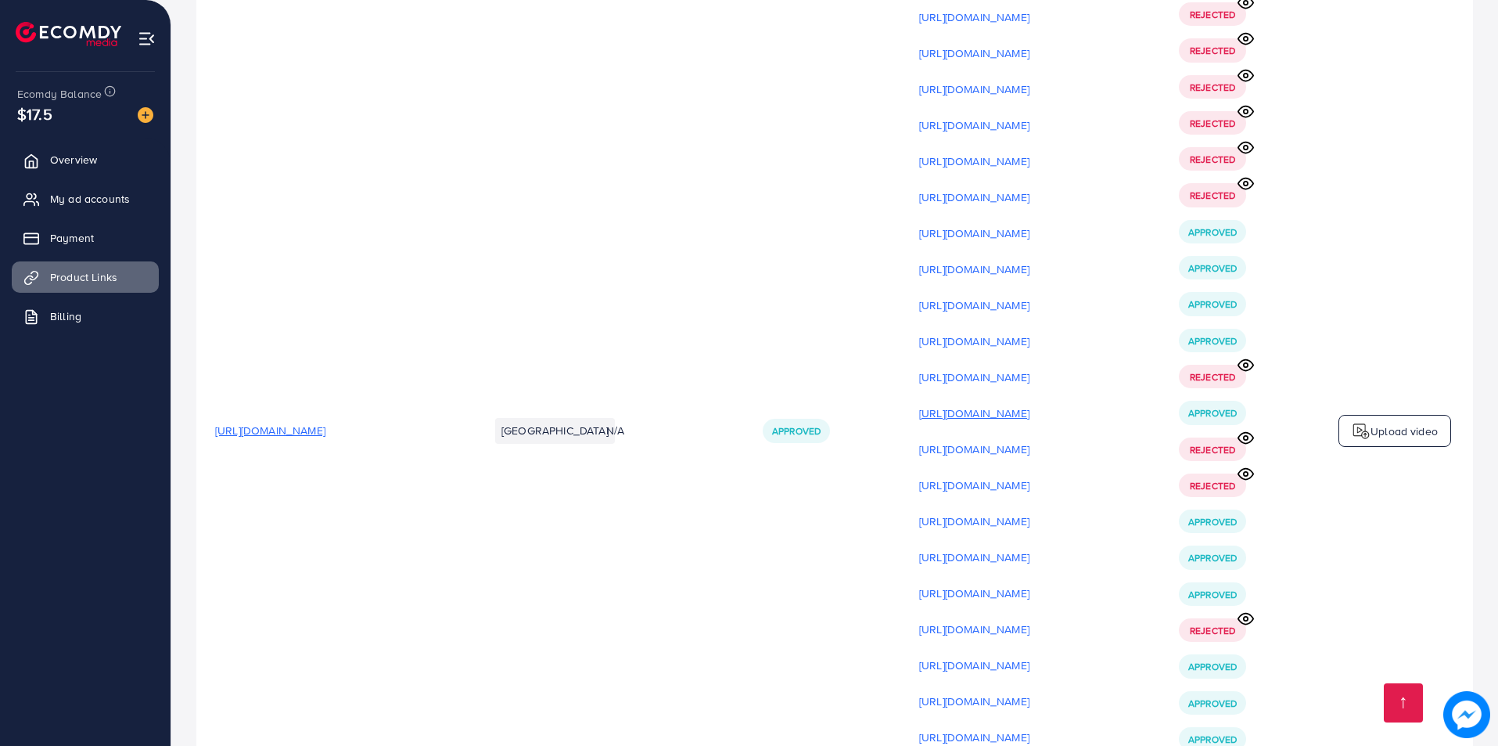
click at [1030, 404] on p "[URL][DOMAIN_NAME]" at bounding box center [974, 413] width 110 height 19
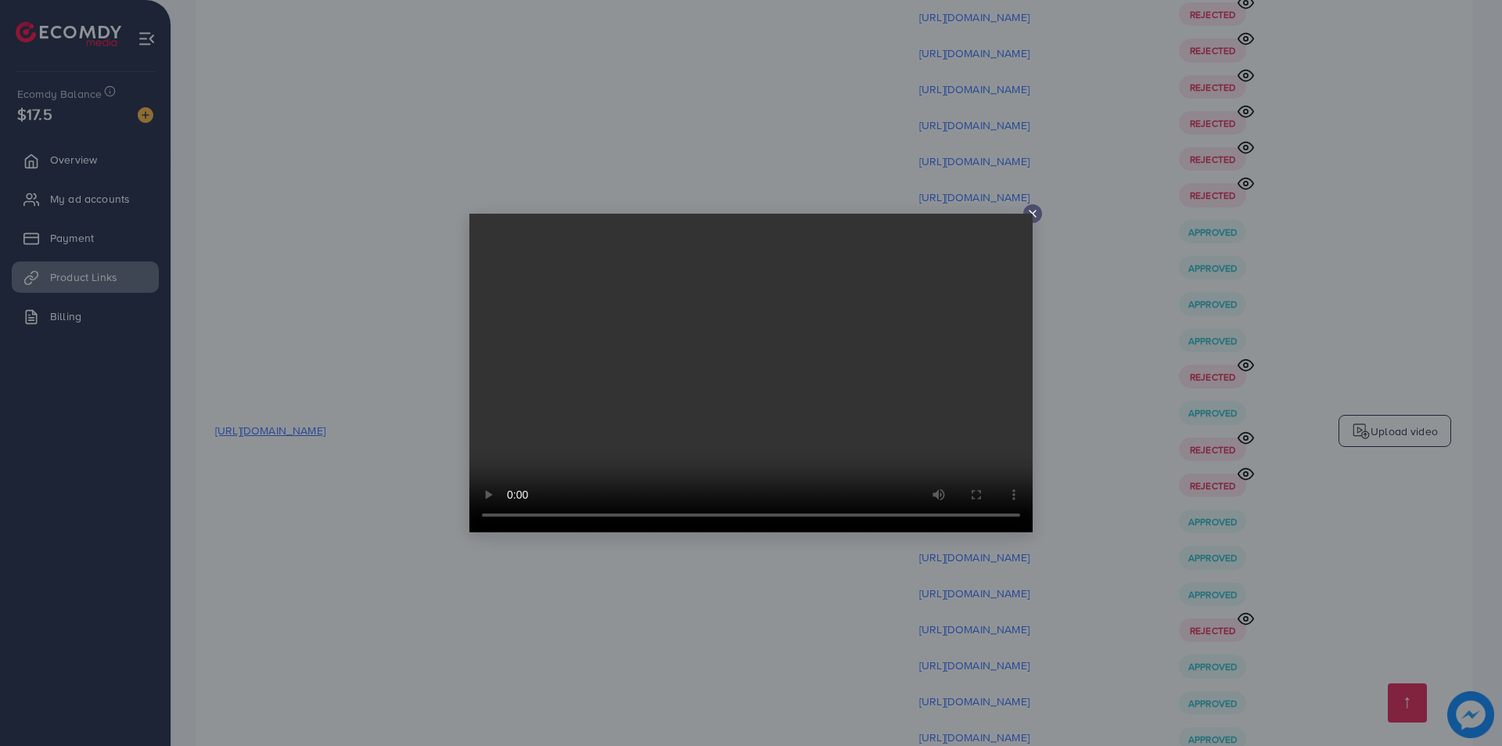
click at [1099, 291] on div at bounding box center [751, 373] width 1502 height 746
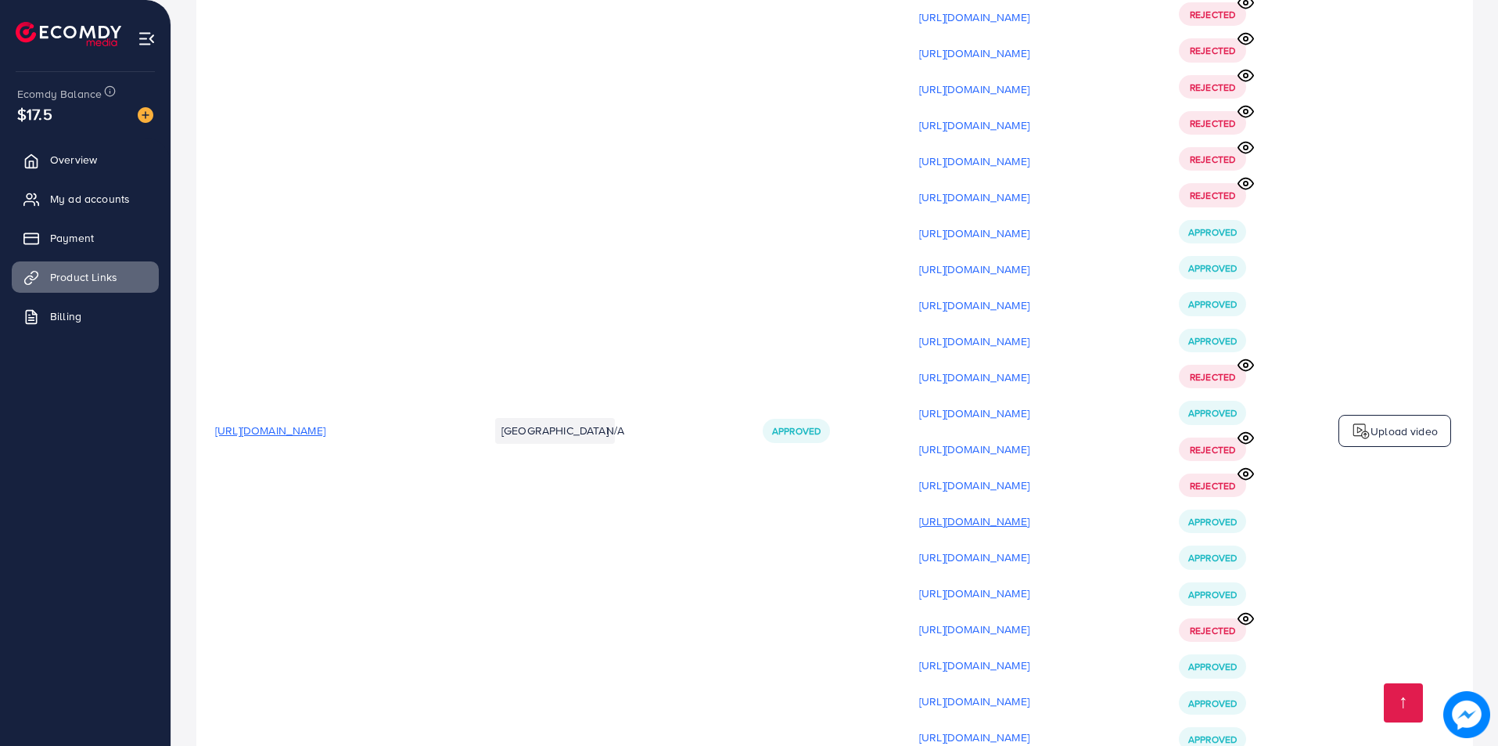
click at [1030, 512] on p "[URL][DOMAIN_NAME]" at bounding box center [974, 521] width 110 height 19
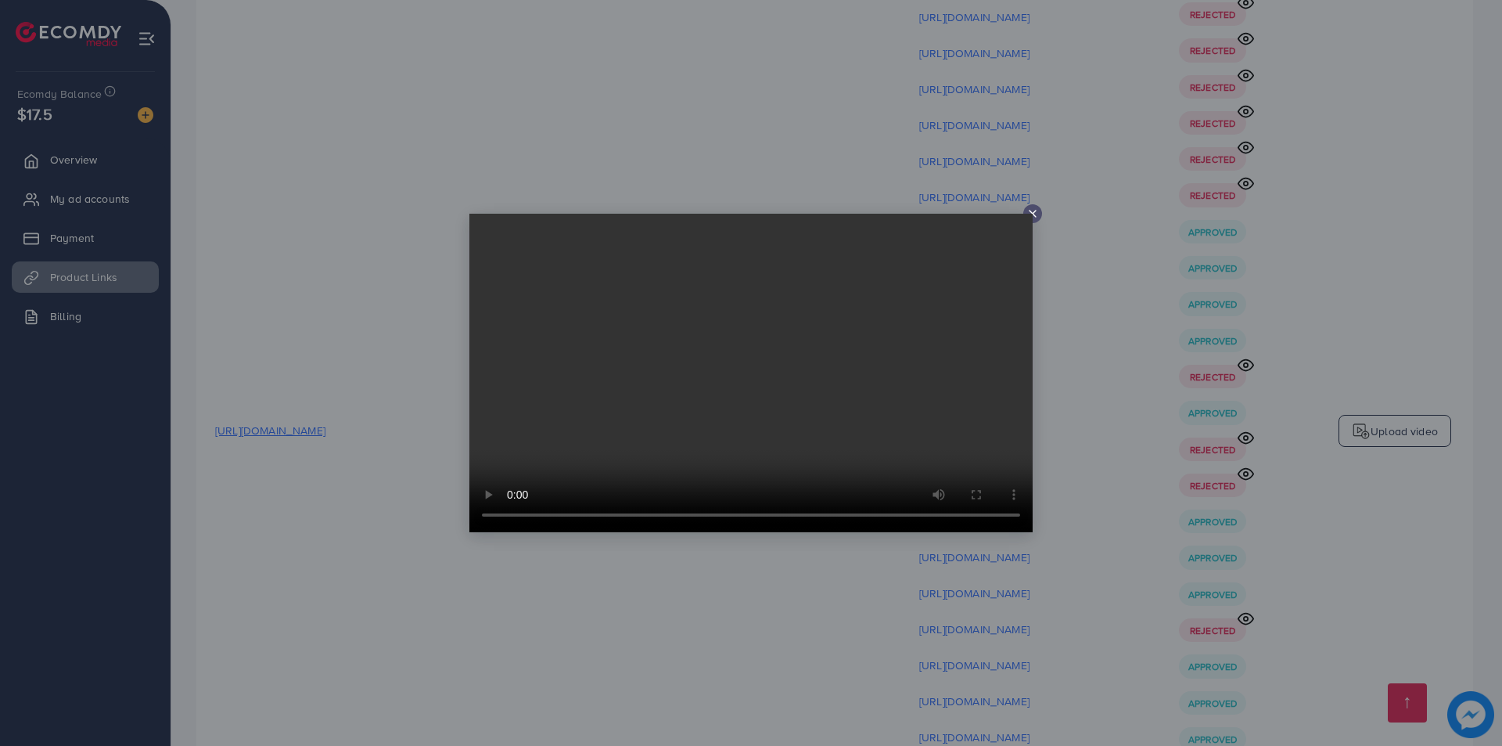
click at [1086, 323] on div at bounding box center [751, 373] width 1502 height 746
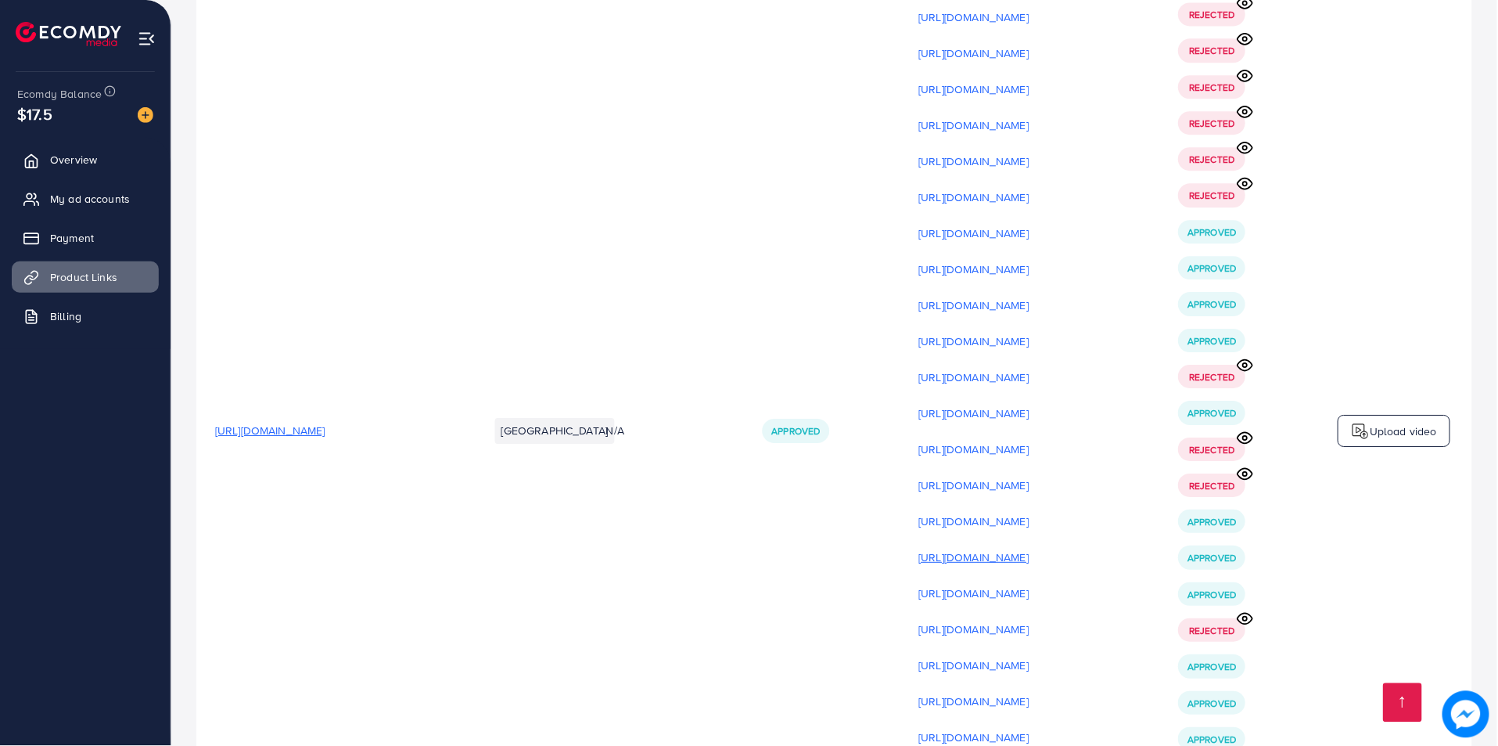
click at [1030, 548] on p "[URL][DOMAIN_NAME]" at bounding box center [974, 557] width 110 height 19
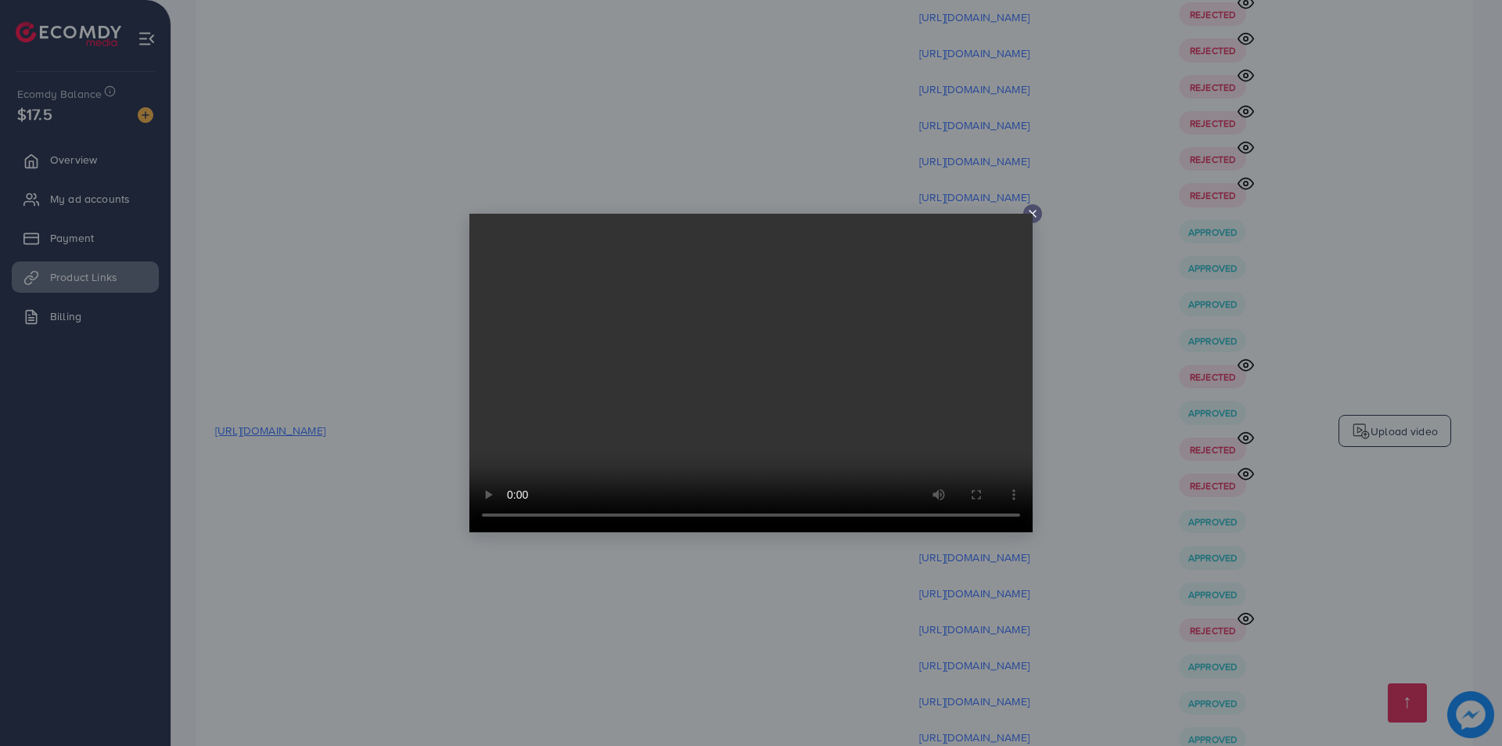
click at [754, 441] on video at bounding box center [750, 373] width 563 height 318
click at [1177, 397] on div at bounding box center [751, 373] width 1502 height 746
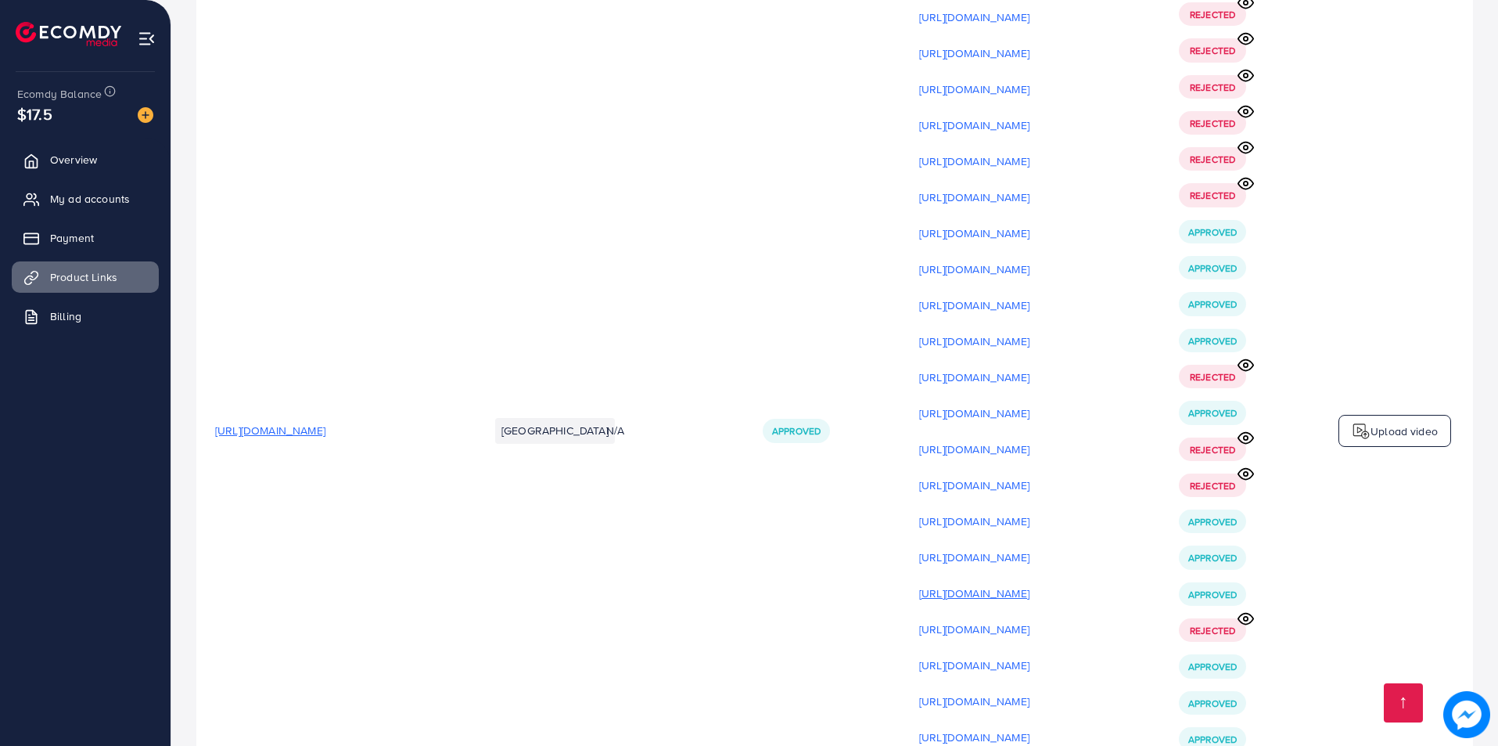
click at [1030, 584] on p "[URL][DOMAIN_NAME]" at bounding box center [974, 593] width 110 height 19
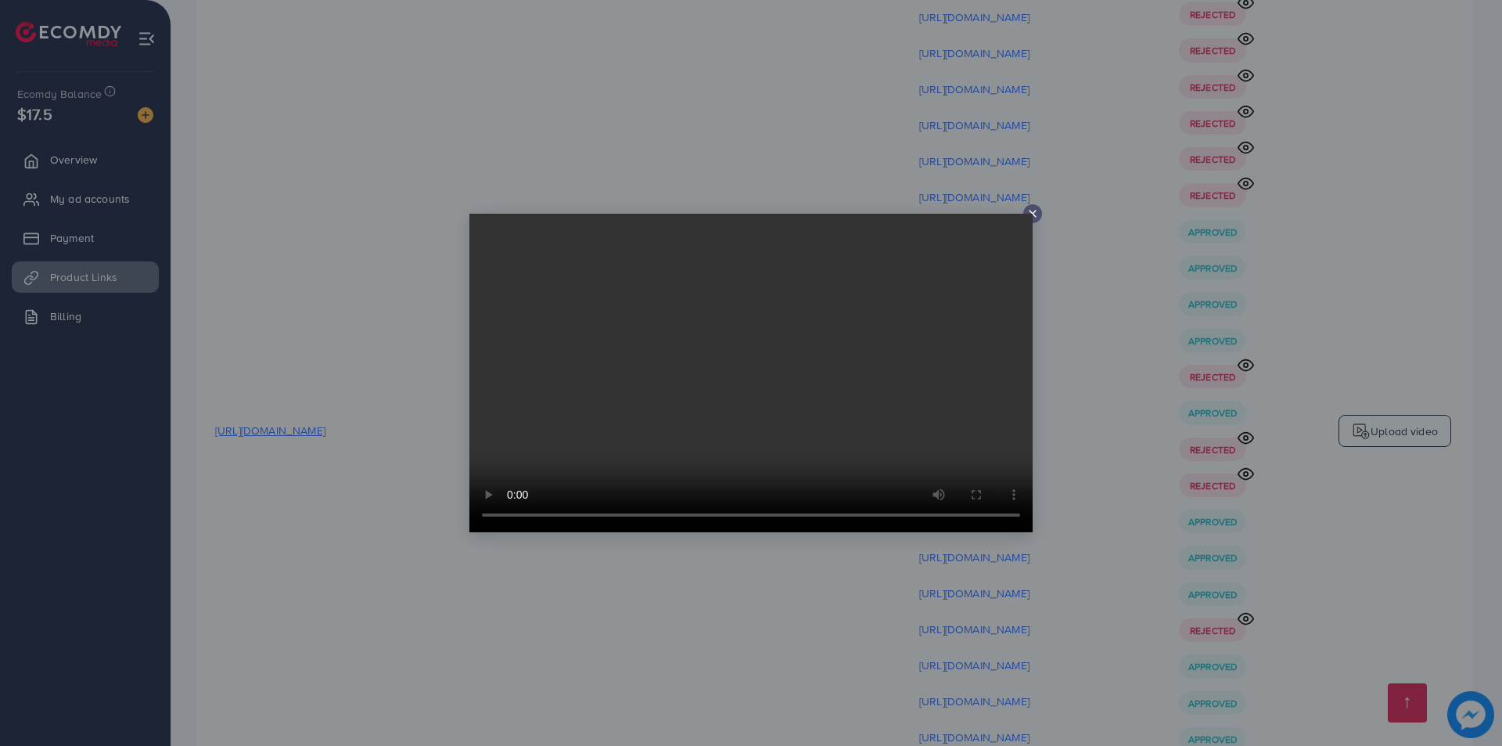
click at [1170, 397] on div at bounding box center [751, 373] width 1502 height 746
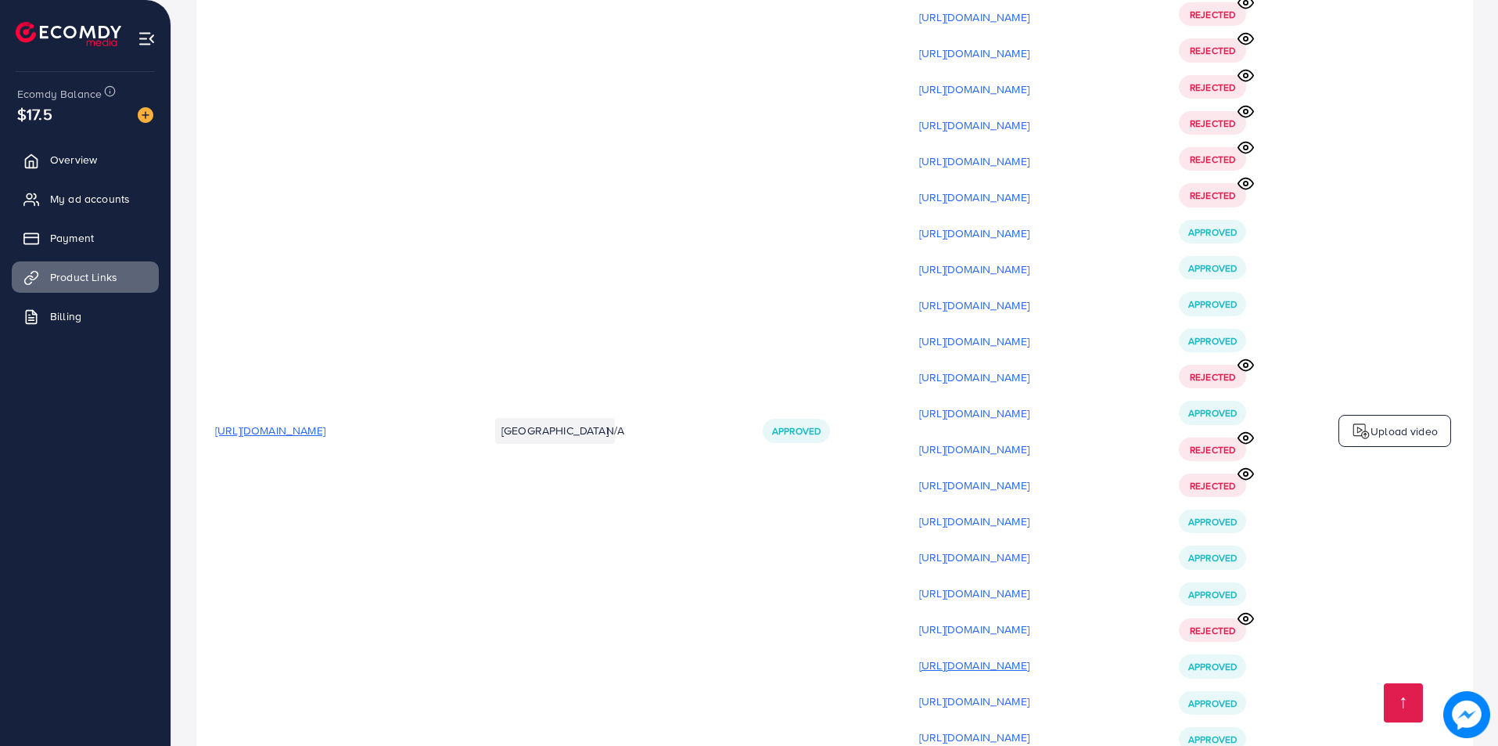
click at [1030, 656] on p "[URL][DOMAIN_NAME]" at bounding box center [974, 665] width 110 height 19
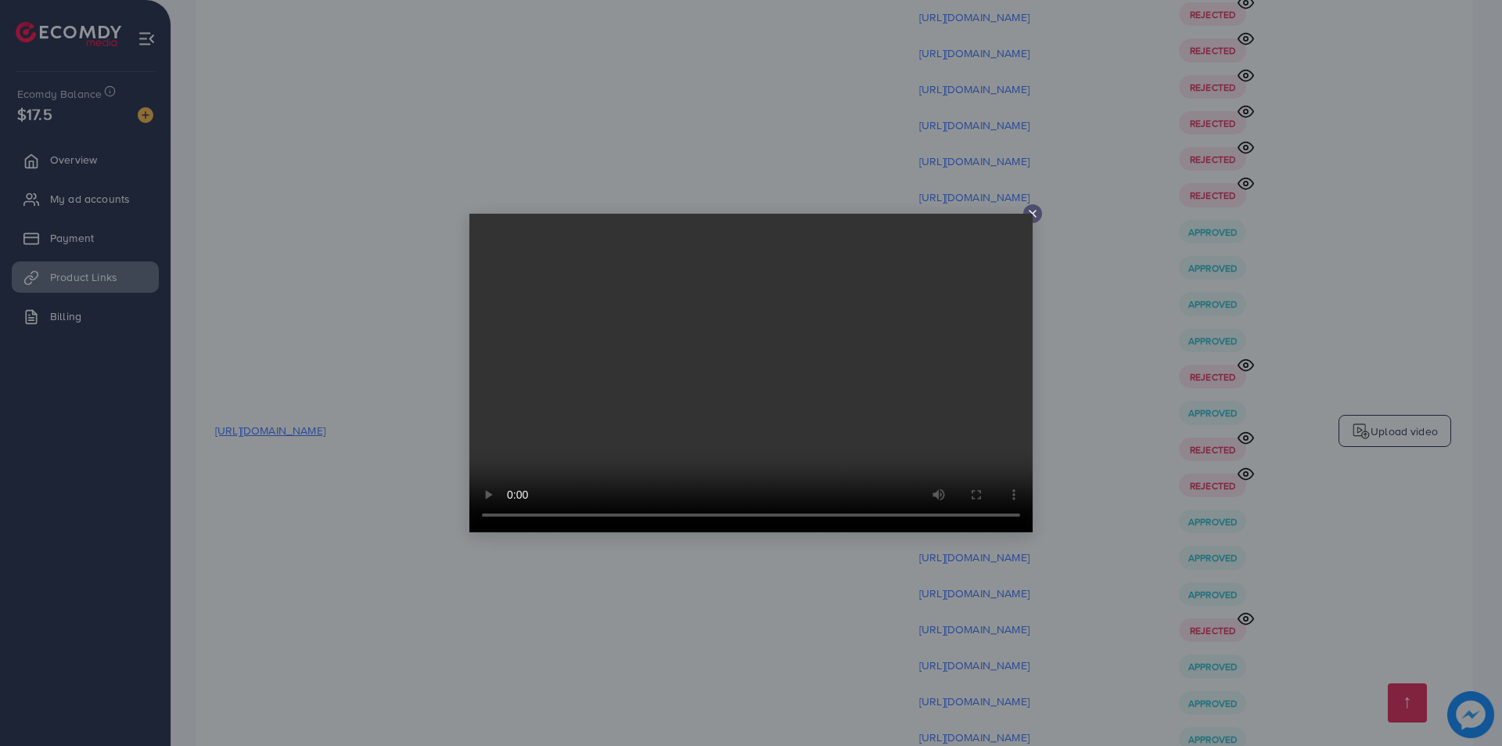
click at [1113, 498] on div at bounding box center [751, 373] width 1502 height 746
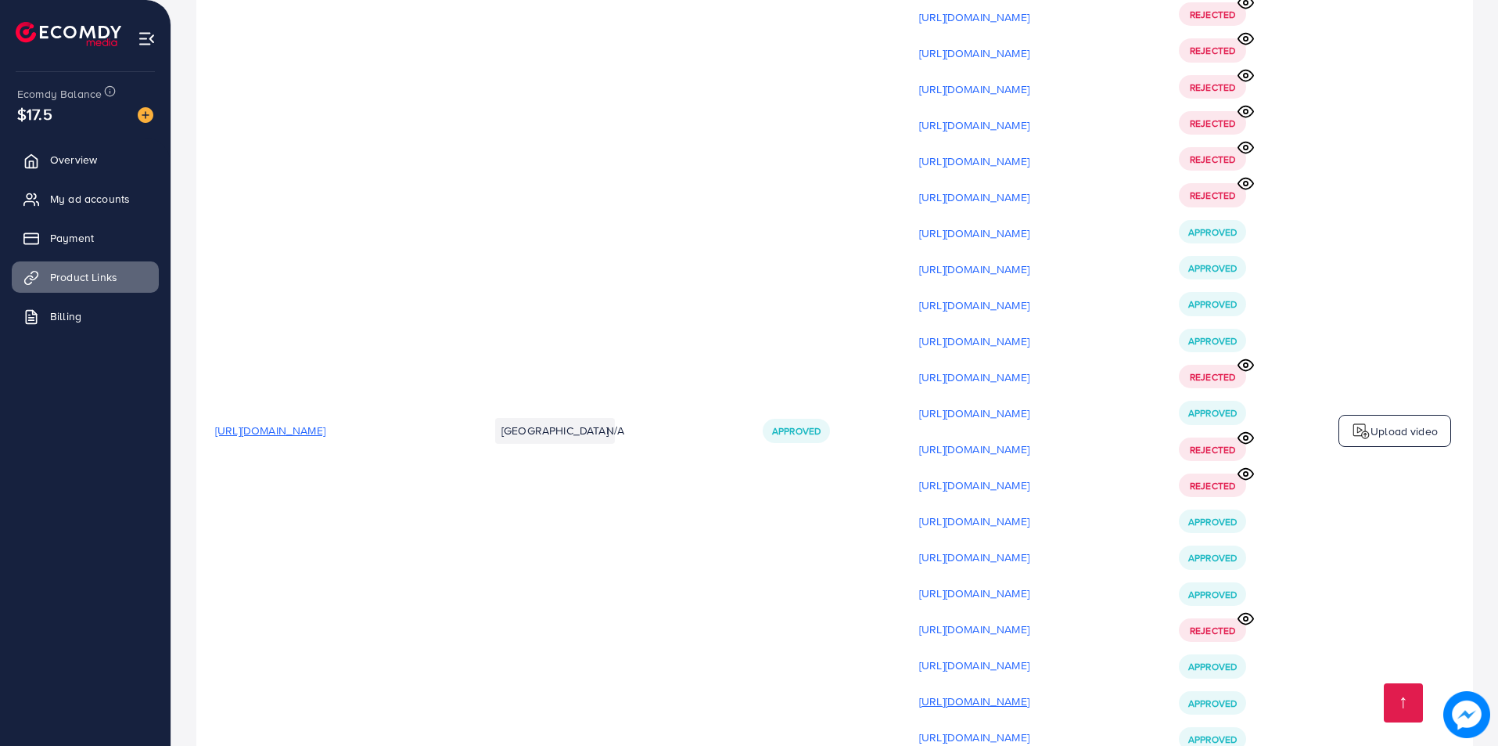
click at [1030, 692] on p "[URL][DOMAIN_NAME]" at bounding box center [974, 701] width 110 height 19
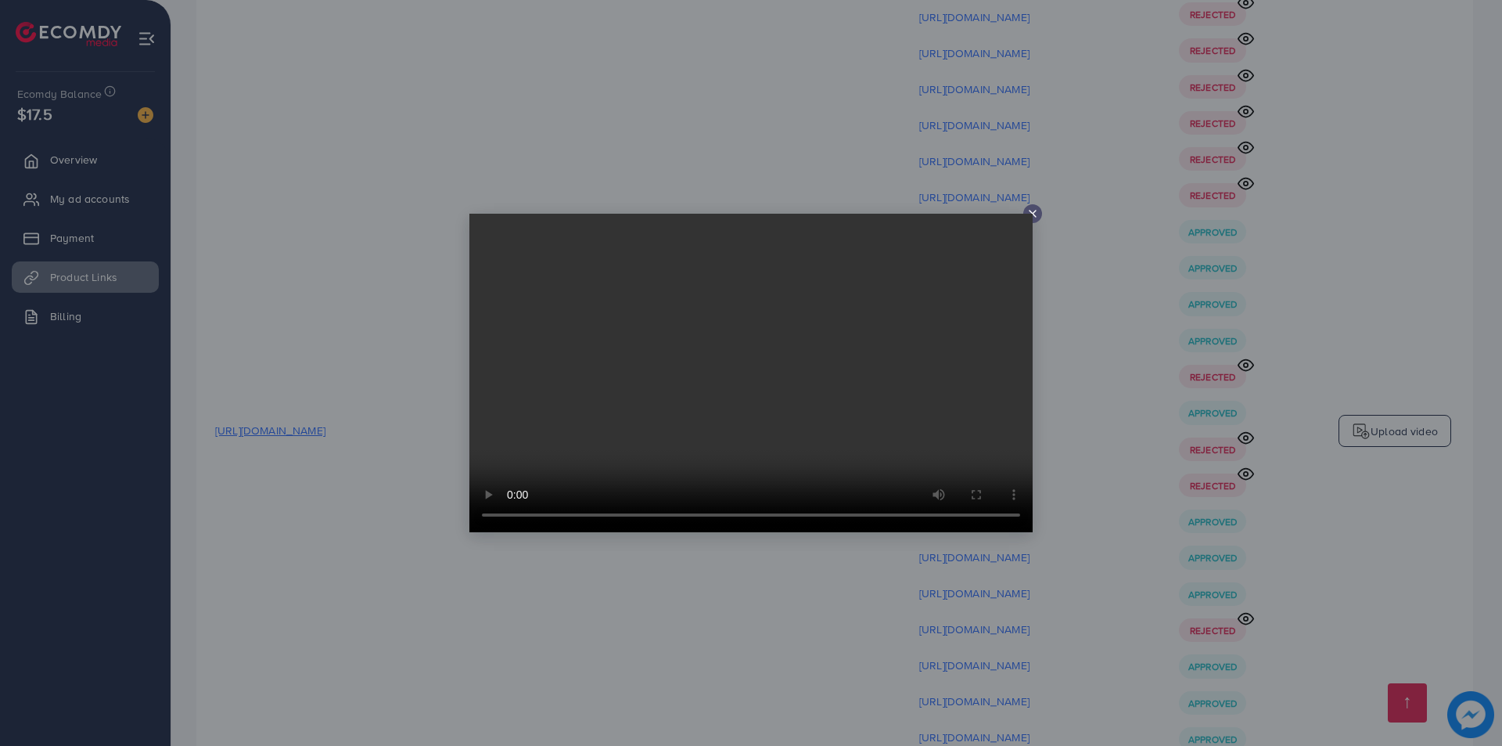
click at [1093, 507] on div at bounding box center [751, 373] width 1502 height 746
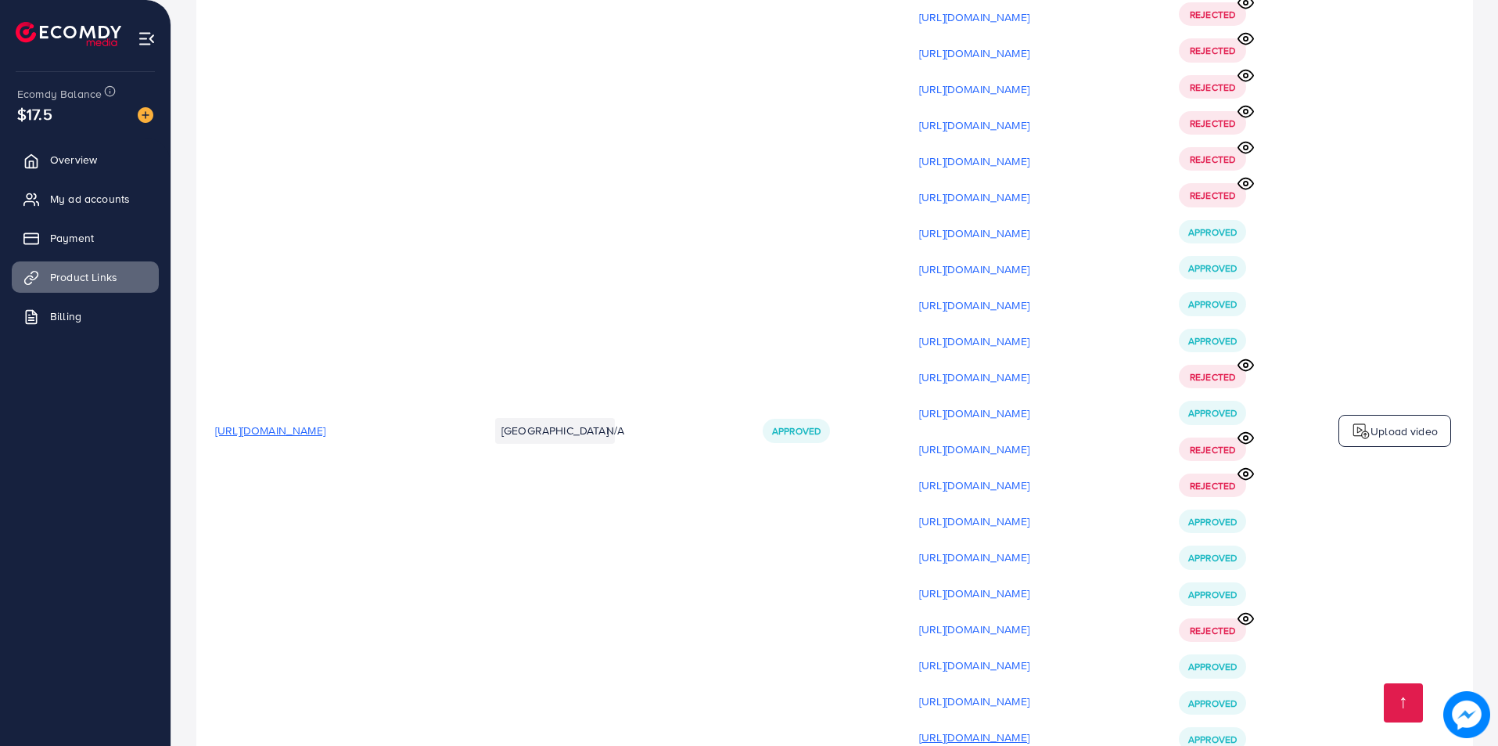
click at [1030, 728] on p "[URL][DOMAIN_NAME]" at bounding box center [974, 737] width 110 height 19
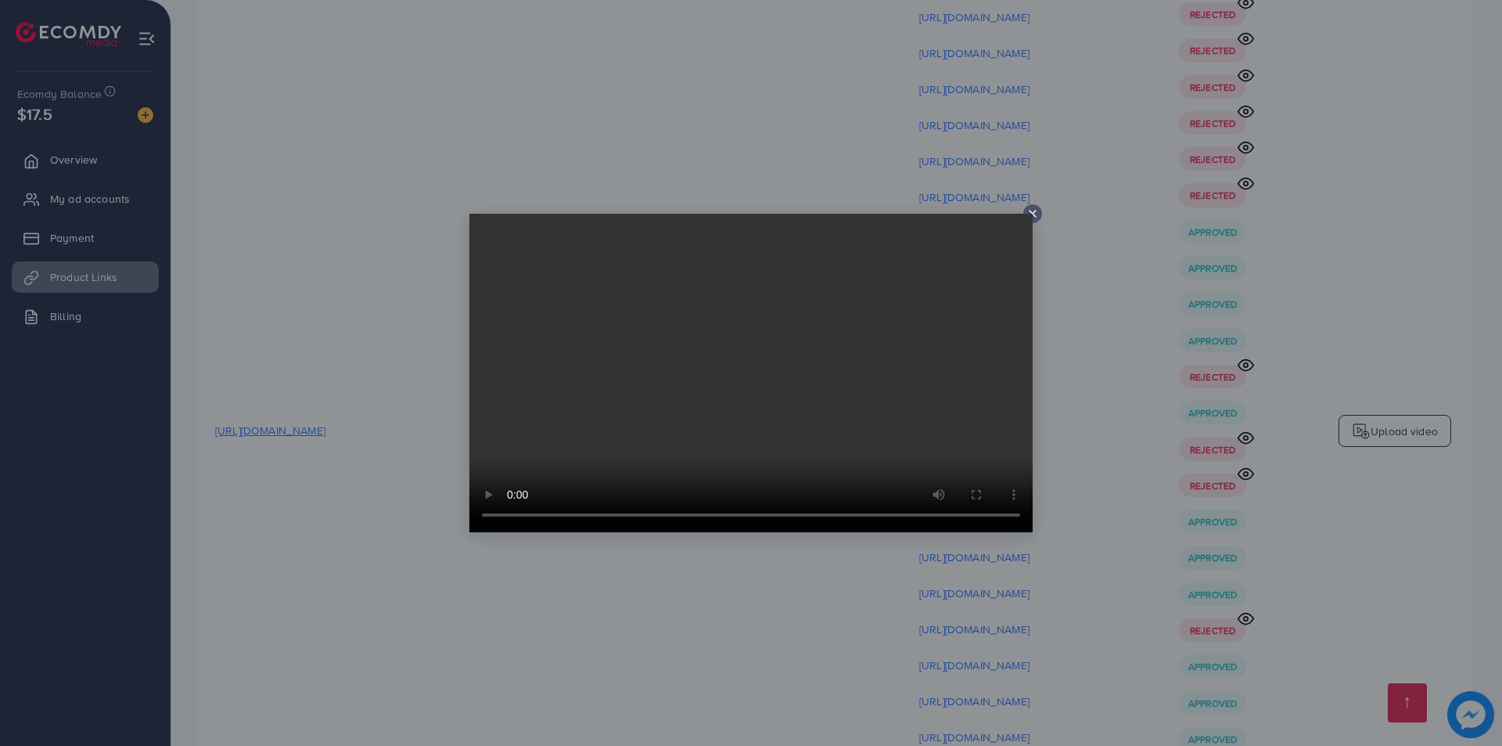
click at [1093, 560] on div at bounding box center [751, 373] width 1502 height 746
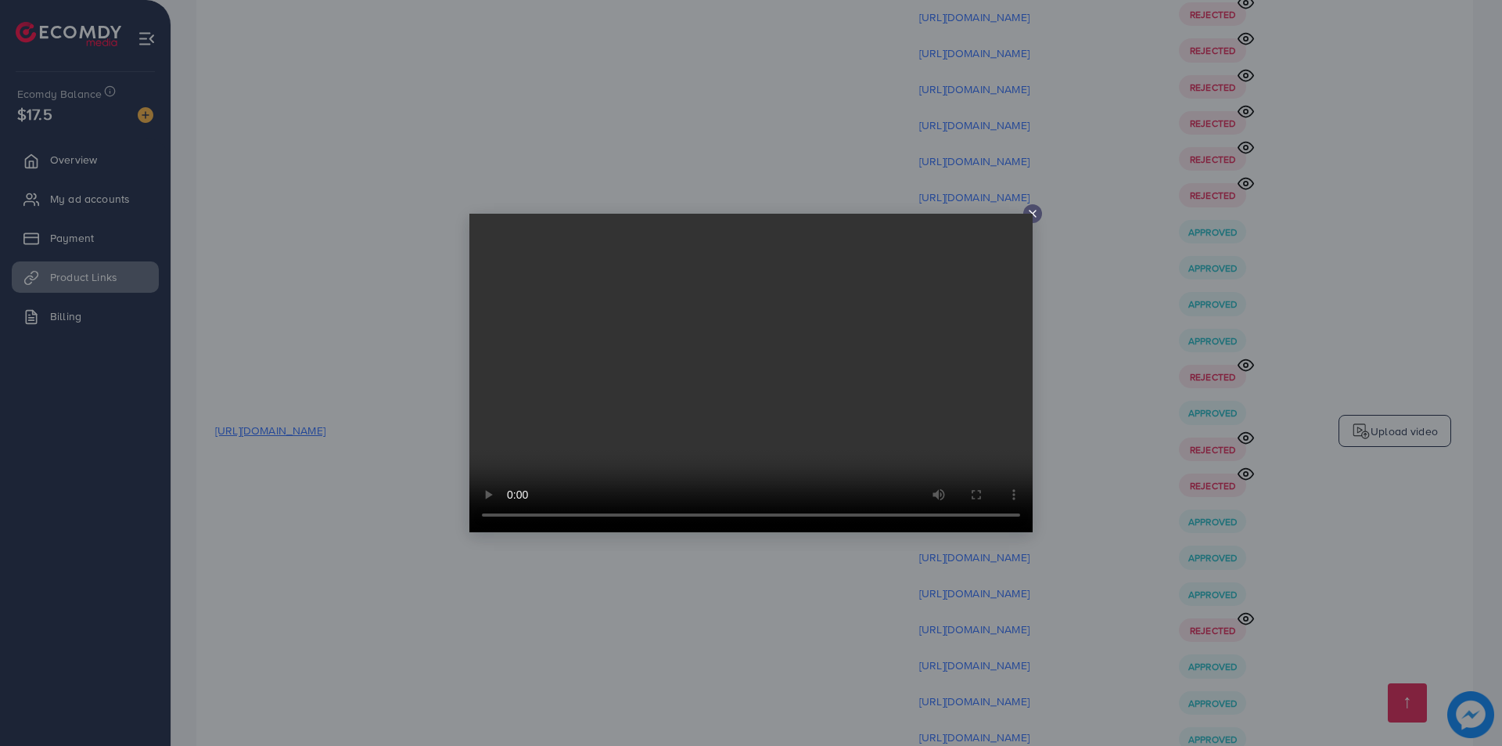
click at [1087, 622] on div at bounding box center [751, 373] width 1502 height 746
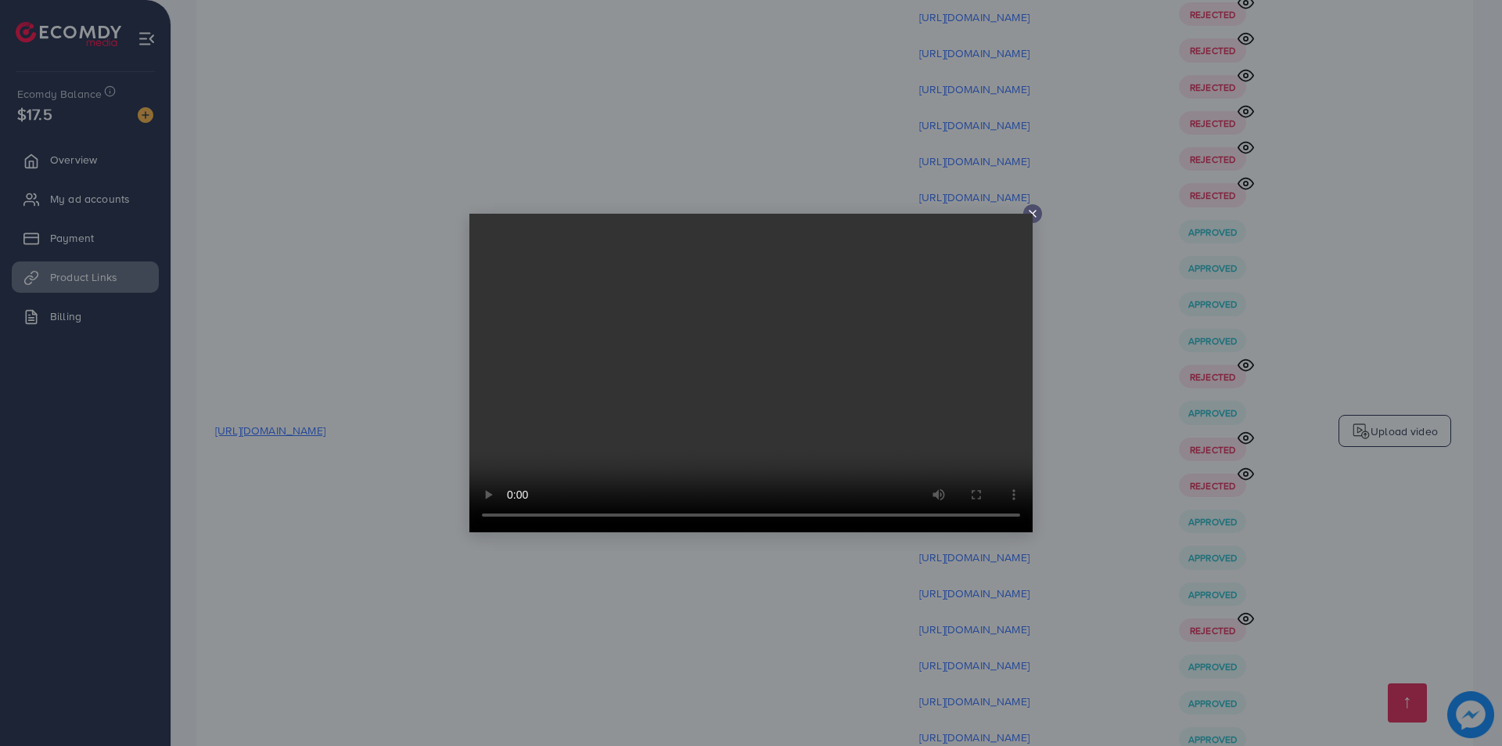
click at [1092, 670] on div at bounding box center [751, 373] width 1502 height 746
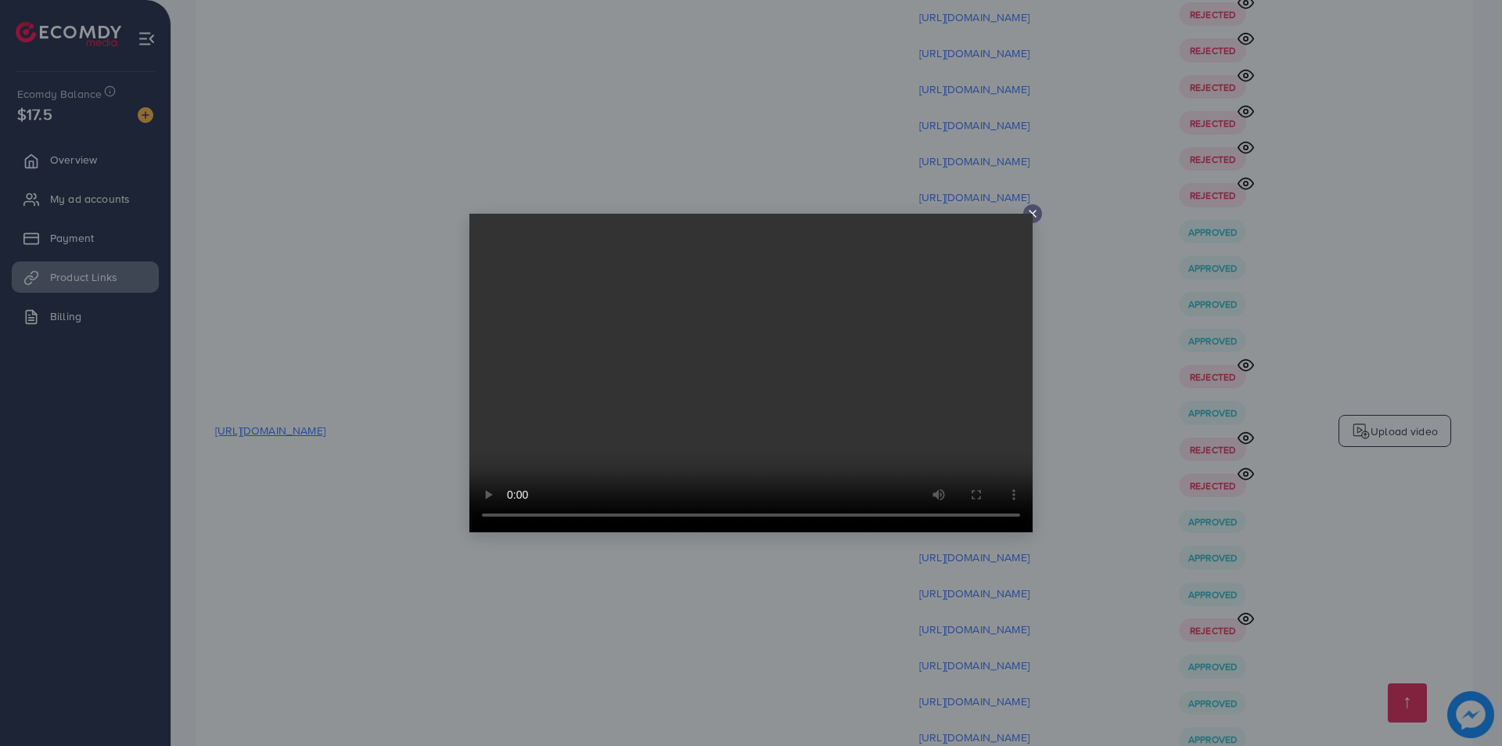
click at [1052, 725] on div at bounding box center [751, 373] width 1502 height 746
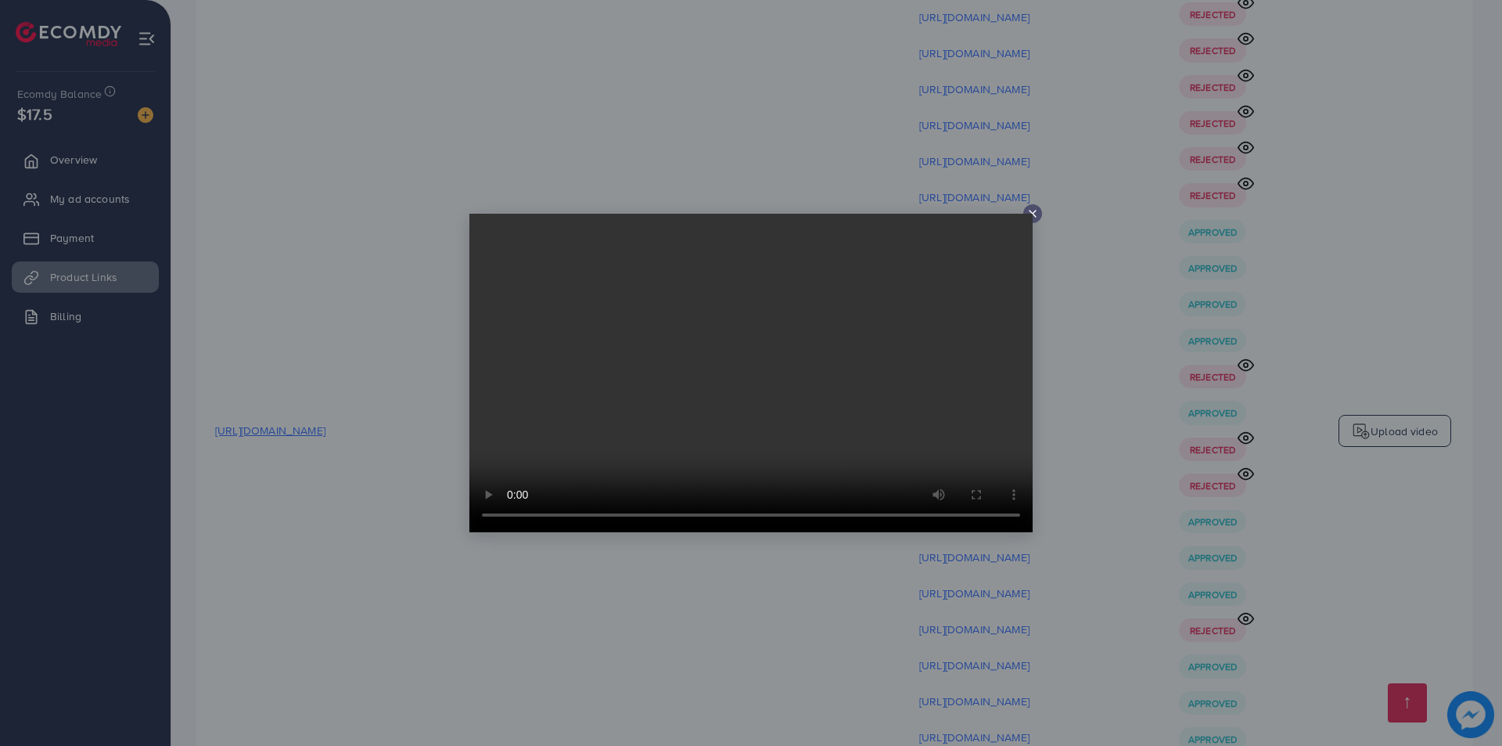
click at [1490, 568] on div at bounding box center [751, 373] width 1502 height 746
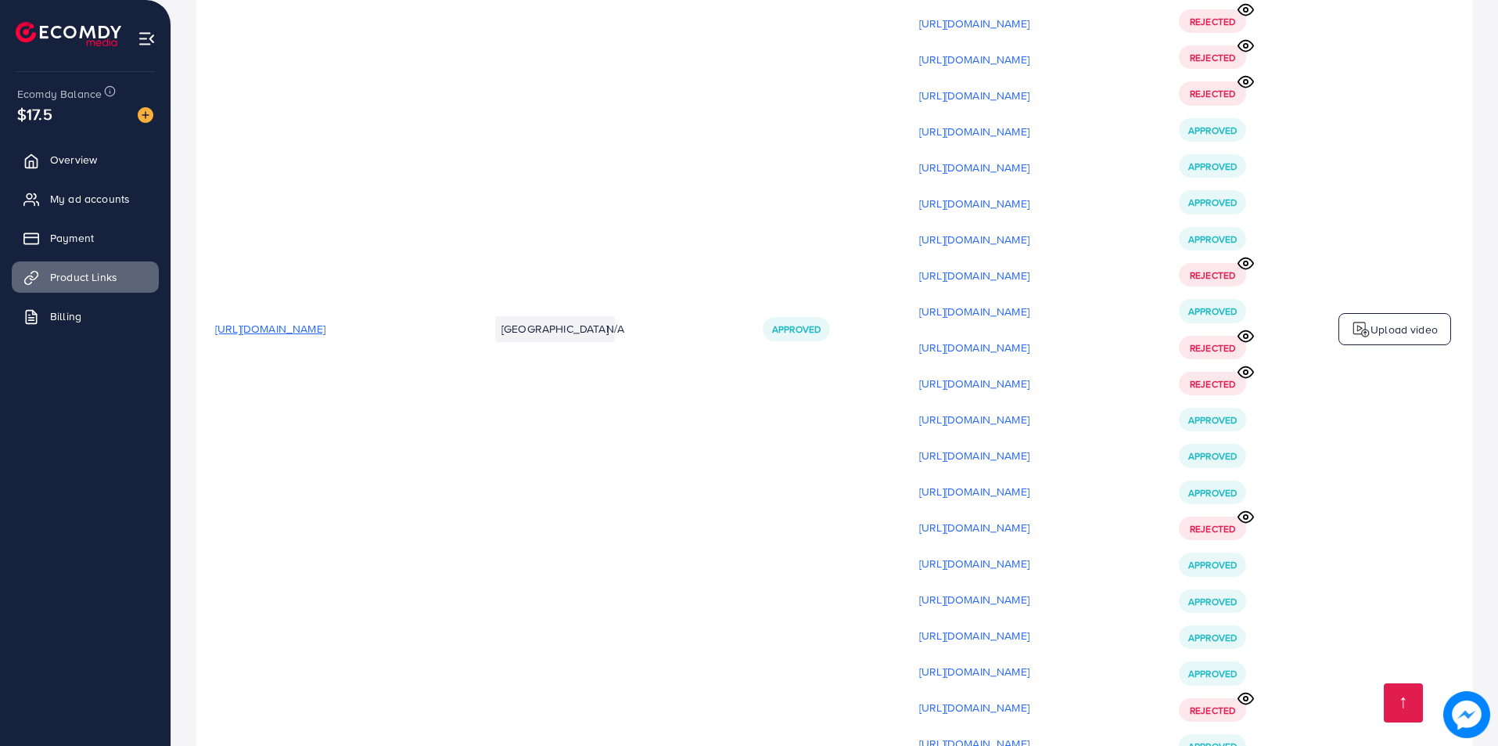
scroll to position [21945, 0]
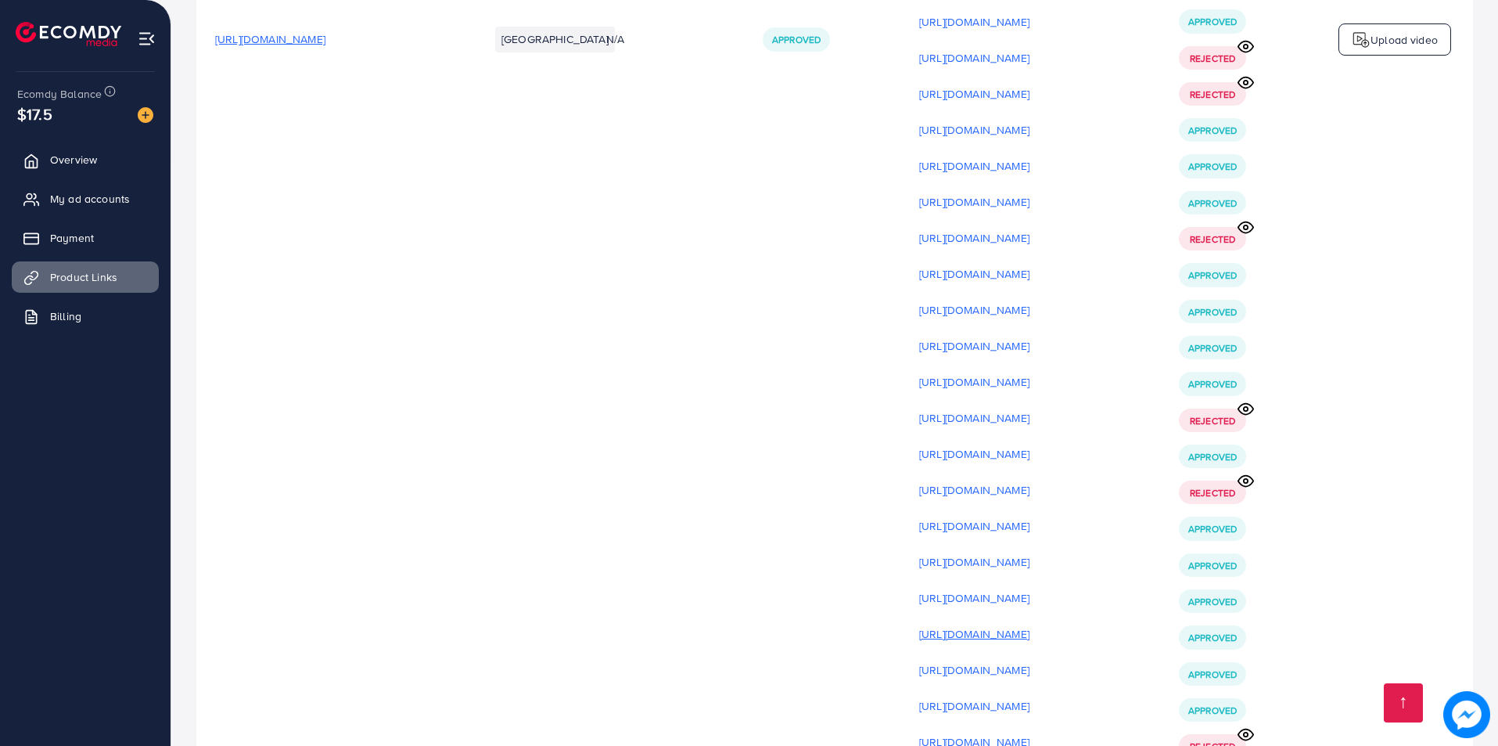
click at [1030, 624] on p "[URL][DOMAIN_NAME]" at bounding box center [974, 633] width 110 height 19
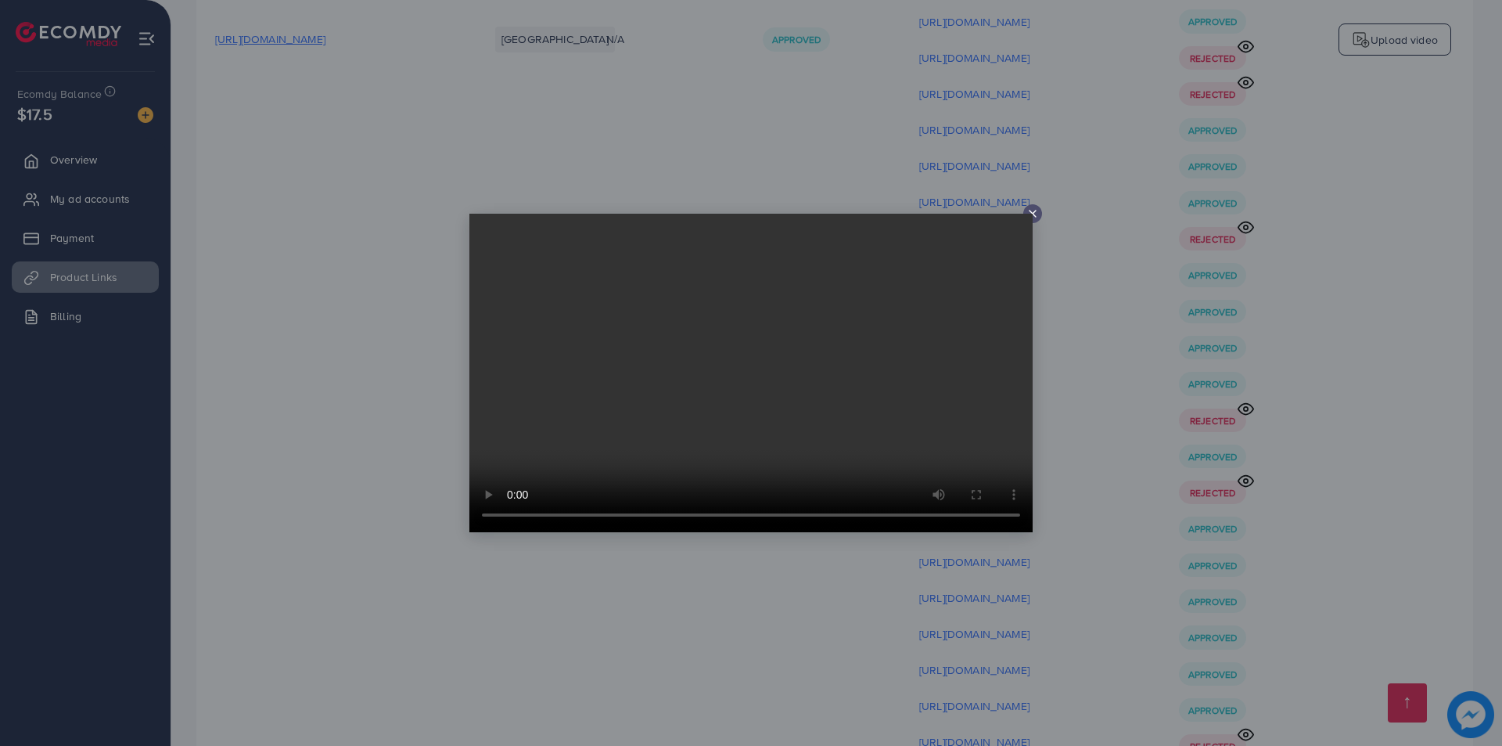
click at [1083, 354] on div at bounding box center [751, 373] width 1502 height 746
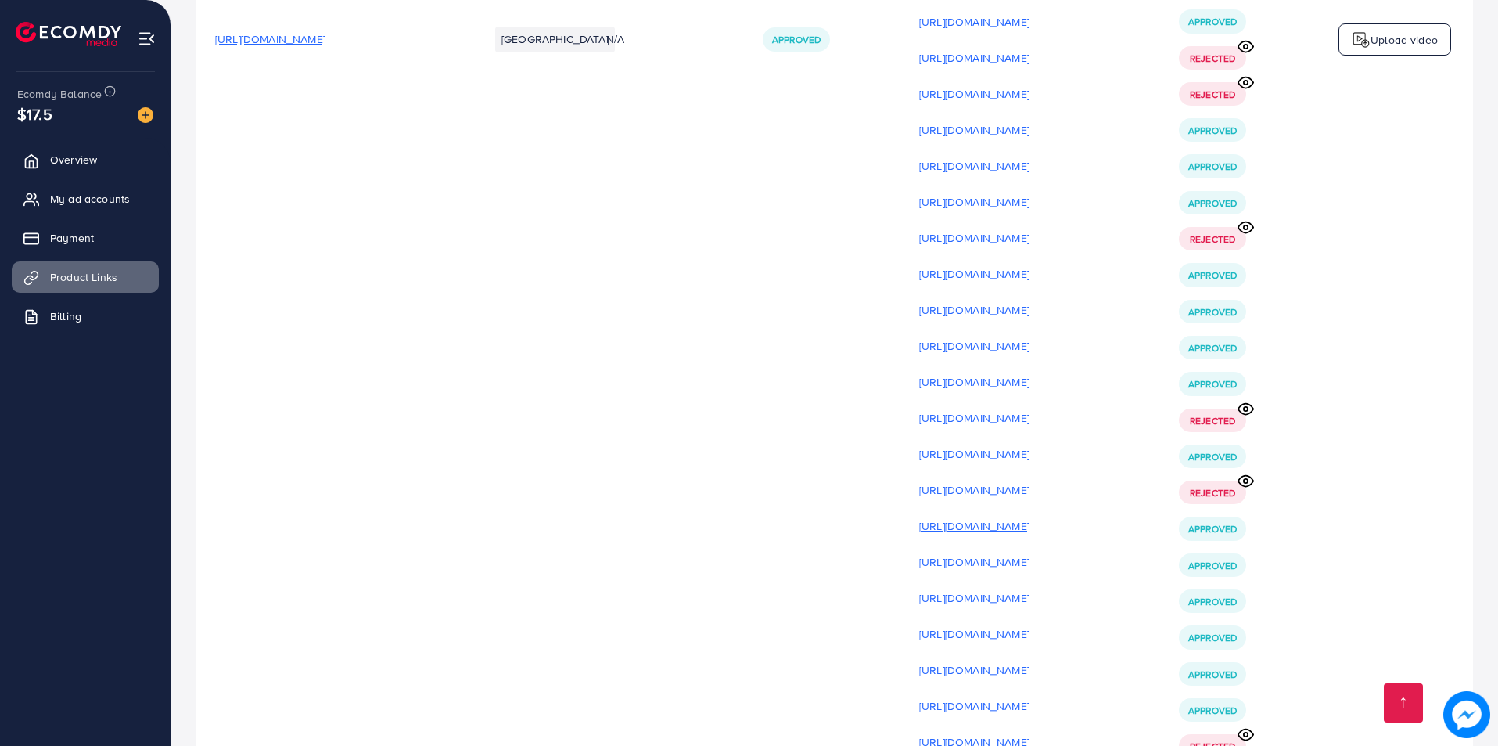
click at [1030, 516] on p "[URL][DOMAIN_NAME]" at bounding box center [974, 525] width 110 height 19
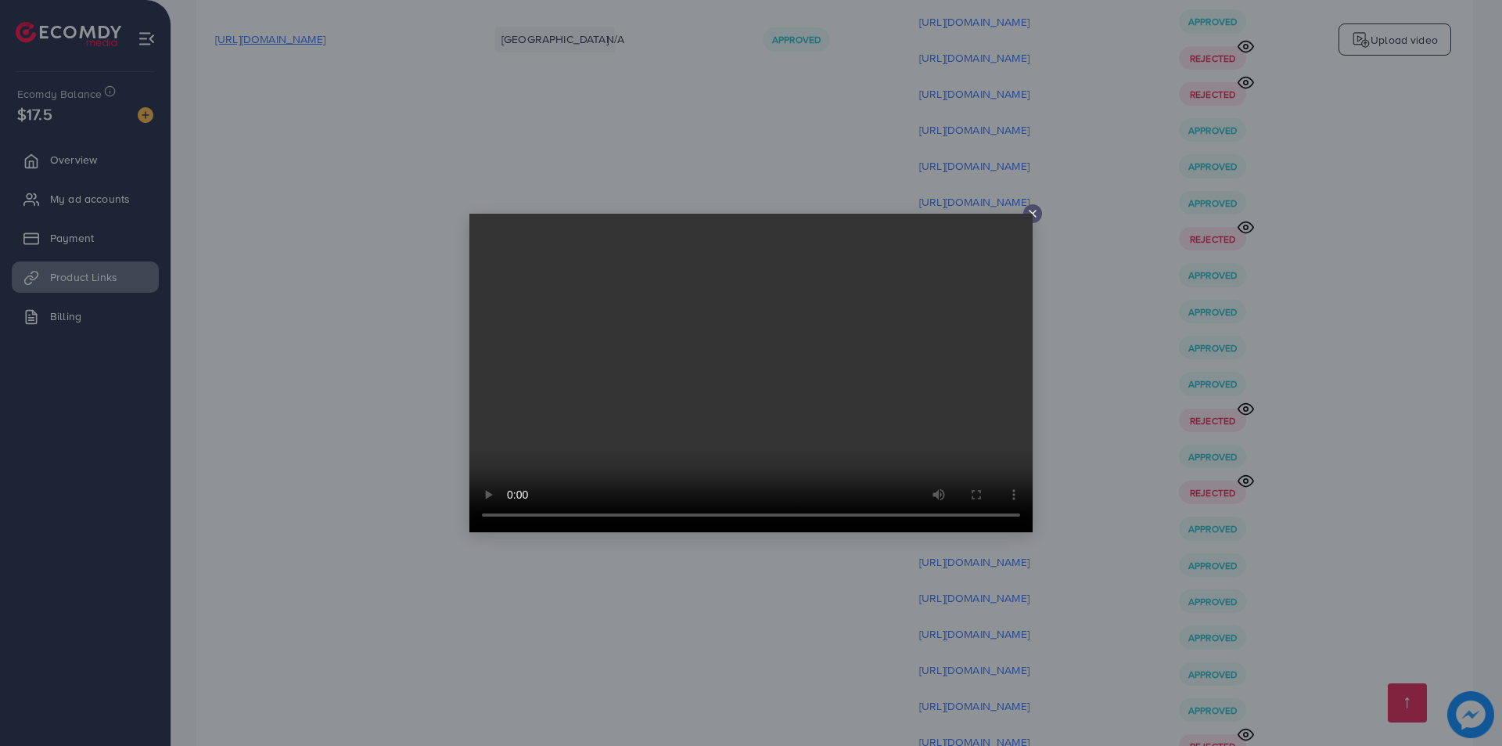
click at [1065, 333] on div at bounding box center [751, 373] width 1502 height 746
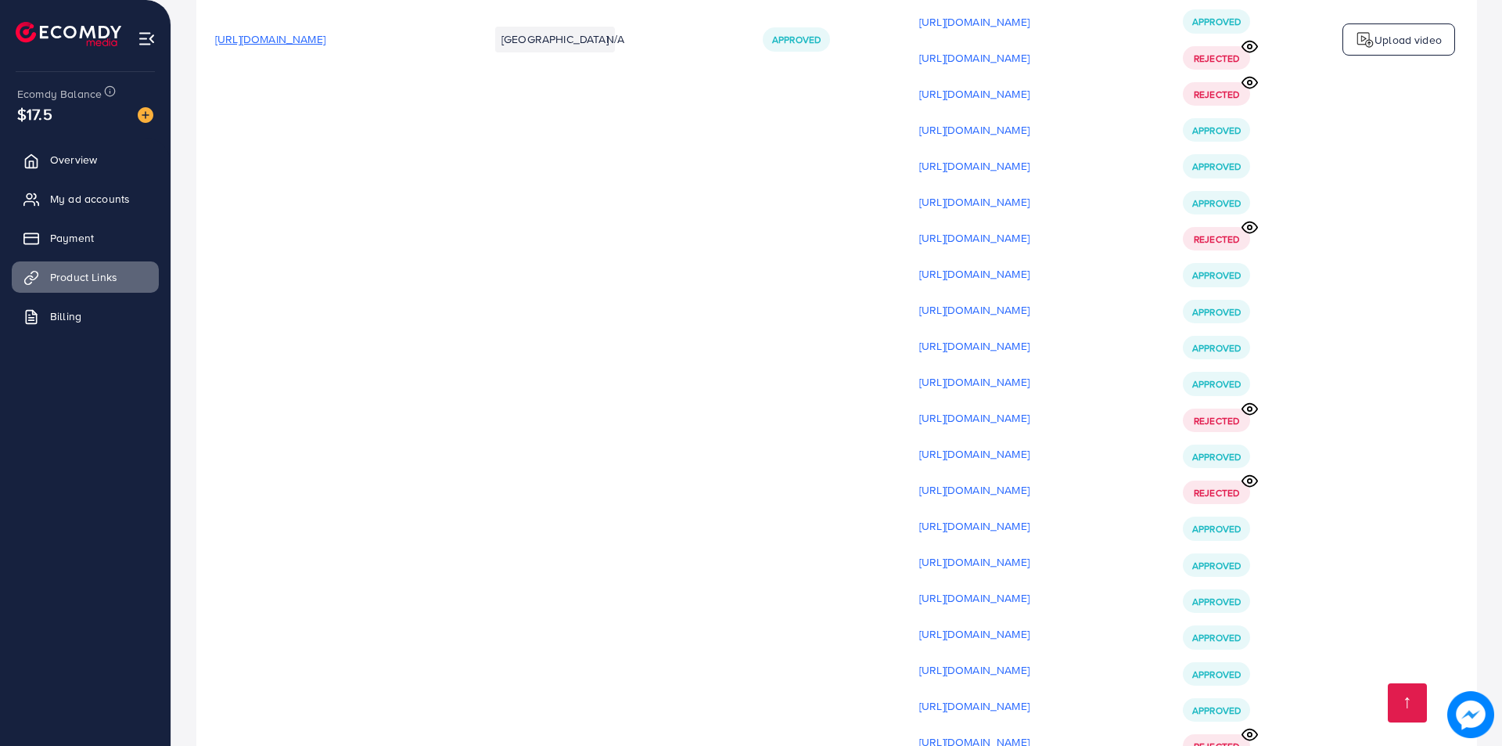
click at [1030, 552] on p "[URL][DOMAIN_NAME]" at bounding box center [974, 561] width 110 height 19
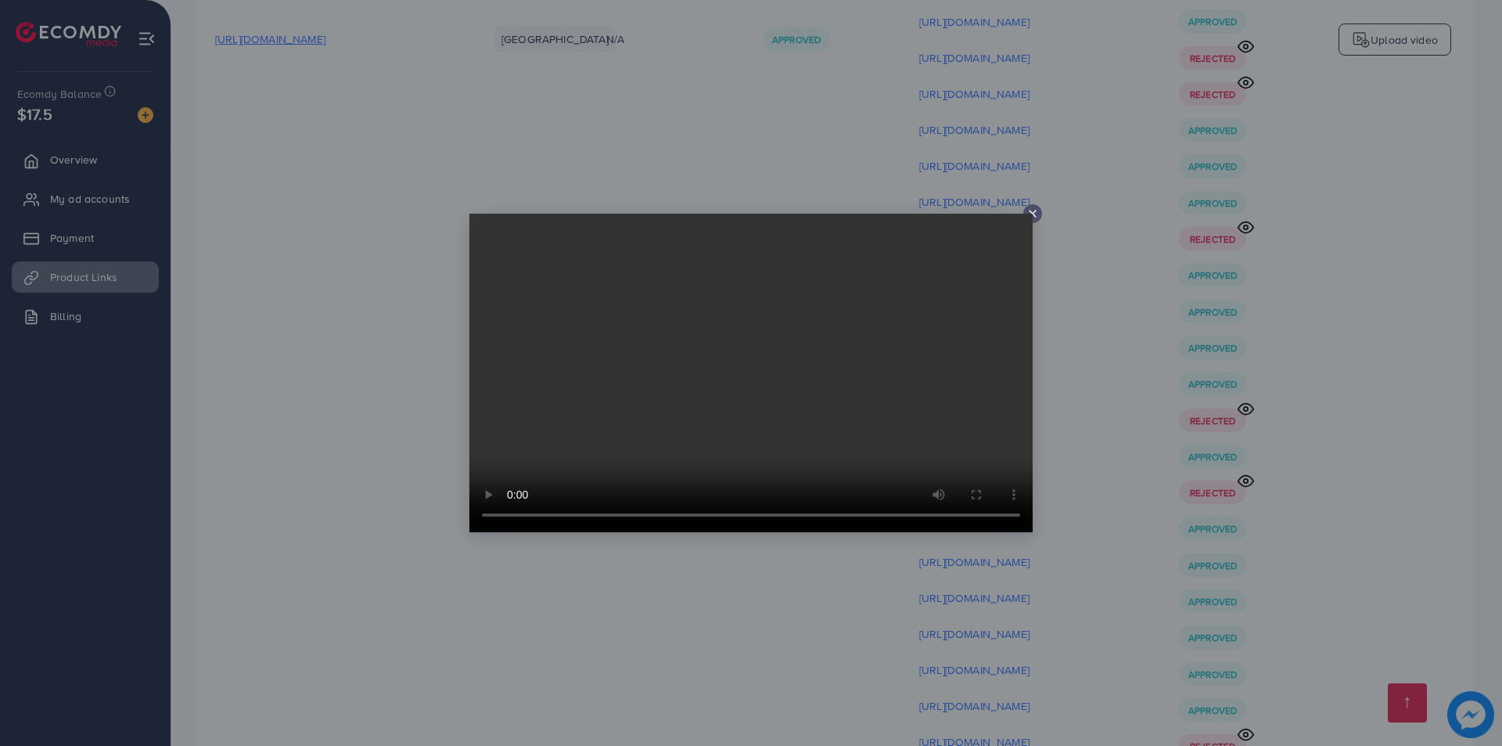
click at [1063, 369] on div at bounding box center [751, 373] width 1502 height 746
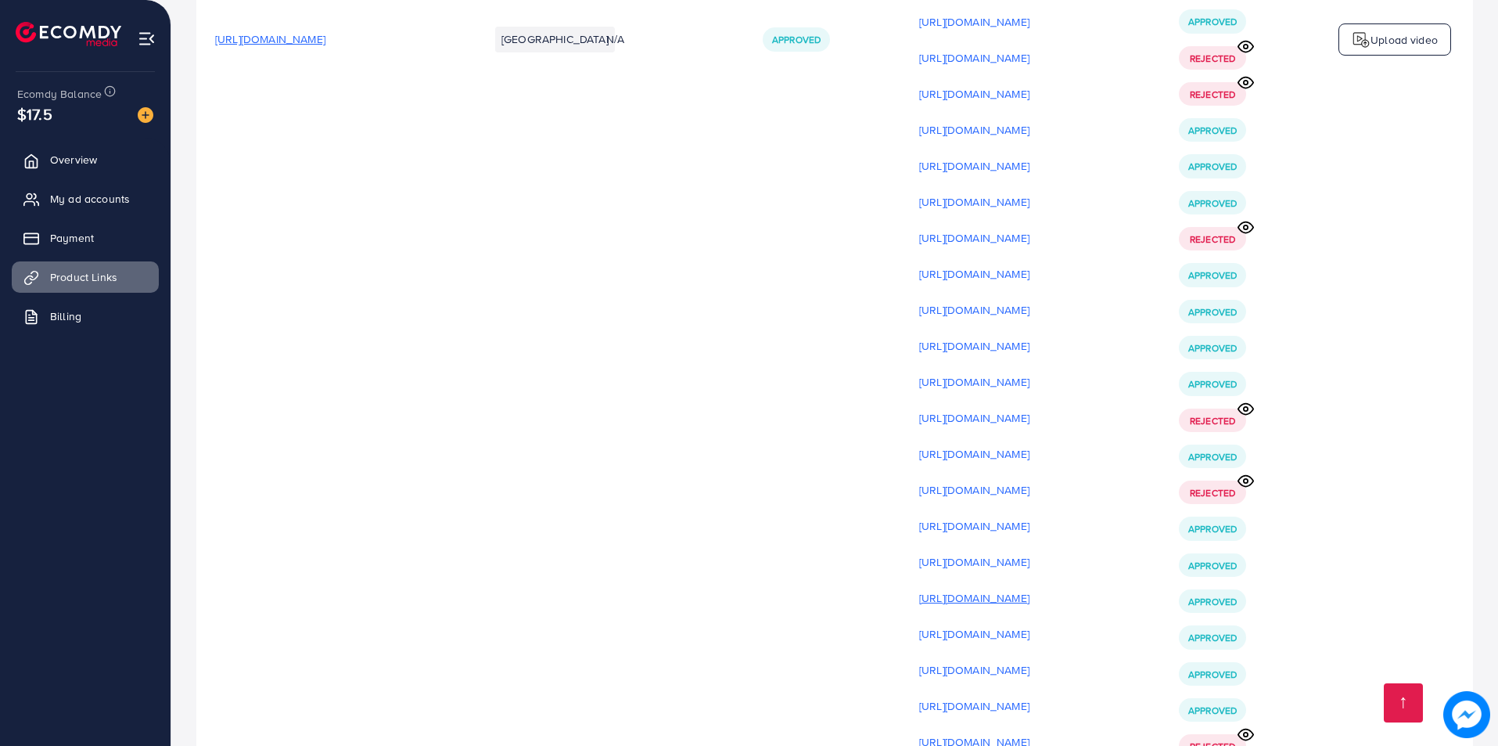
click at [1030, 588] on p "[URL][DOMAIN_NAME]" at bounding box center [974, 597] width 110 height 19
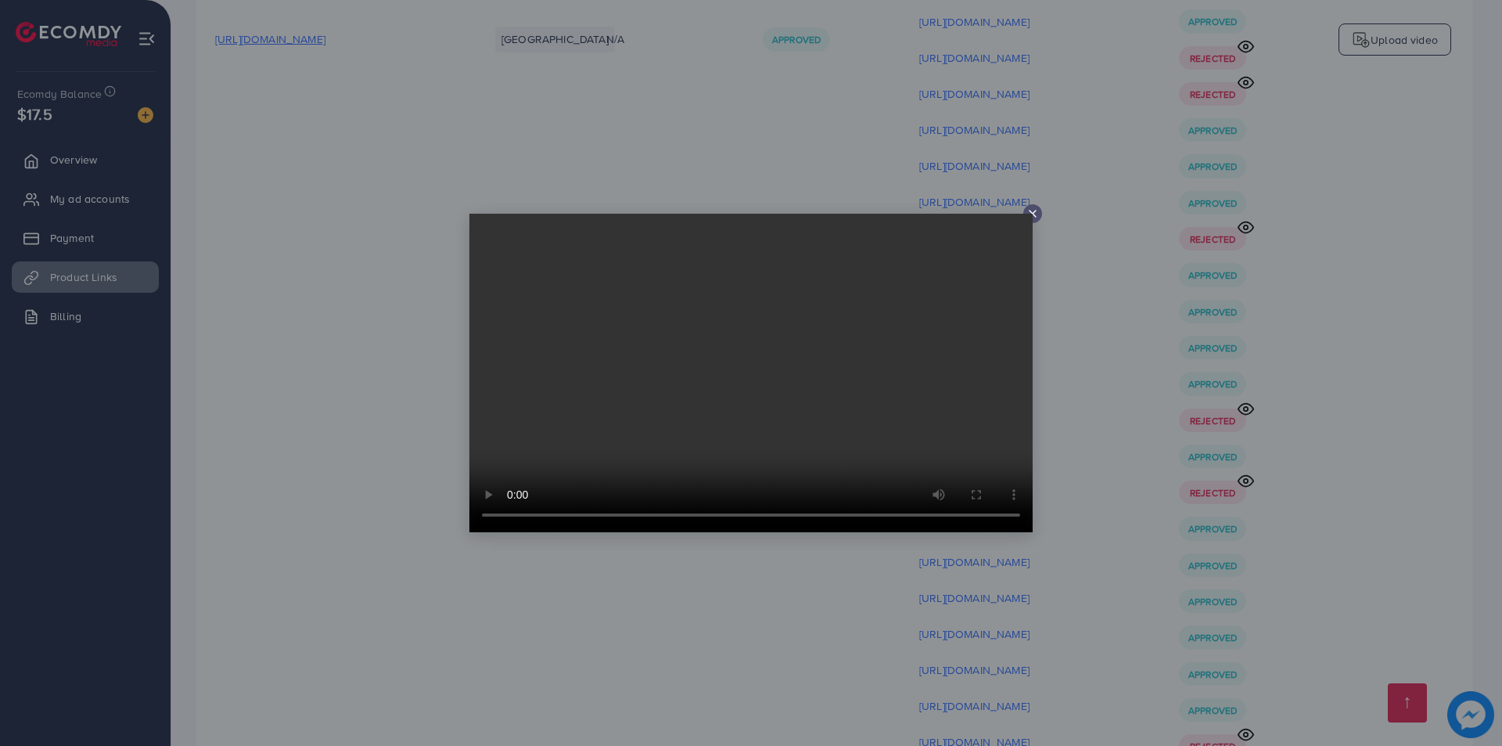
drag, startPoint x: 1072, startPoint y: 358, endPoint x: 1072, endPoint y: 367, distance: 8.6
click at [1072, 358] on div at bounding box center [751, 373] width 1502 height 746
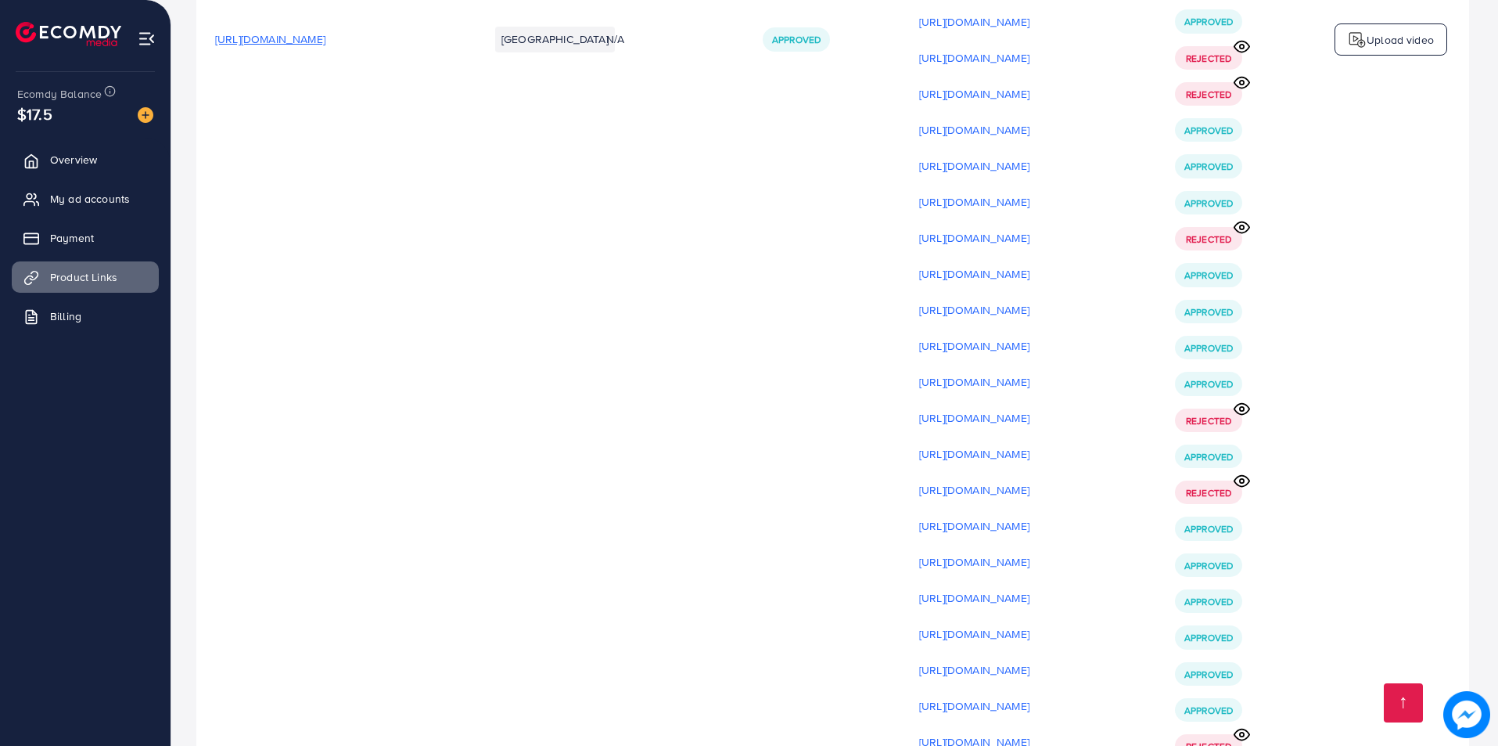
click at [1030, 588] on p "[URL][DOMAIN_NAME]" at bounding box center [974, 597] width 110 height 19
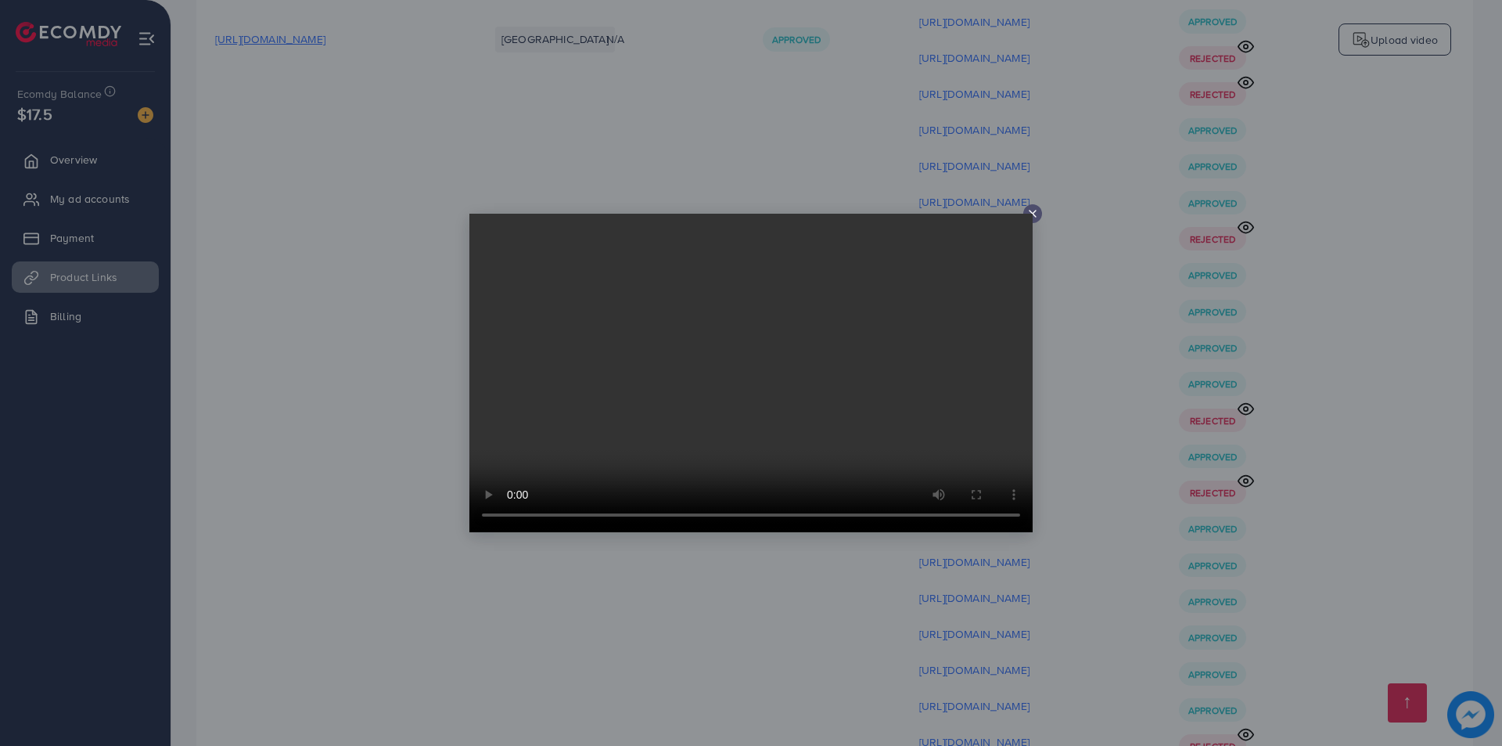
click at [1093, 425] on div at bounding box center [751, 373] width 1502 height 746
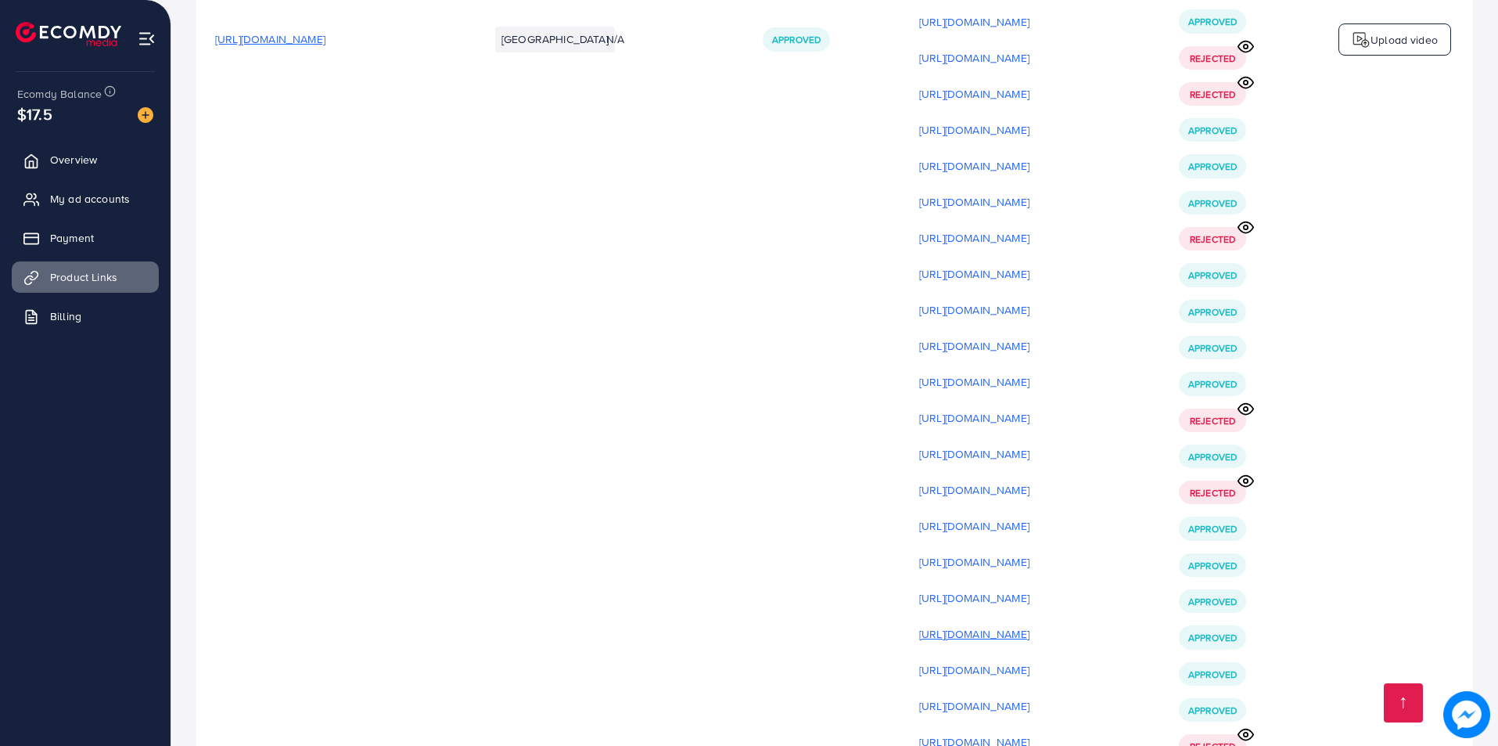
click at [1030, 624] on p "[URL][DOMAIN_NAME]" at bounding box center [974, 633] width 110 height 19
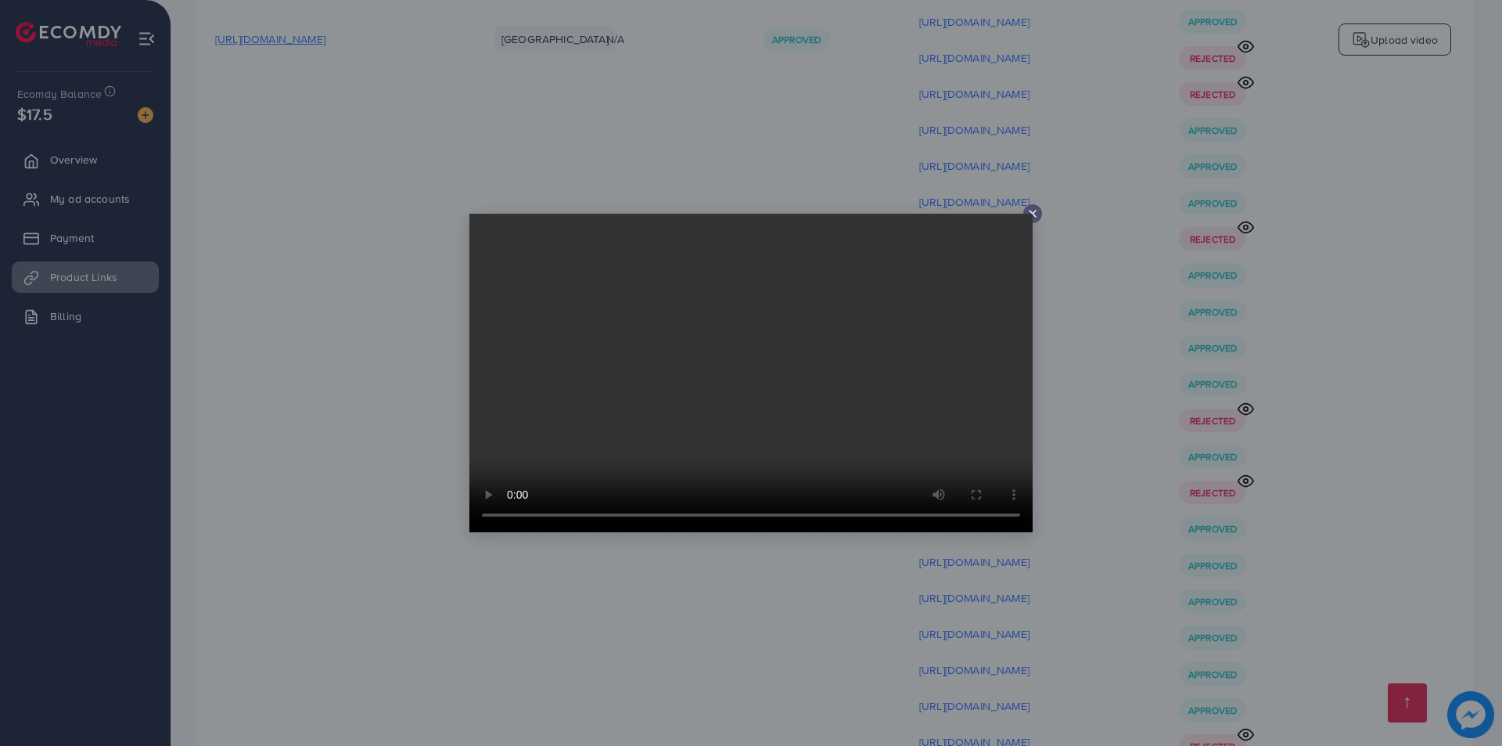
click at [1088, 423] on div at bounding box center [751, 373] width 1502 height 746
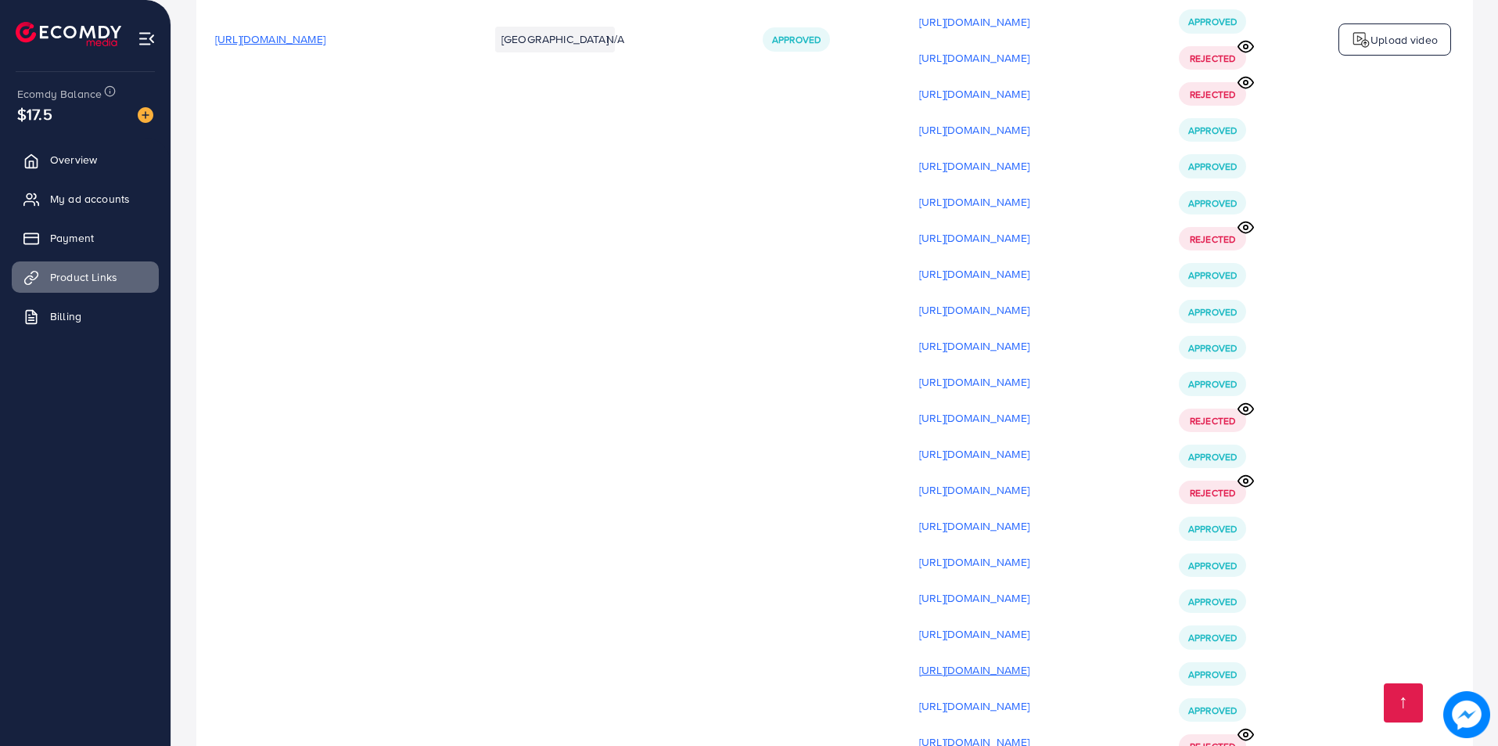
click at [1030, 660] on p "[URL][DOMAIN_NAME]" at bounding box center [974, 669] width 110 height 19
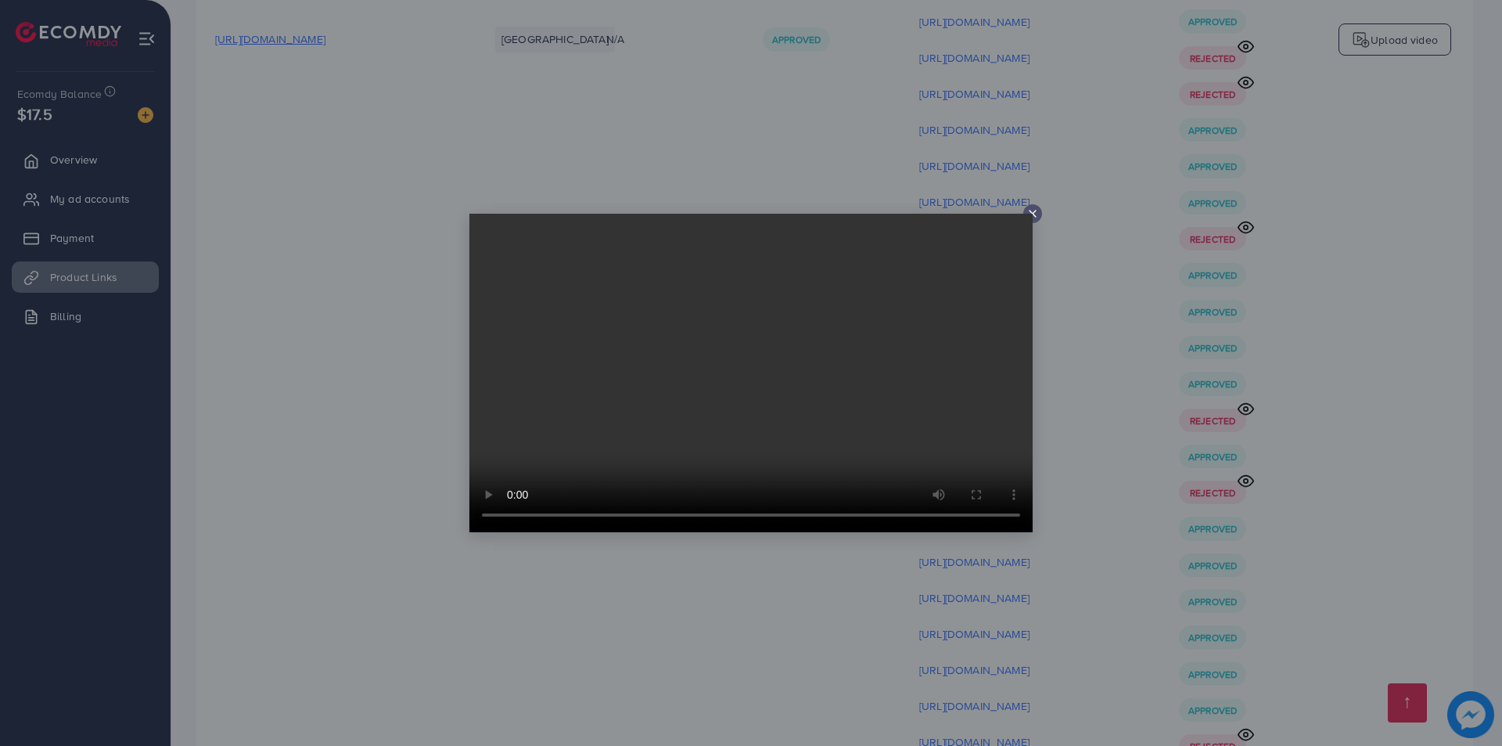
click at [1073, 513] on div at bounding box center [751, 373] width 1502 height 746
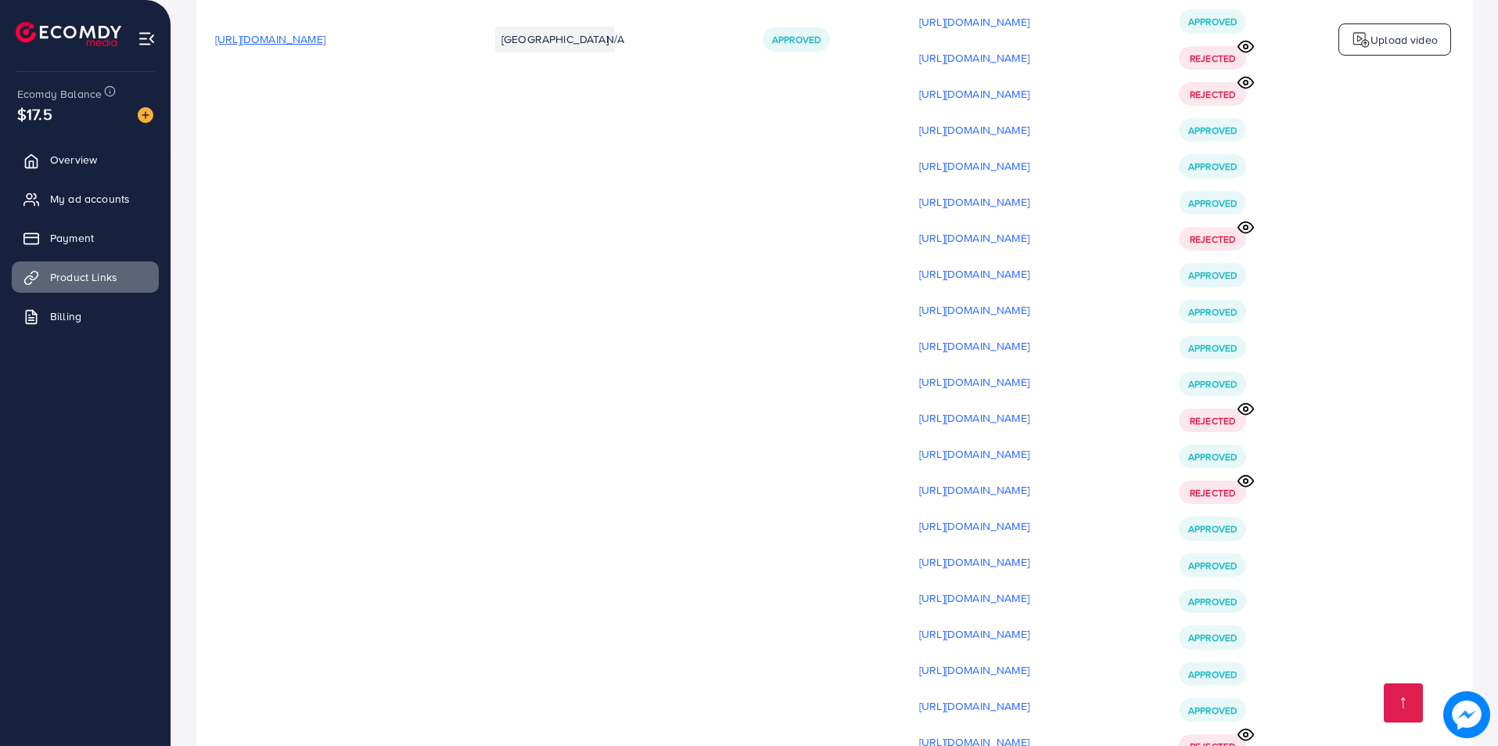
click at [1030, 732] on p "[URL][DOMAIN_NAME]" at bounding box center [974, 741] width 110 height 19
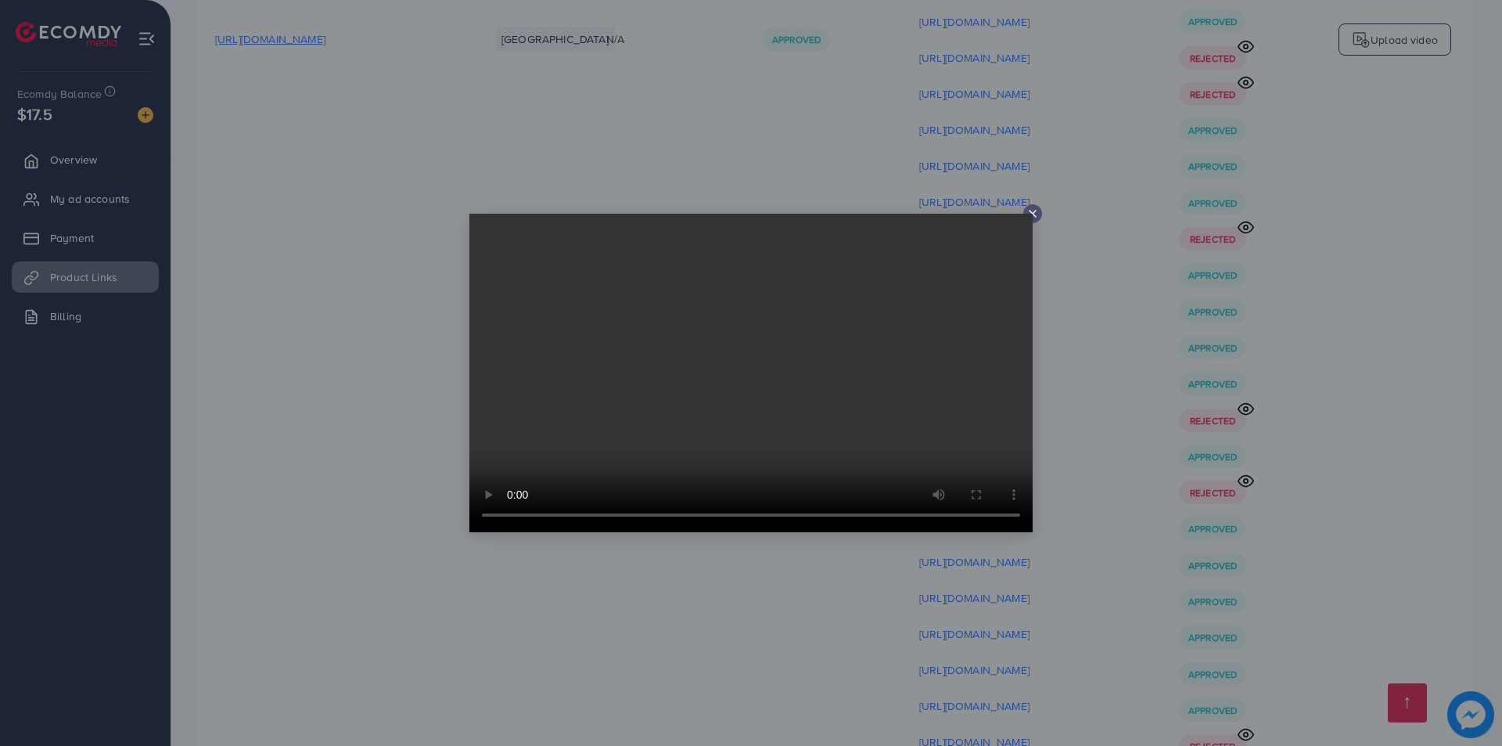
click at [1070, 542] on div at bounding box center [751, 373] width 1502 height 746
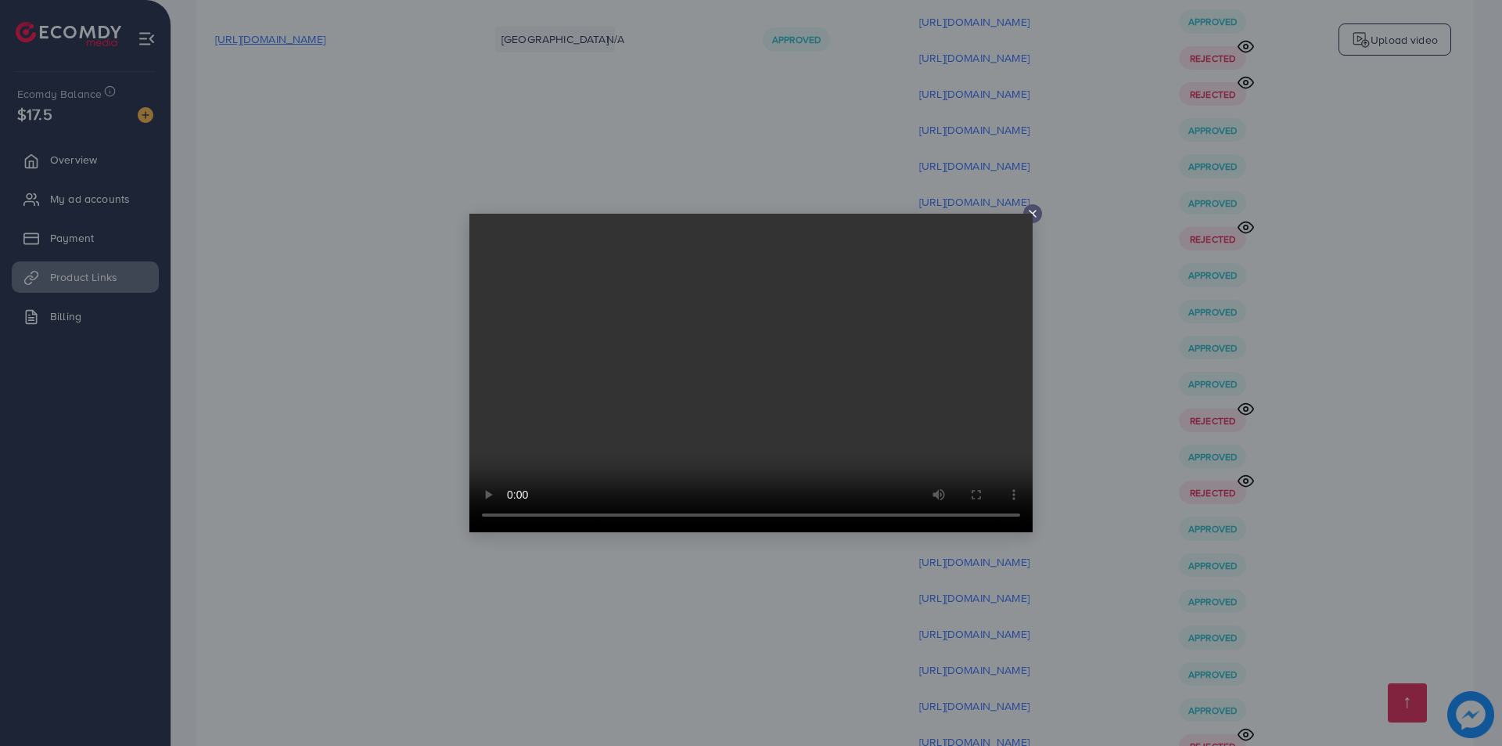
click at [1356, 607] on div at bounding box center [751, 373] width 1502 height 746
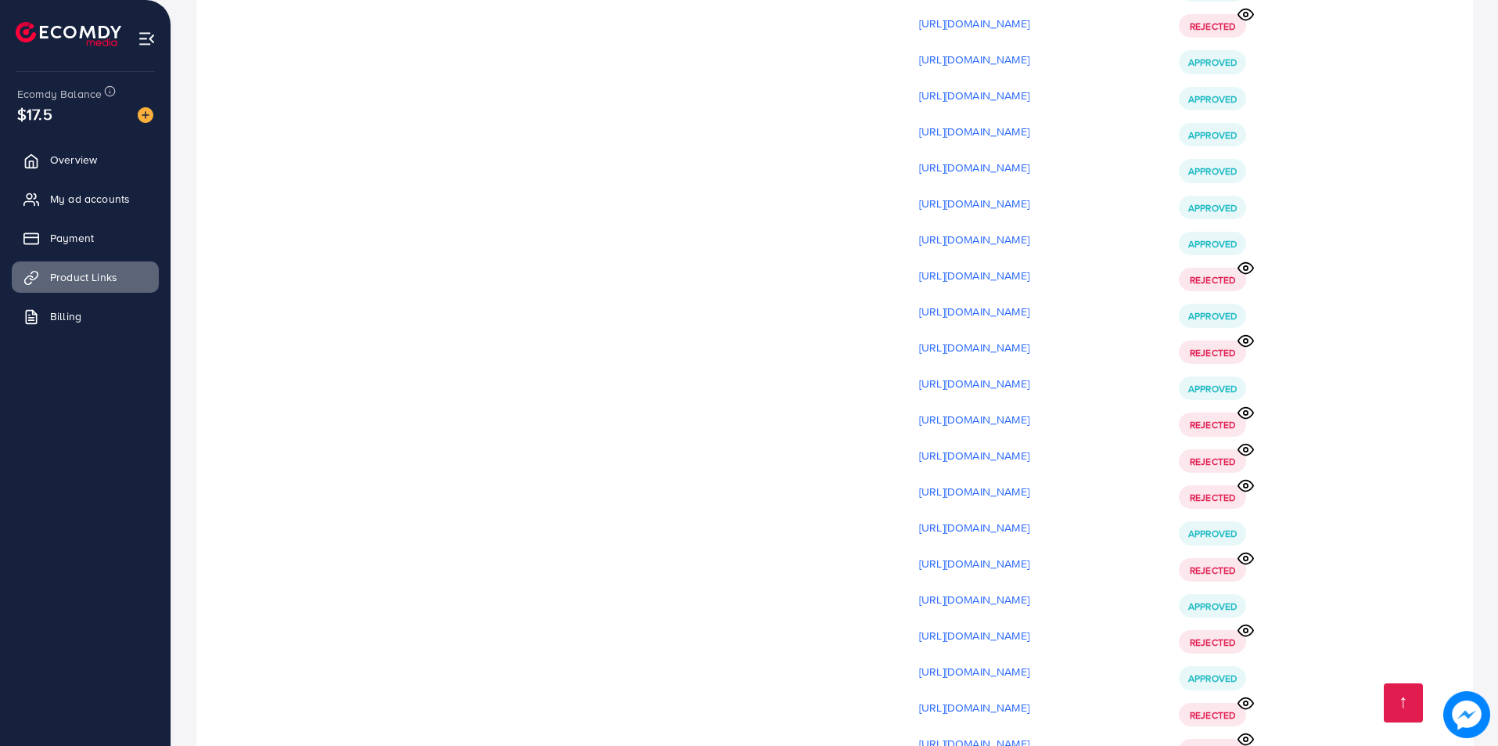
scroll to position [22436, 0]
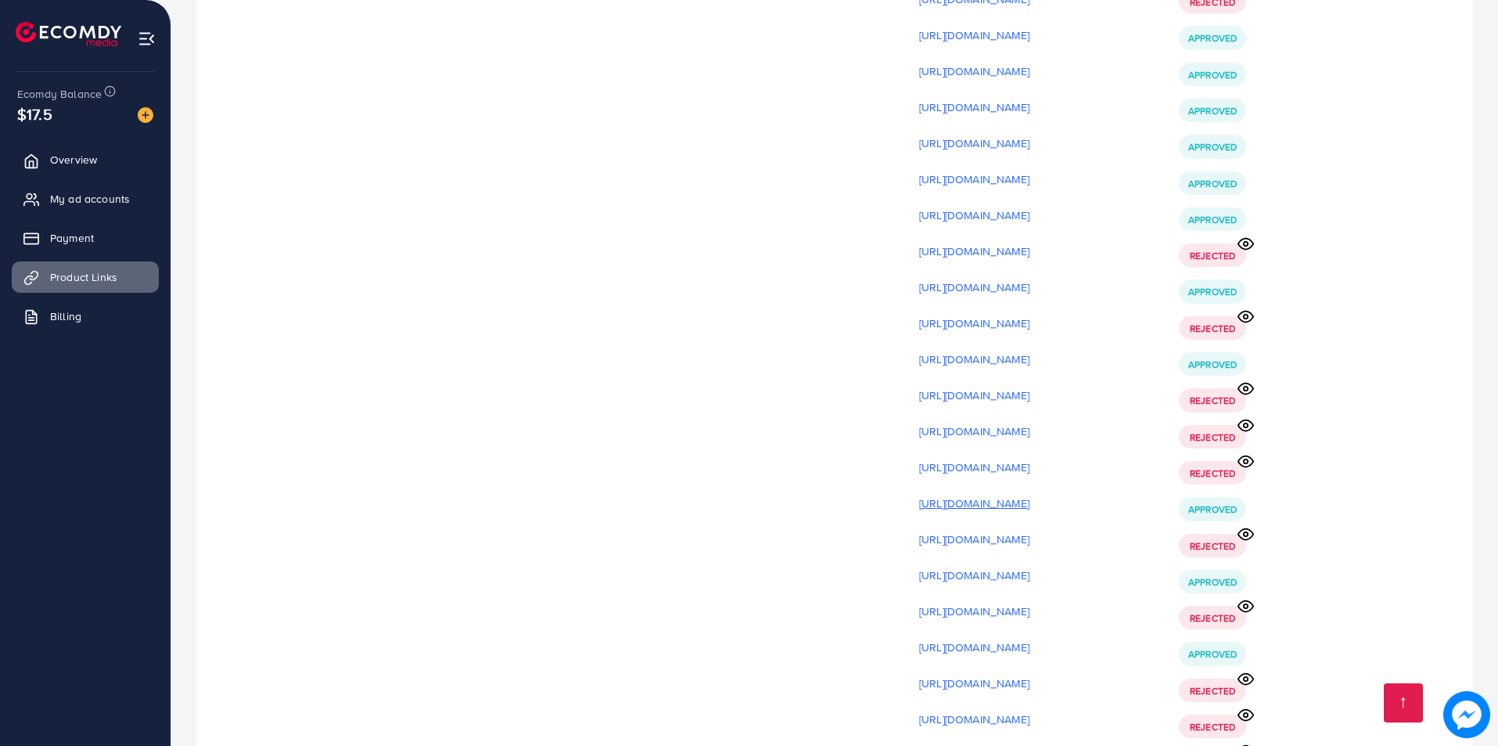
click at [1030, 494] on p "[URL][DOMAIN_NAME]" at bounding box center [974, 503] width 110 height 19
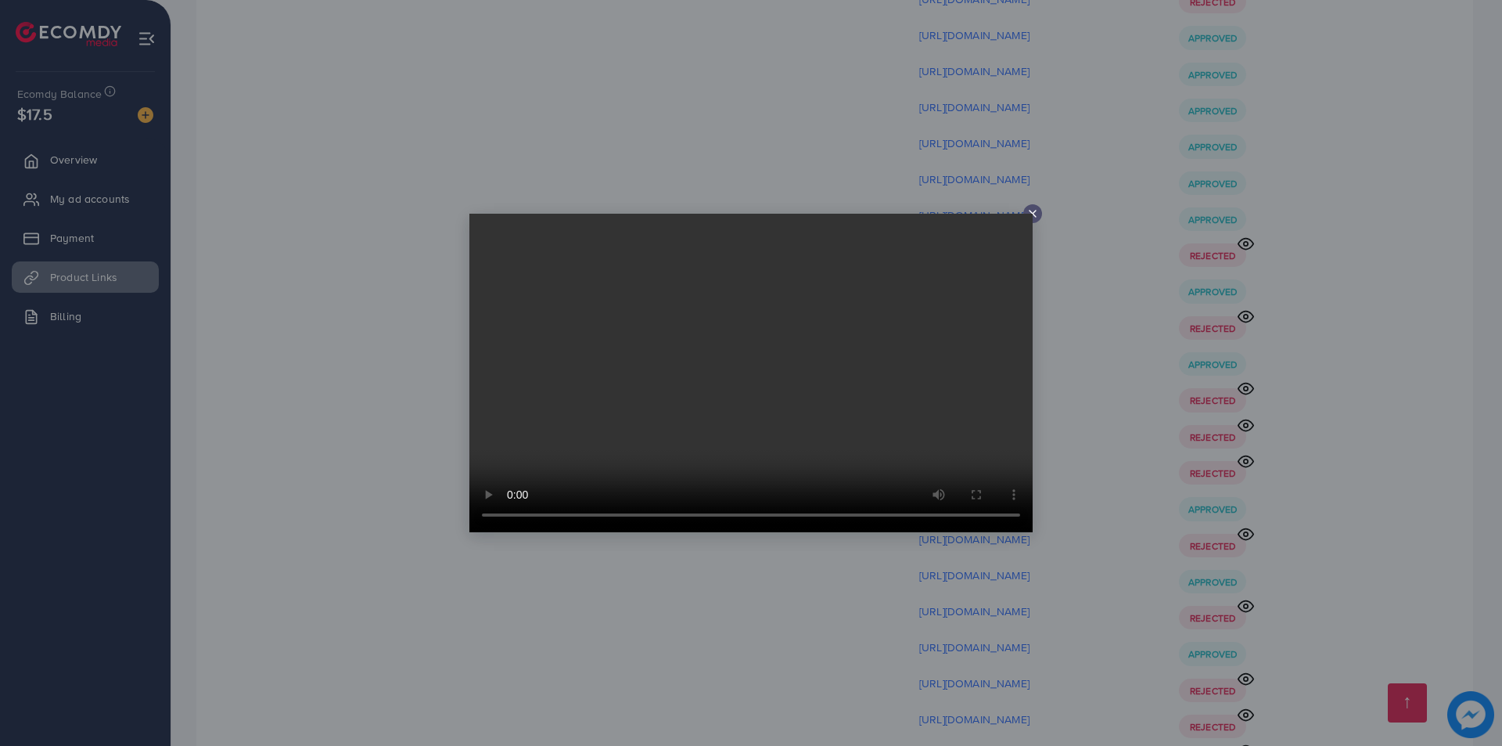
click at [1220, 348] on div at bounding box center [751, 373] width 1502 height 746
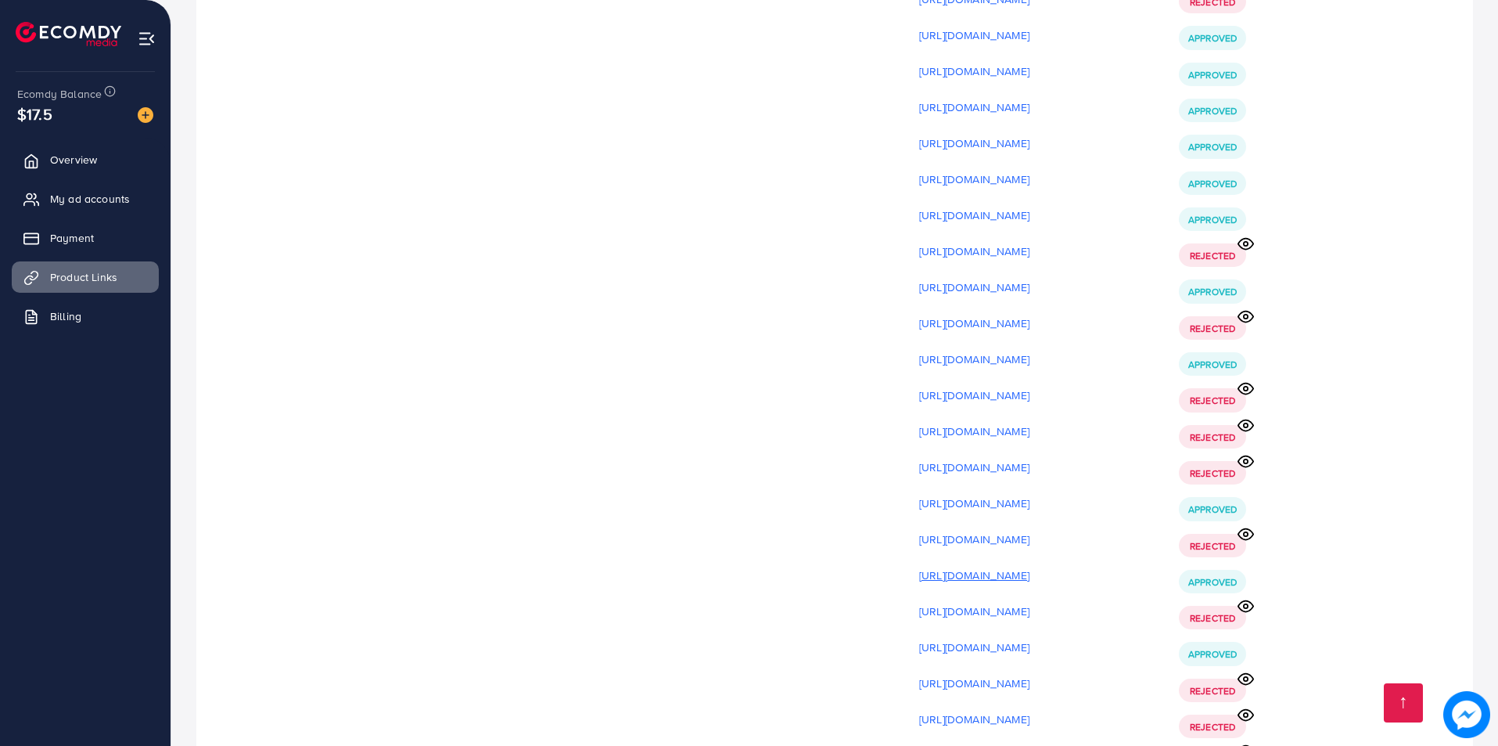
click at [1030, 566] on p "[URL][DOMAIN_NAME]" at bounding box center [974, 575] width 110 height 19
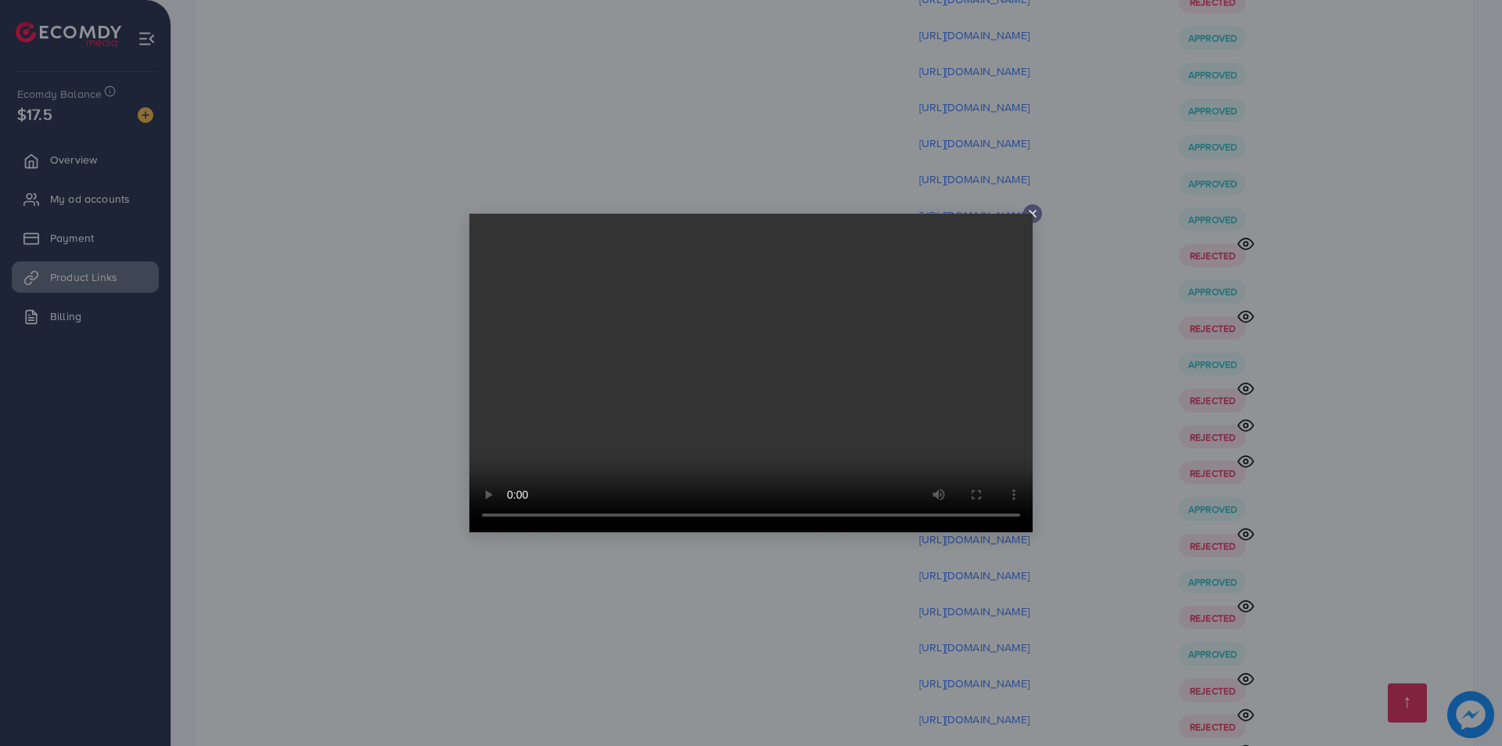
click at [1083, 428] on div at bounding box center [751, 373] width 1502 height 746
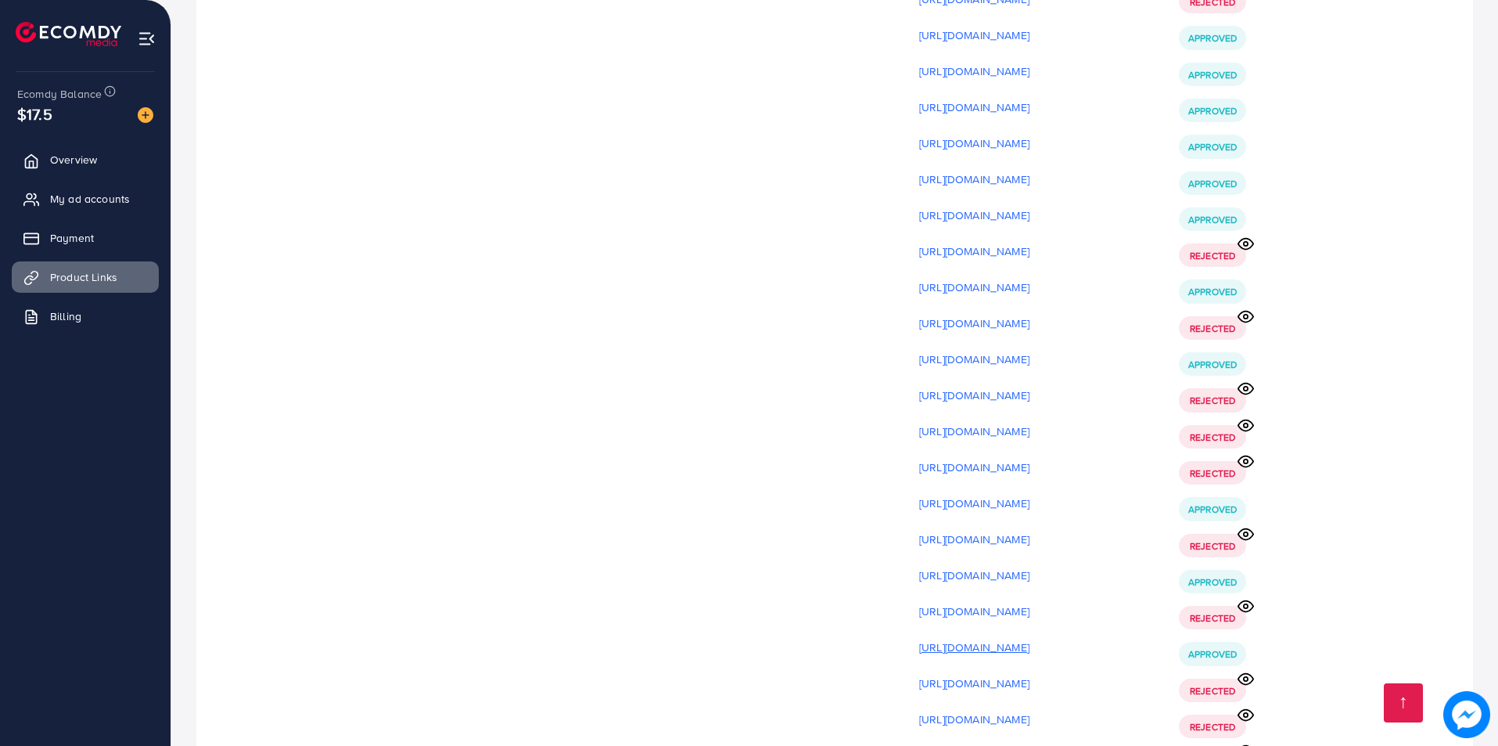
click at [1030, 638] on p "[URL][DOMAIN_NAME]" at bounding box center [974, 647] width 110 height 19
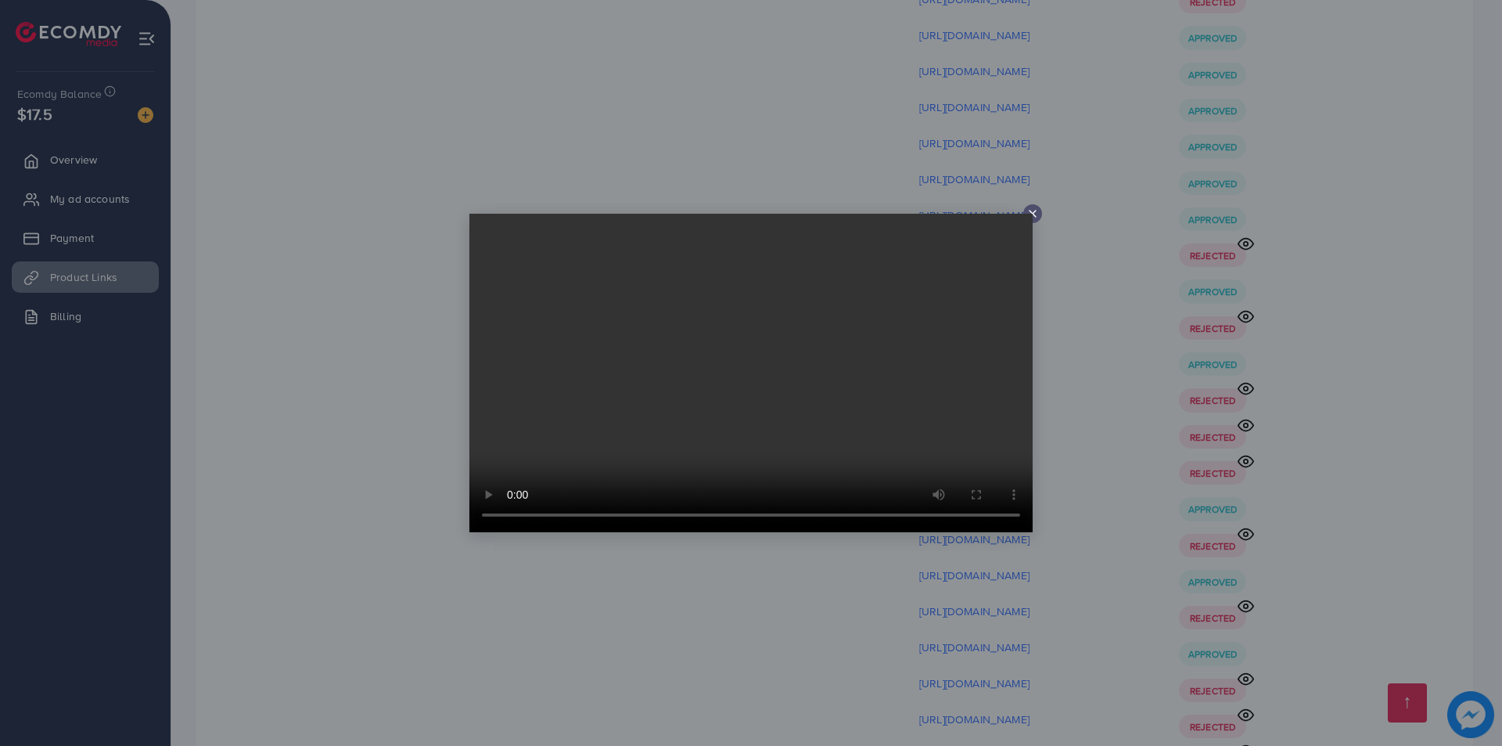
click at [1083, 571] on div at bounding box center [751, 373] width 1502 height 746
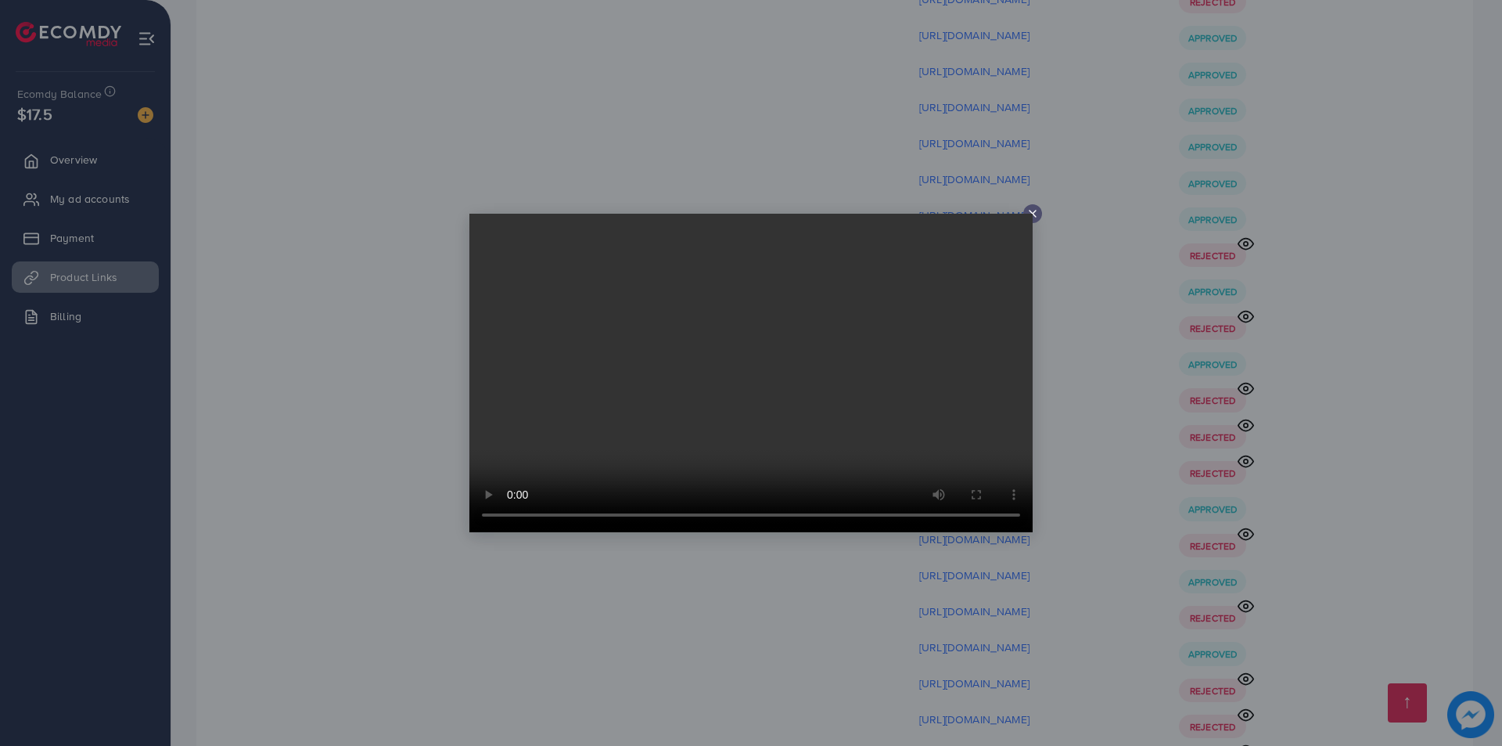
click at [1104, 428] on div at bounding box center [751, 373] width 1502 height 746
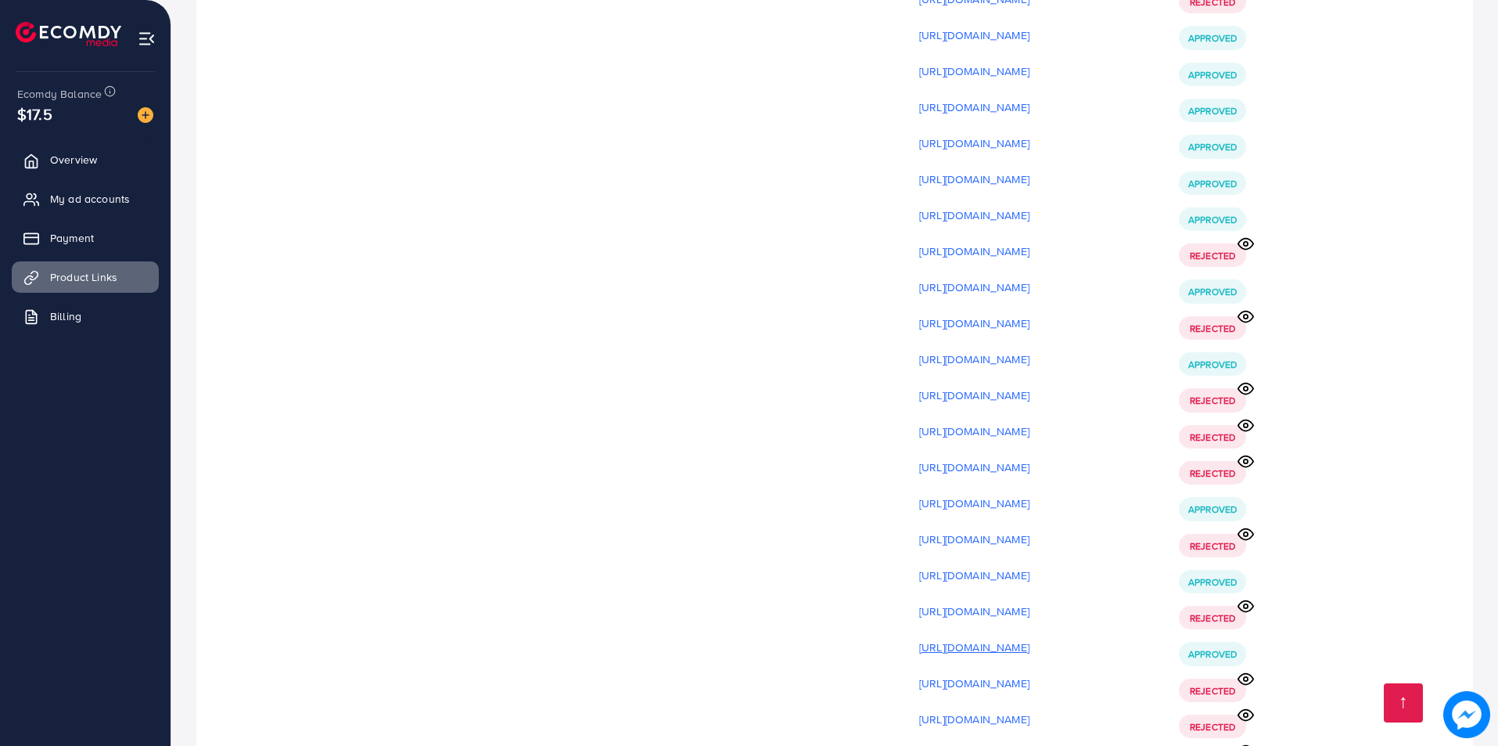
click at [1030, 638] on p "[URL][DOMAIN_NAME]" at bounding box center [974, 647] width 110 height 19
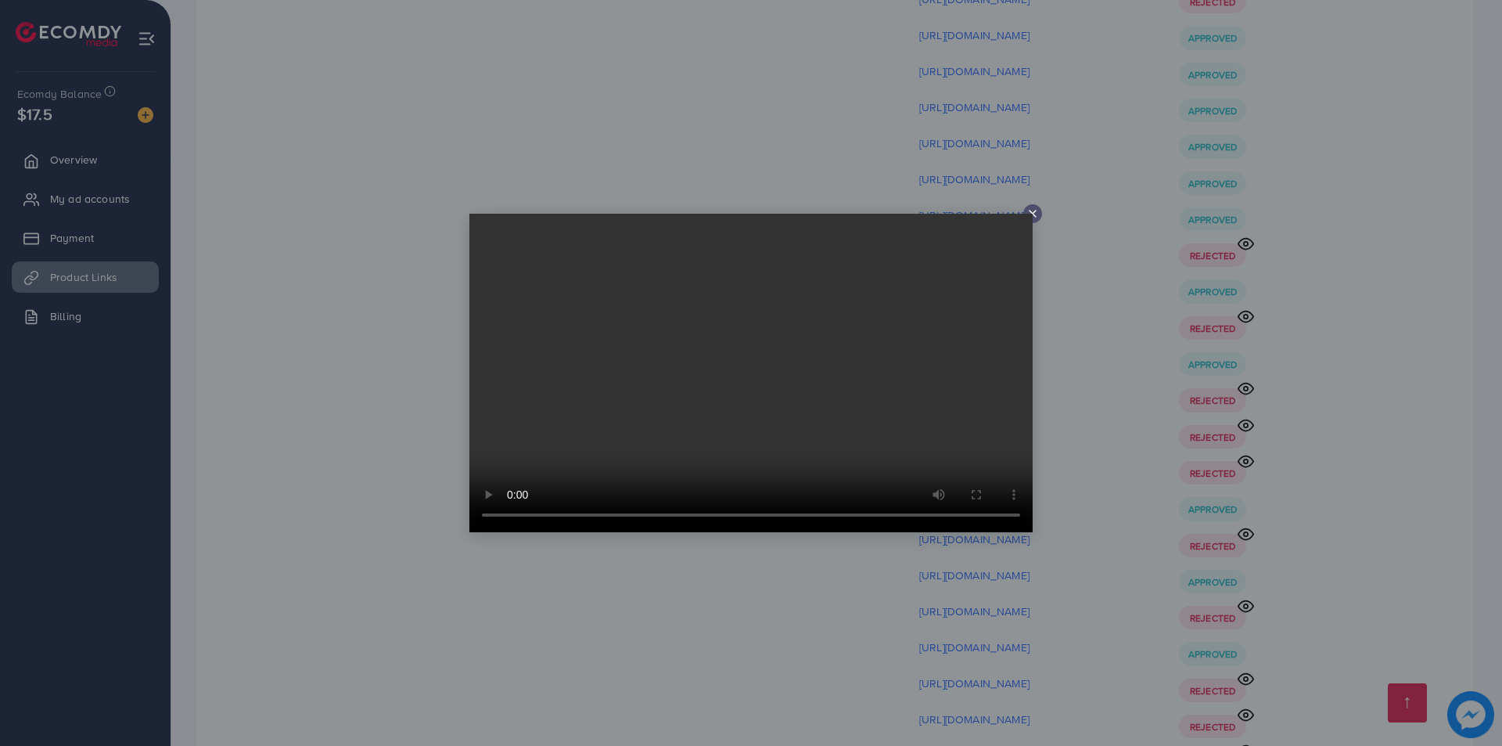
click at [1247, 370] on div at bounding box center [751, 373] width 1502 height 746
